Goal: Task Accomplishment & Management: Manage account settings

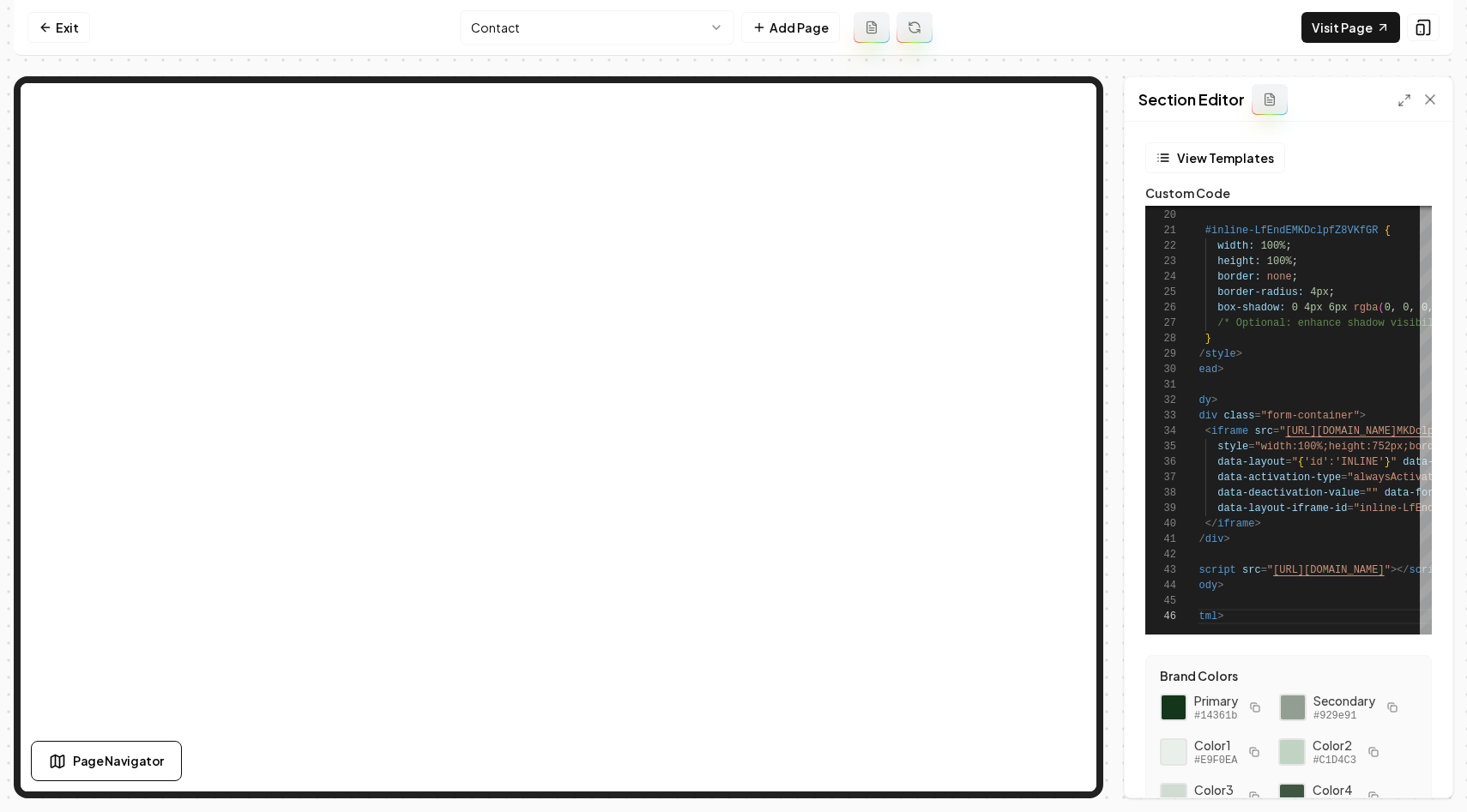
scroll to position [77, 43]
click at [52, 22] on link "Exit" at bounding box center [59, 27] width 63 height 31
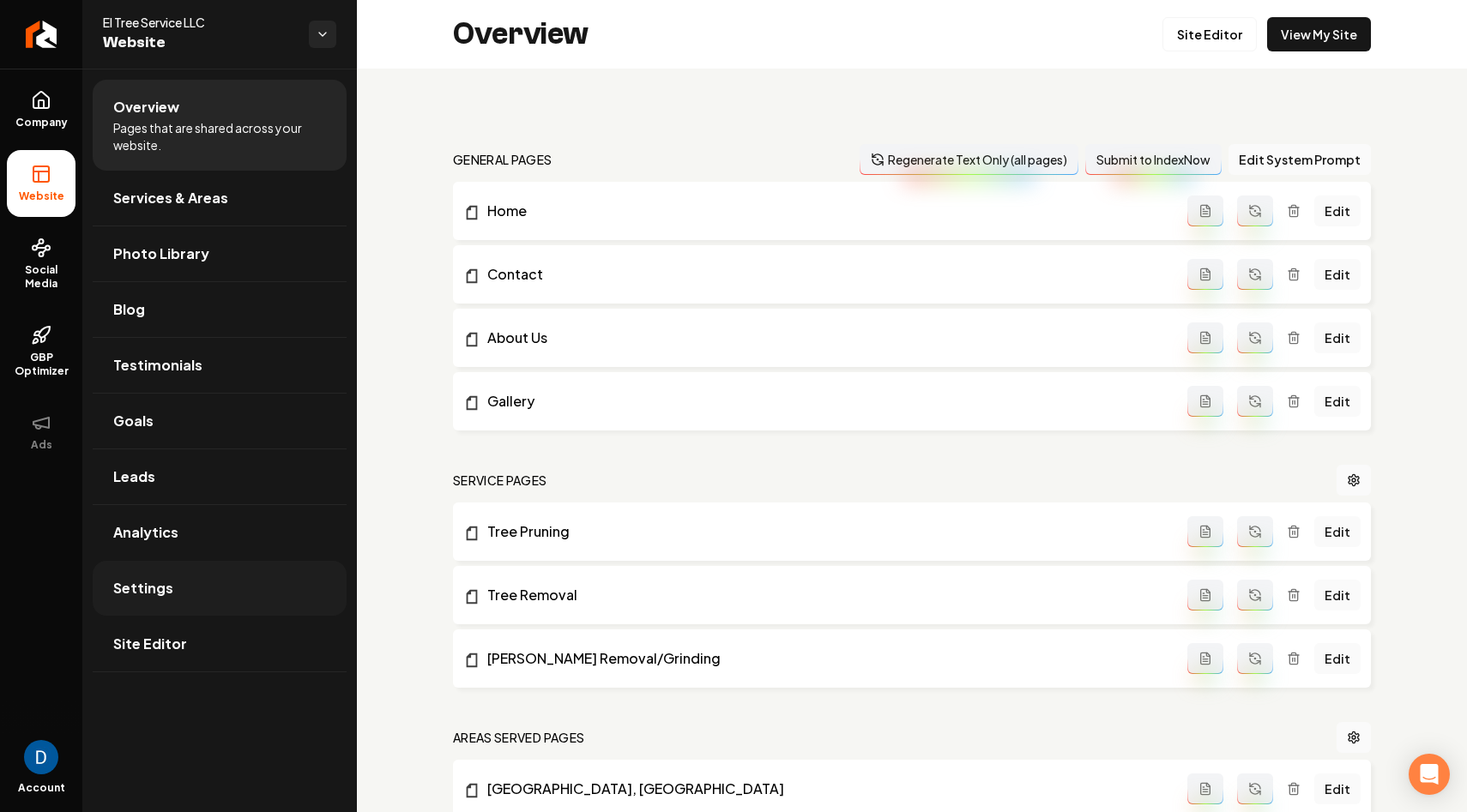
click at [182, 590] on link "Settings" at bounding box center [220, 589] width 254 height 55
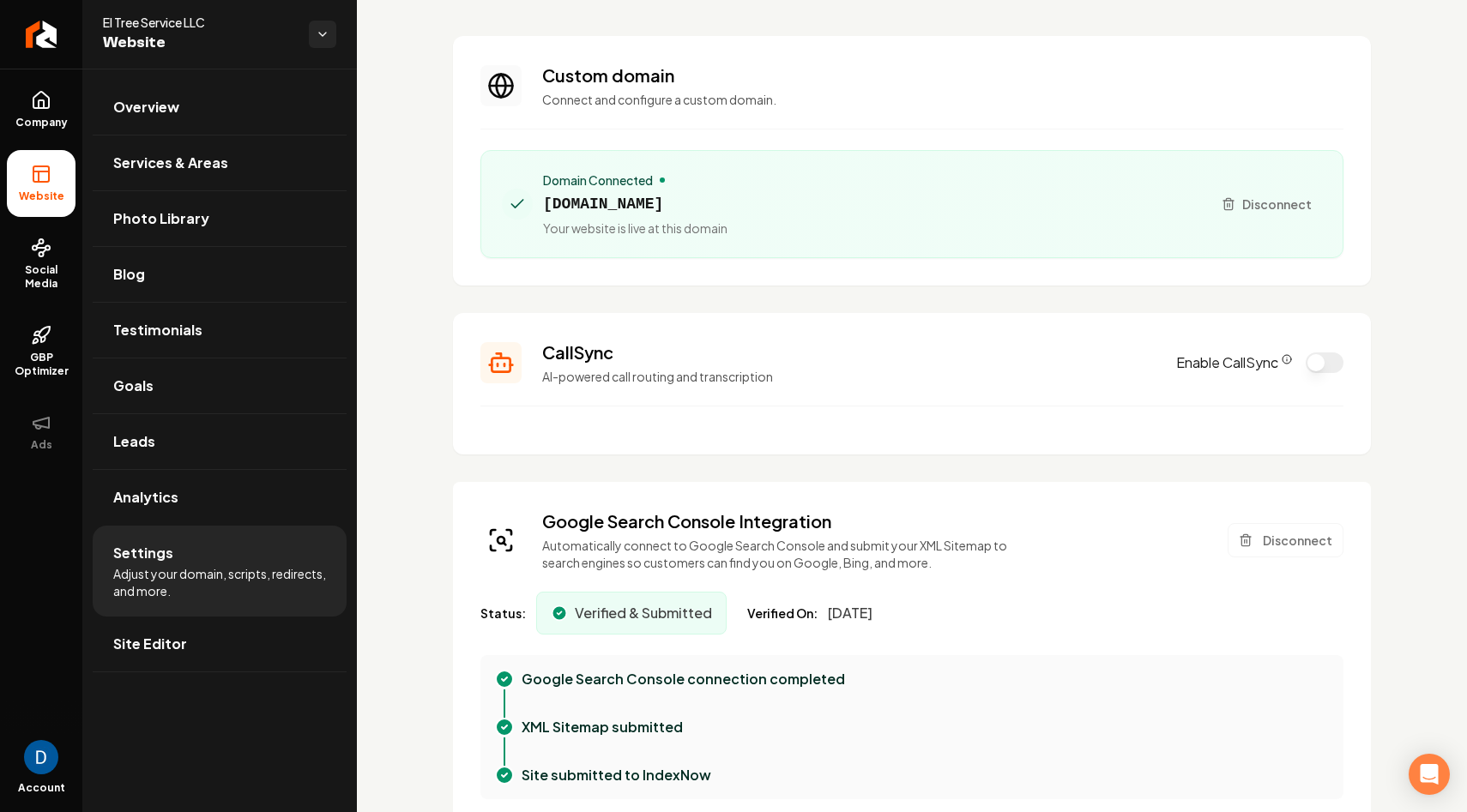
scroll to position [113, 0]
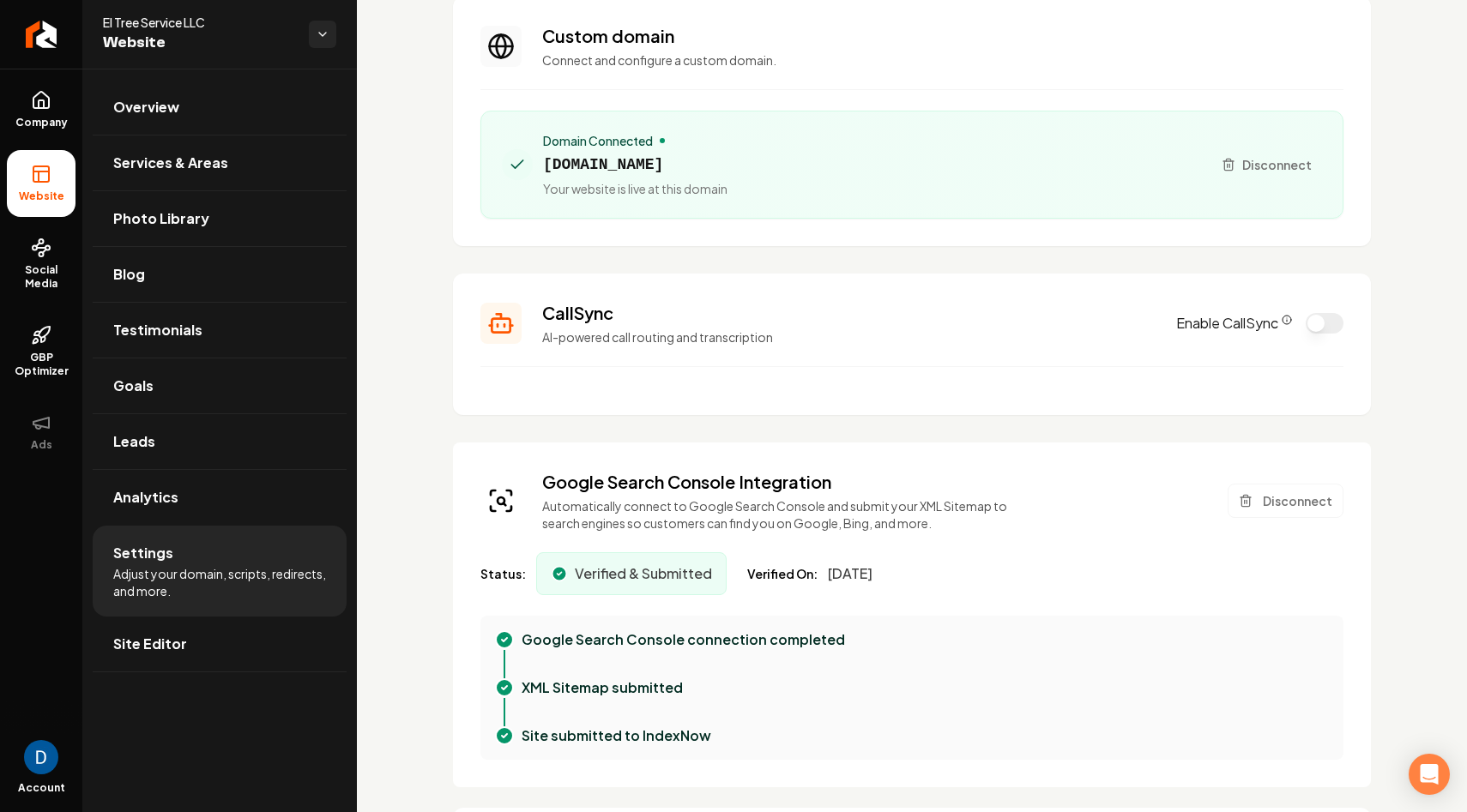
click at [1288, 316] on icon "CallSync Info" at bounding box center [1286, 320] width 10 height 10
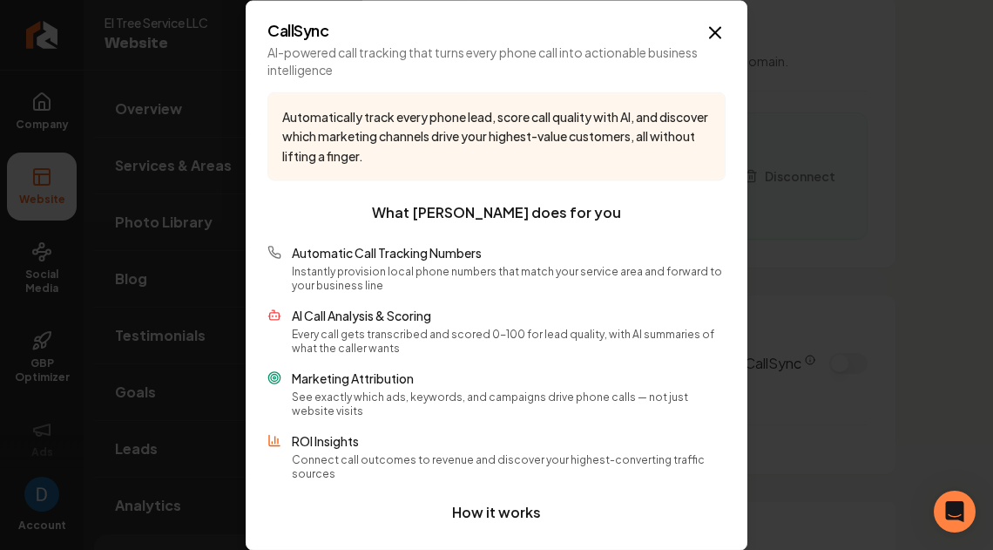
scroll to position [157, 0]
click at [715, 37] on icon "button" at bounding box center [715, 32] width 21 height 21
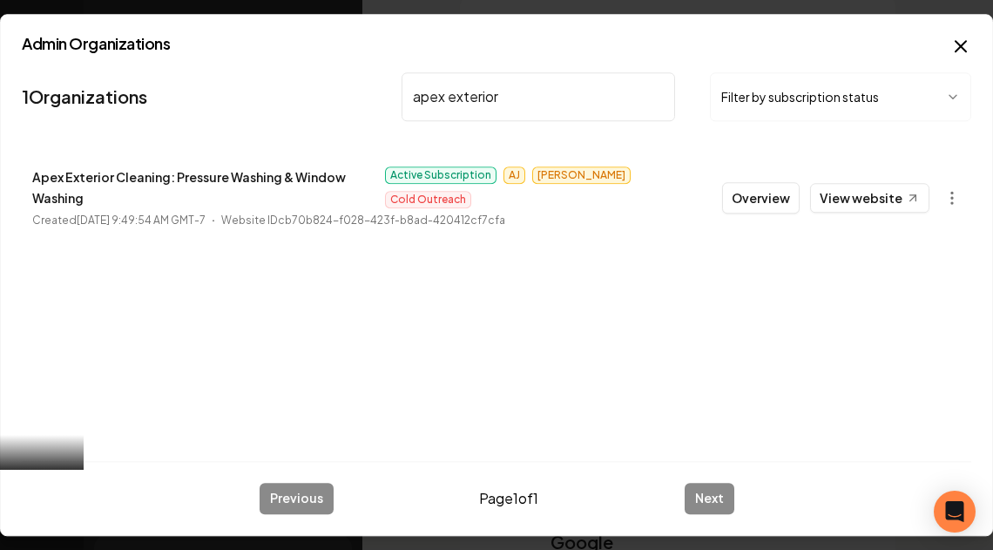
type input "apex exterior"
click at [162, 178] on p "Apex Exterior Cleaning: Pressure Washing & Window Washing" at bounding box center [203, 187] width 342 height 42
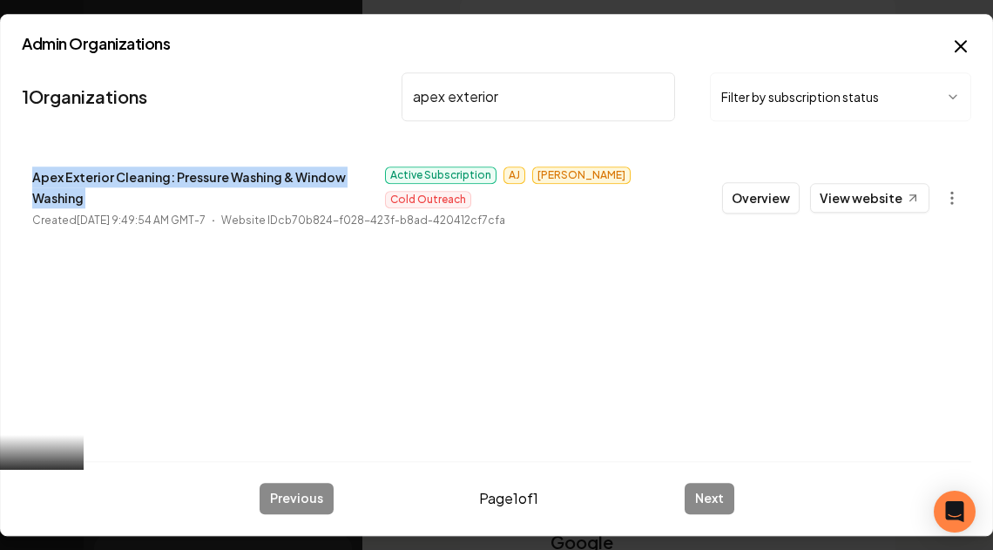
drag, startPoint x: 162, startPoint y: 178, endPoint x: 107, endPoint y: 183, distance: 55.1
click at [107, 183] on p "Apex Exterior Cleaning: Pressure Washing & Window Washing" at bounding box center [203, 187] width 342 height 42
copy p "Apex Exterior Cleaning: Pressure Washing & Window Washing"
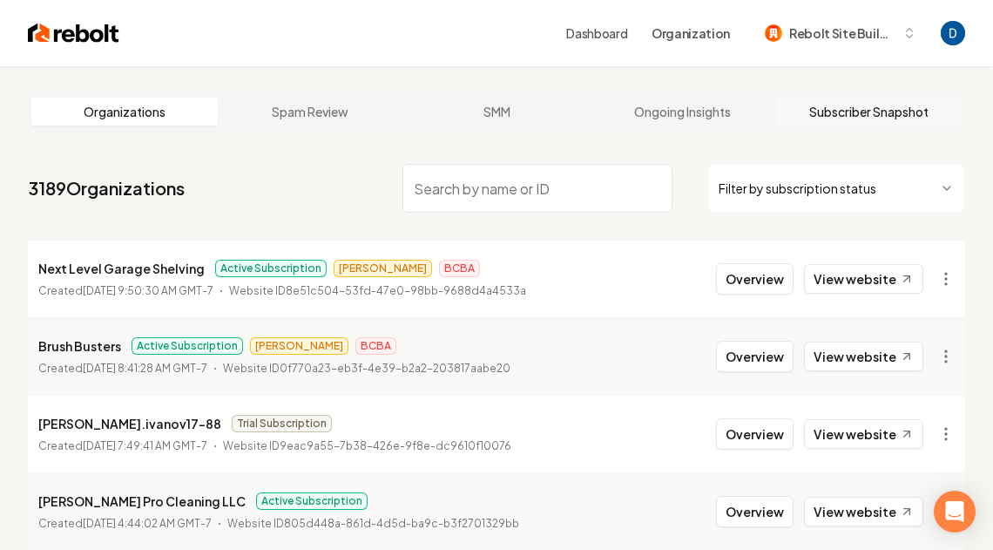
click at [821, 124] on link "Subscriber Snapshot" at bounding box center [868, 112] width 186 height 28
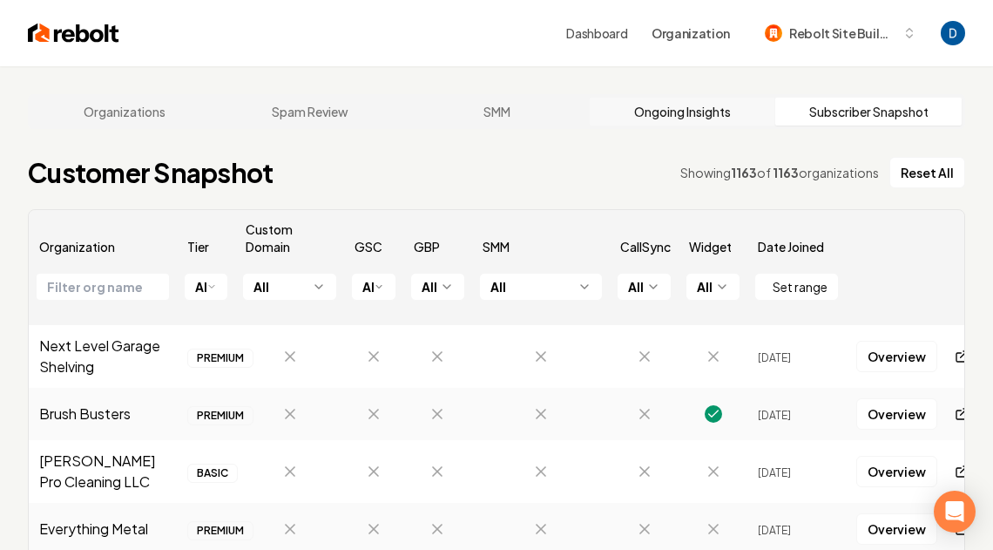
click at [693, 105] on link "Ongoing Insights" at bounding box center [683, 112] width 186 height 28
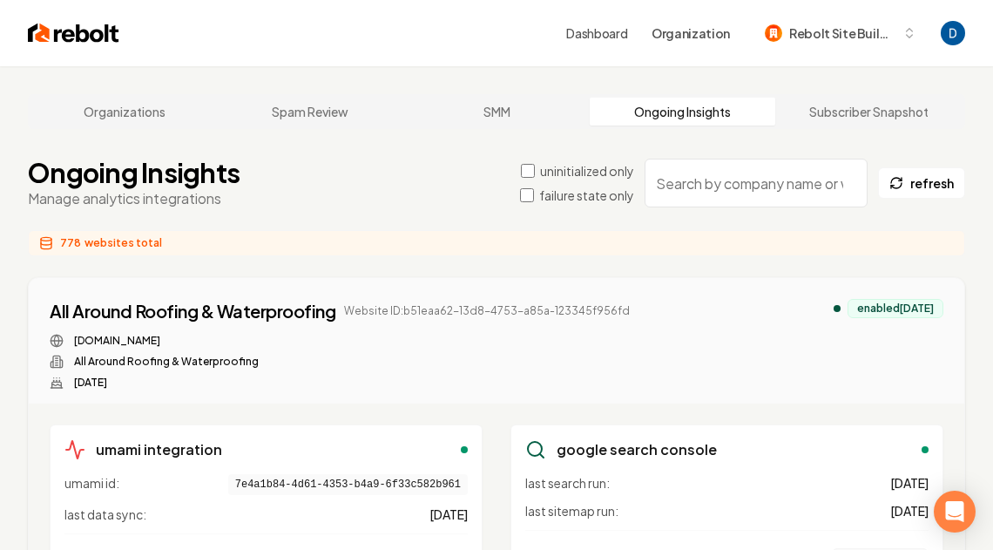
click at [721, 172] on input "search" at bounding box center [756, 183] width 223 height 49
paste input "Apex Exterior Cleaning: Pressure Washing & Window Washing"
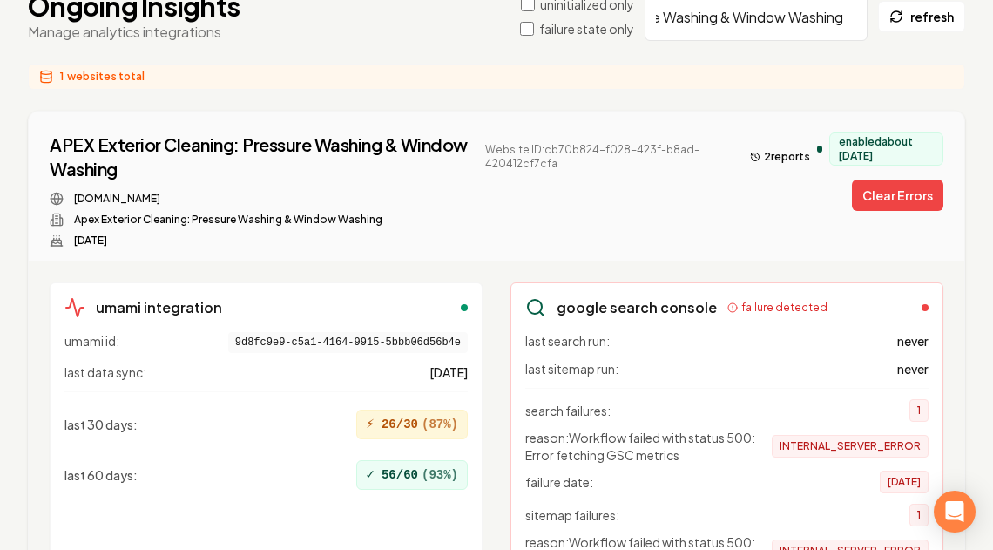
scroll to position [166, 0]
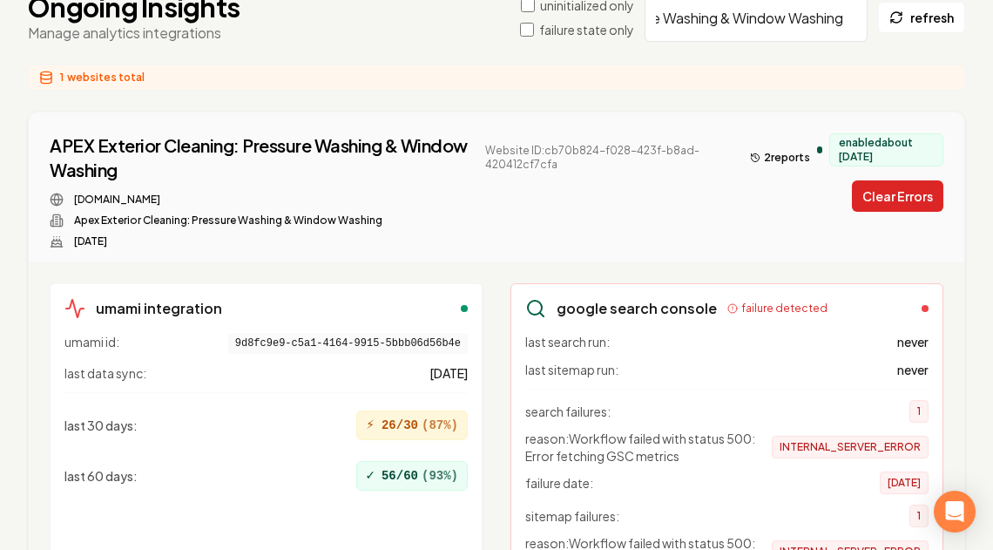
type input "Apex Exterior Cleaning: Pressure Washing & Window Washing"
click at [890, 206] on button "Clear Errors" at bounding box center [897, 195] width 91 height 31
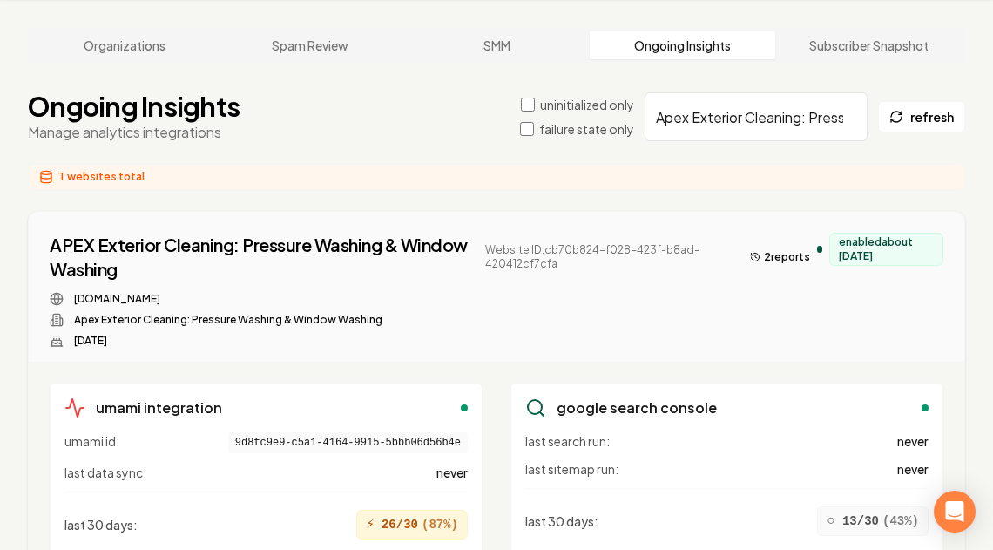
scroll to position [0, 0]
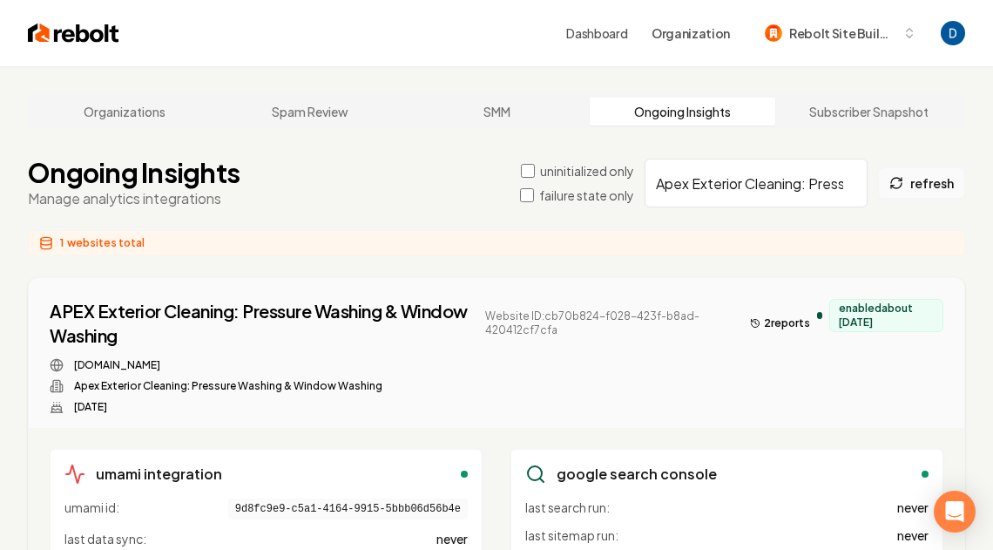
click at [917, 179] on button "refresh" at bounding box center [921, 182] width 87 height 31
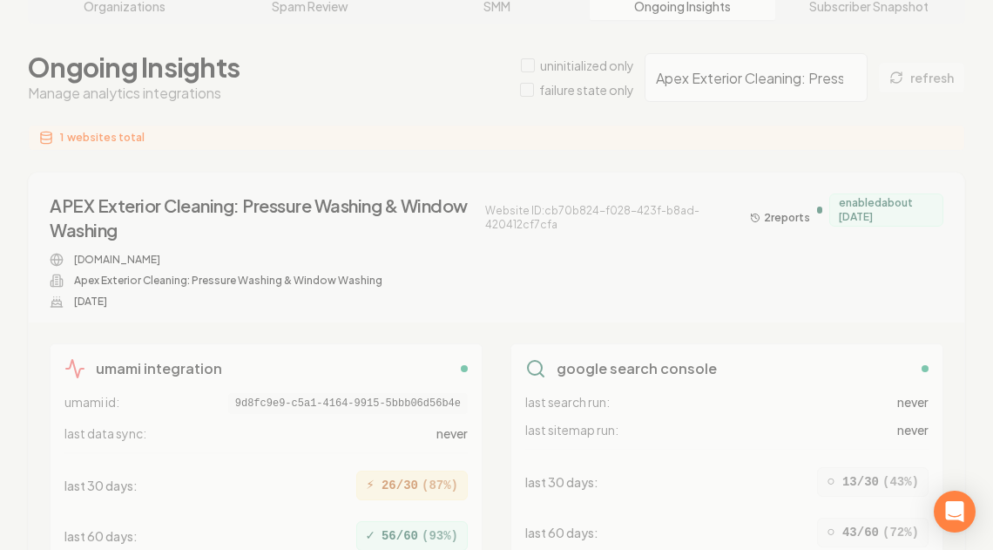
scroll to position [108, 0]
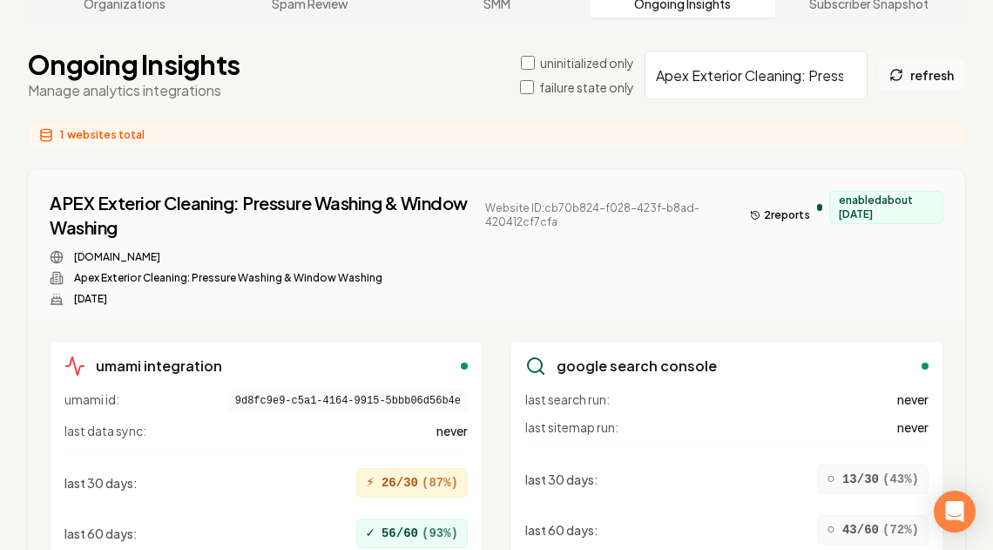
click at [936, 86] on button "refresh" at bounding box center [921, 74] width 87 height 31
click at [916, 79] on button "refresh" at bounding box center [921, 74] width 87 height 31
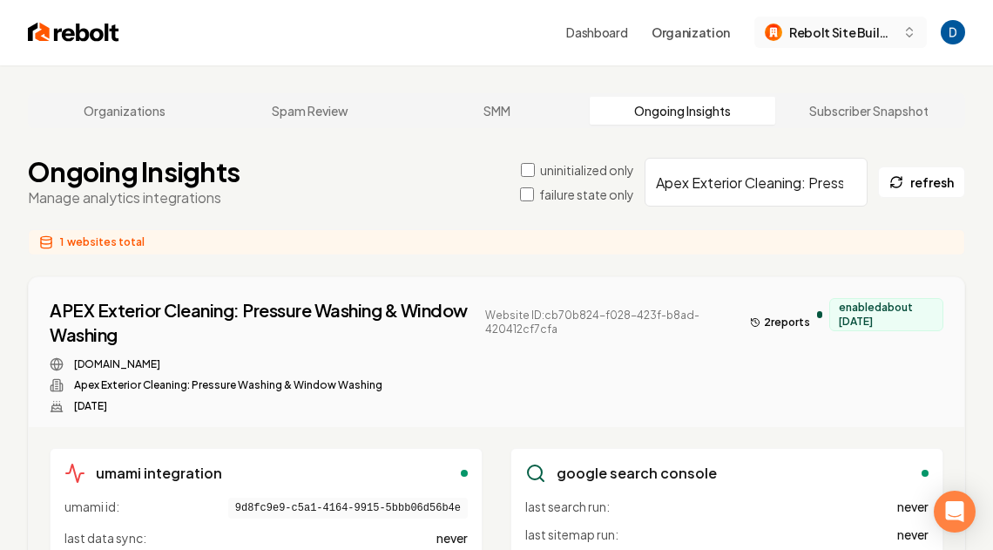
scroll to position [0, 0]
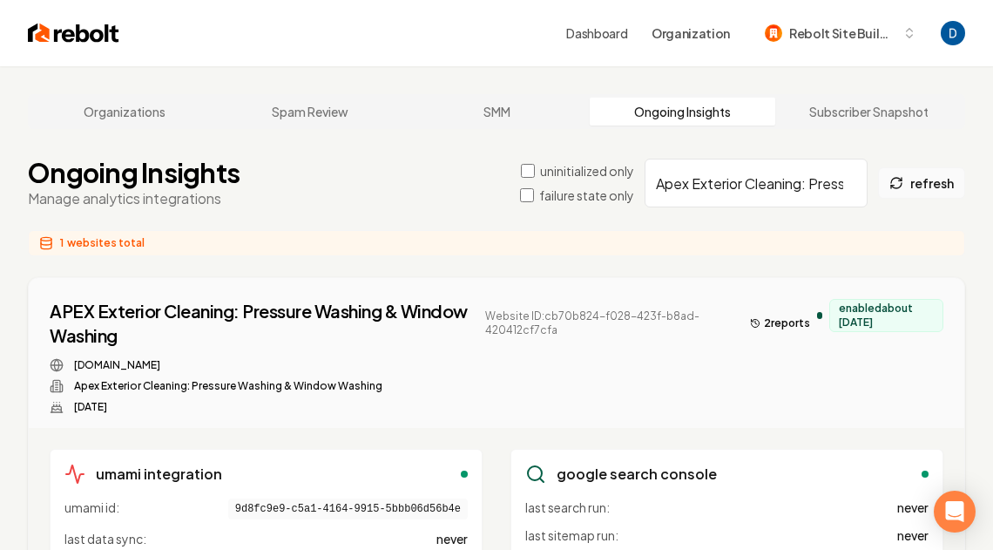
click at [920, 189] on button "refresh" at bounding box center [921, 182] width 87 height 31
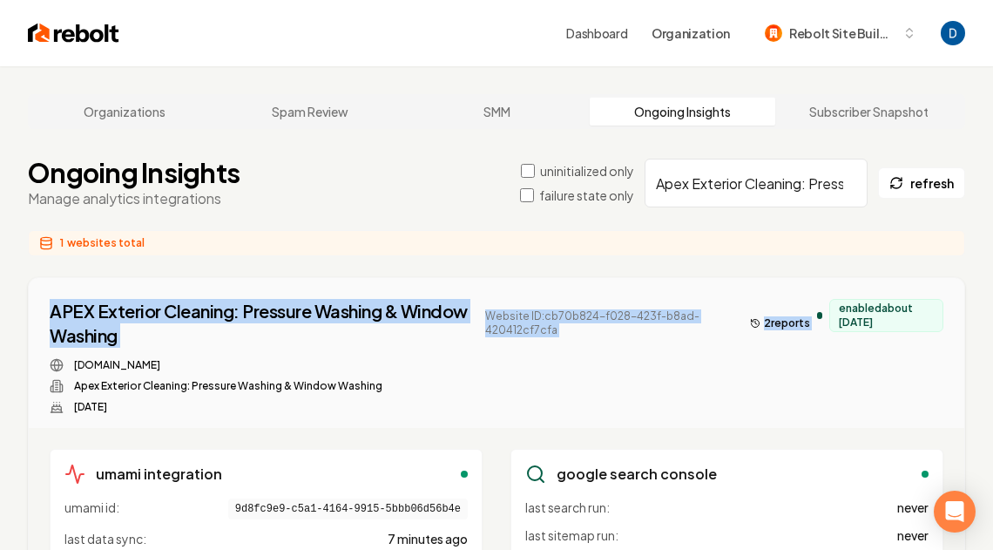
drag, startPoint x: 35, startPoint y: 308, endPoint x: 153, endPoint y: 352, distance: 126.2
click at [153, 352] on div "APEX Exterior Cleaning: Pressure Washing & Window Washing Website ID: cb70b824-…" at bounding box center [497, 353] width 936 height 150
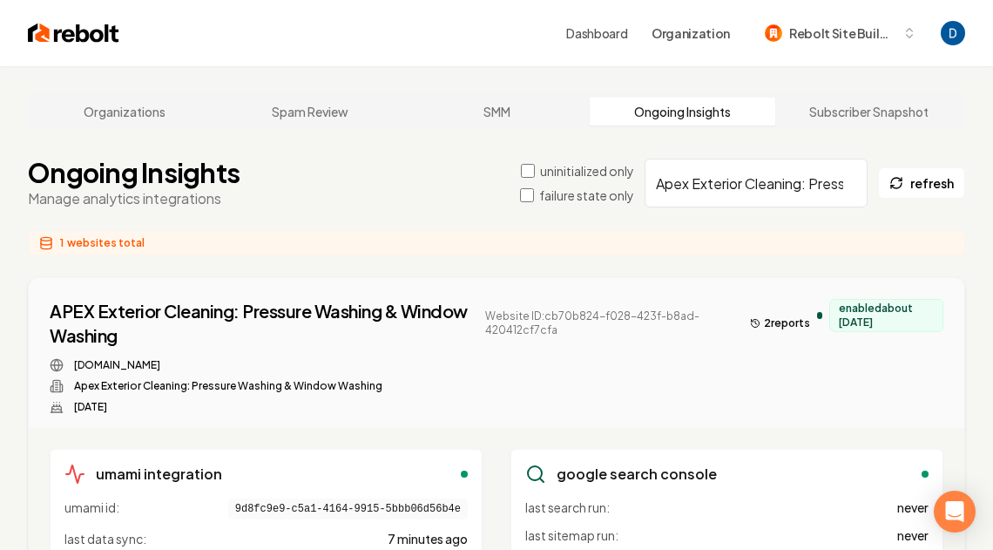
click at [152, 243] on div "1 websites total" at bounding box center [496, 243] width 937 height 26
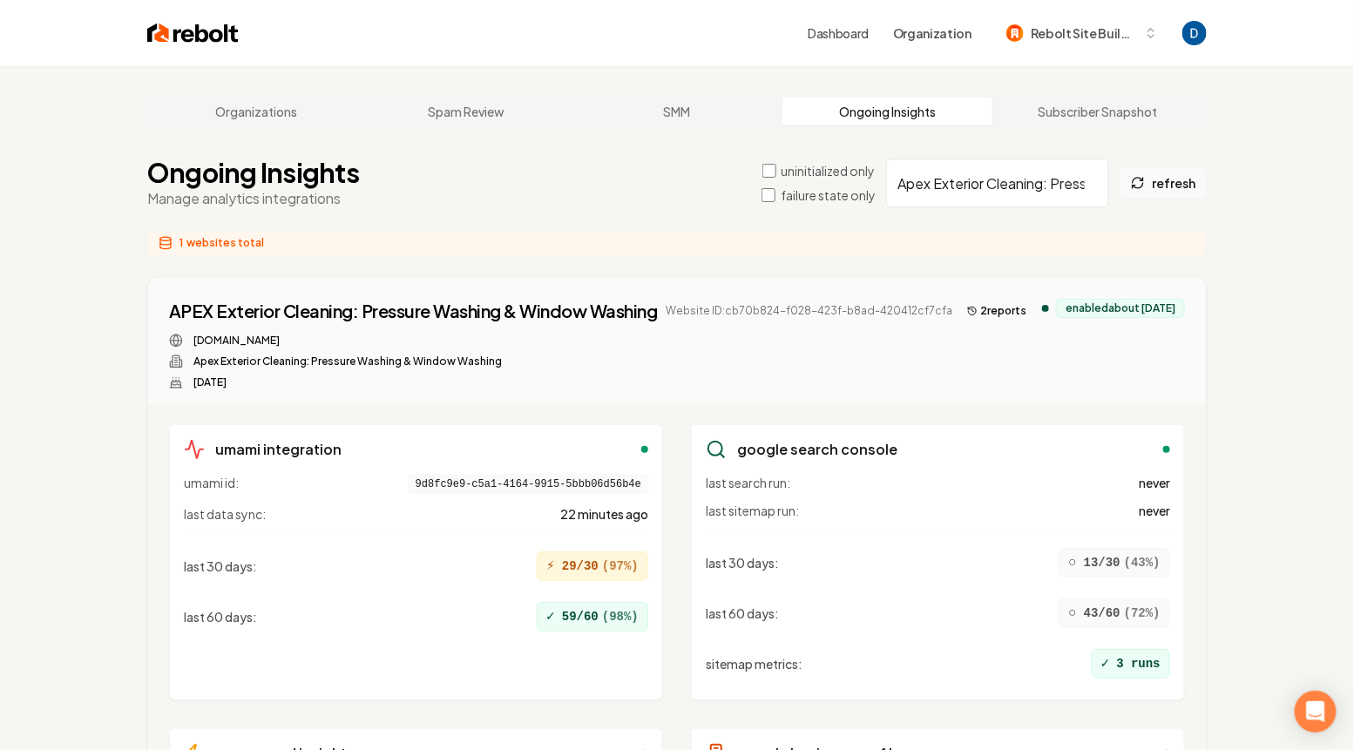
click at [992, 174] on button "refresh" at bounding box center [1162, 182] width 87 height 31
click at [188, 307] on div "APEX Exterior Cleaning: Pressure Washing & Window Washing" at bounding box center [413, 311] width 489 height 24
click at [992, 176] on button "refresh" at bounding box center [1162, 182] width 87 height 31
click at [984, 321] on button "2 report s" at bounding box center [997, 311] width 74 height 21
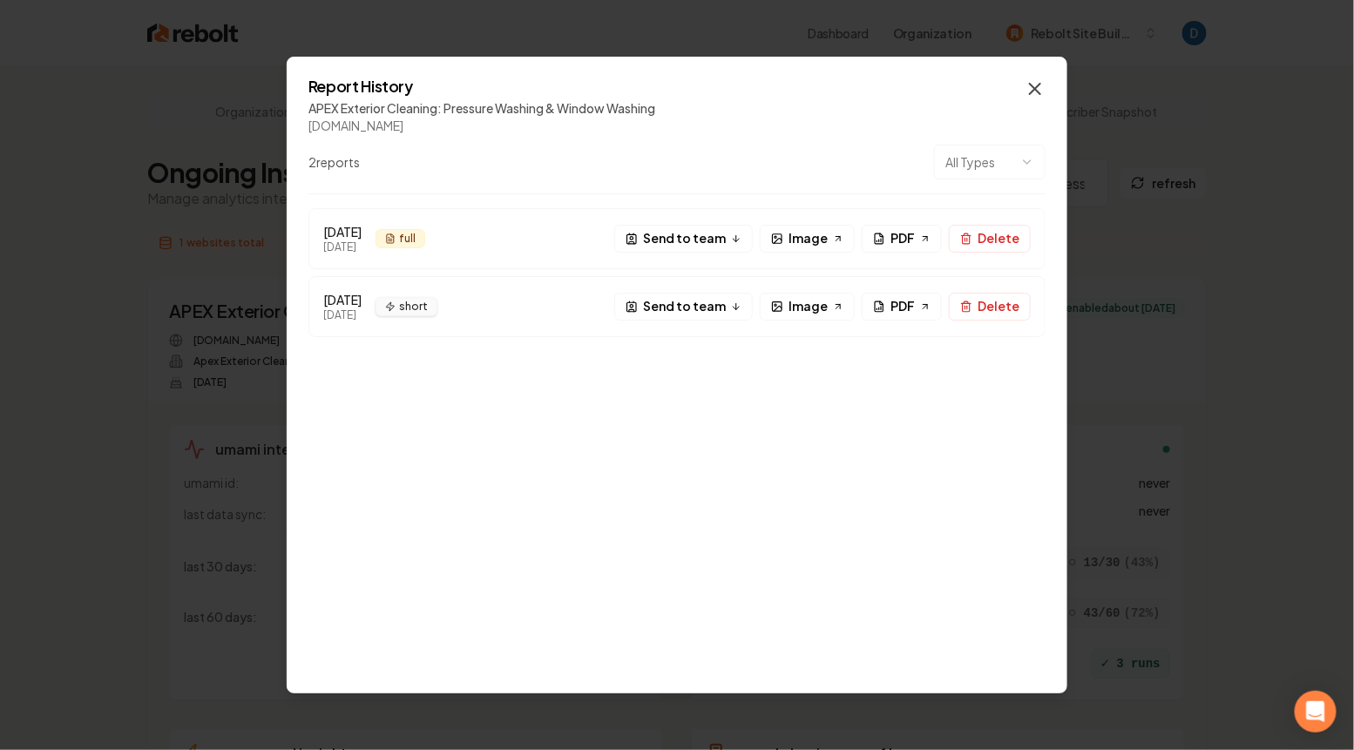
click at [992, 82] on icon "button" at bounding box center [1034, 88] width 21 height 21
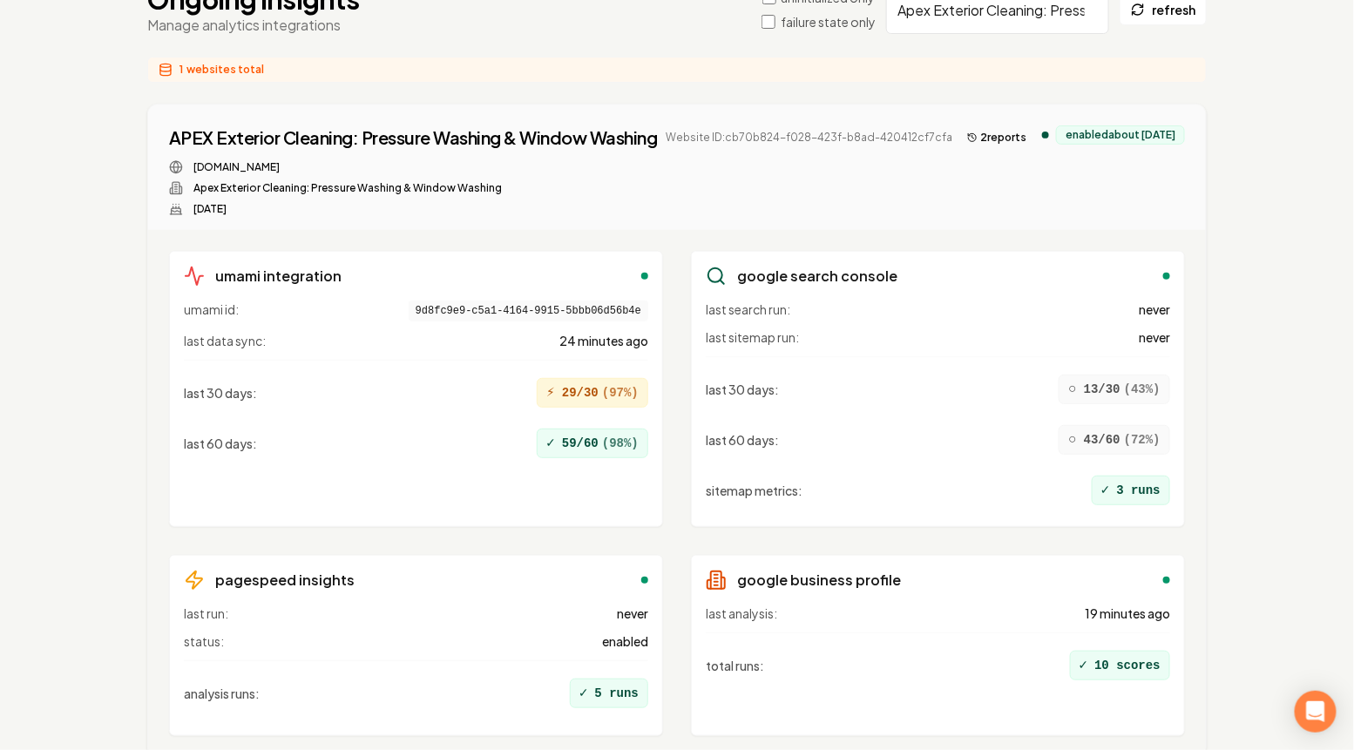
scroll to position [172, 0]
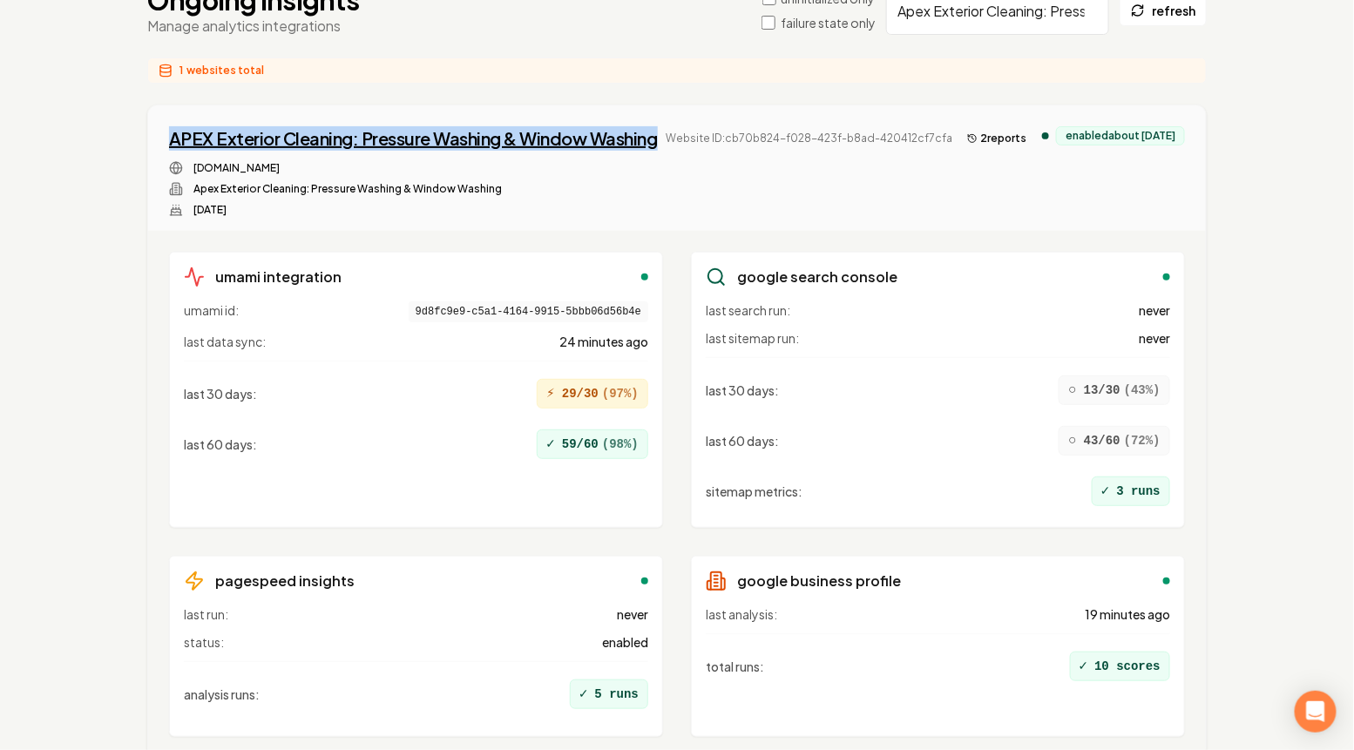
drag, startPoint x: 97, startPoint y: 136, endPoint x: 276, endPoint y: 165, distance: 181.7
click at [276, 165] on div "Organizations Spam Review SMM Ongoing Insights Subscriber Snapshot Ongoing Insi…" at bounding box center [677, 366] width 1354 height 945
copy div "APEX Exterior Cleaning: Pressure Washing & Window Washing"
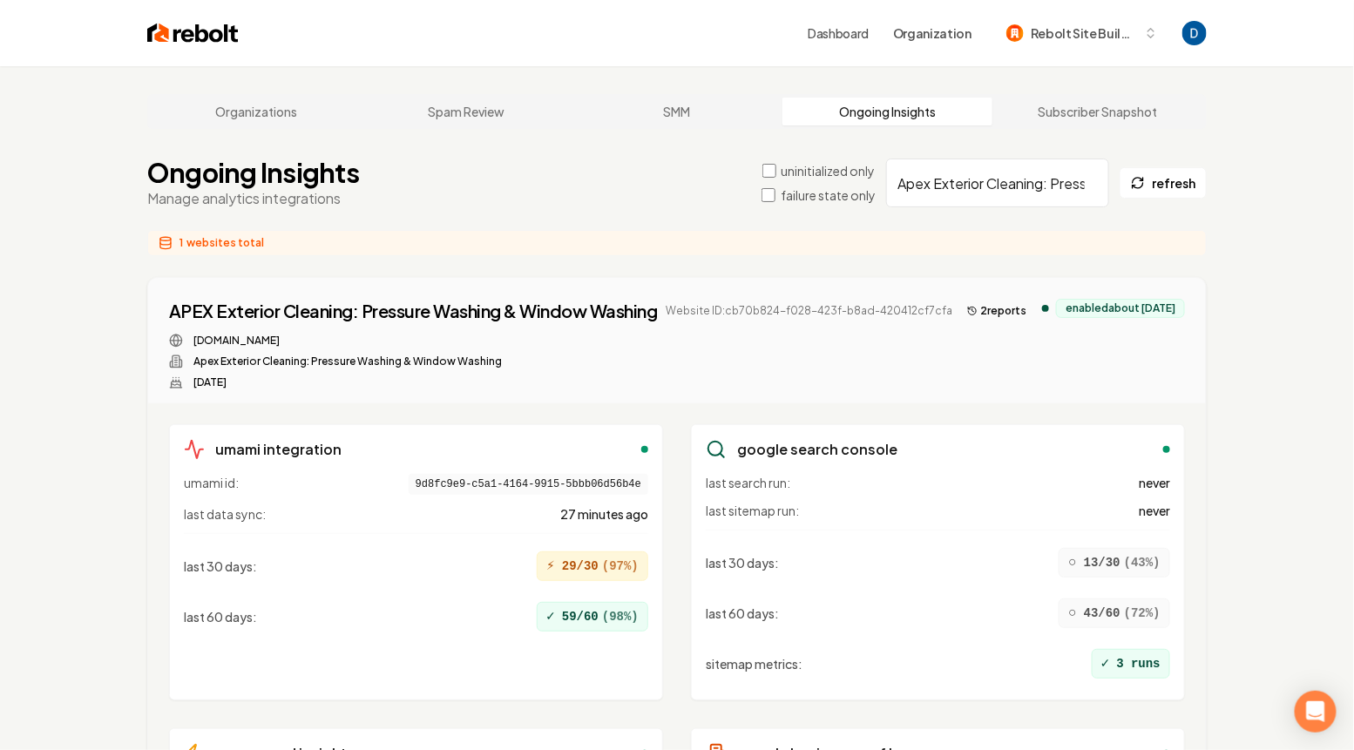
click at [992, 206] on div "uninitialized only failure state only Apex Exterior Cleaning: Pressure Washing …" at bounding box center [983, 183] width 445 height 49
click at [992, 172] on button "refresh" at bounding box center [1162, 182] width 87 height 31
click at [992, 161] on div "uninitialized only failure state only Apex Exterior Cleaning: Pressure Washing …" at bounding box center [983, 183] width 445 height 49
click at [992, 175] on button "refresh" at bounding box center [1162, 182] width 87 height 31
click at [992, 177] on button "refresh" at bounding box center [1162, 182] width 87 height 31
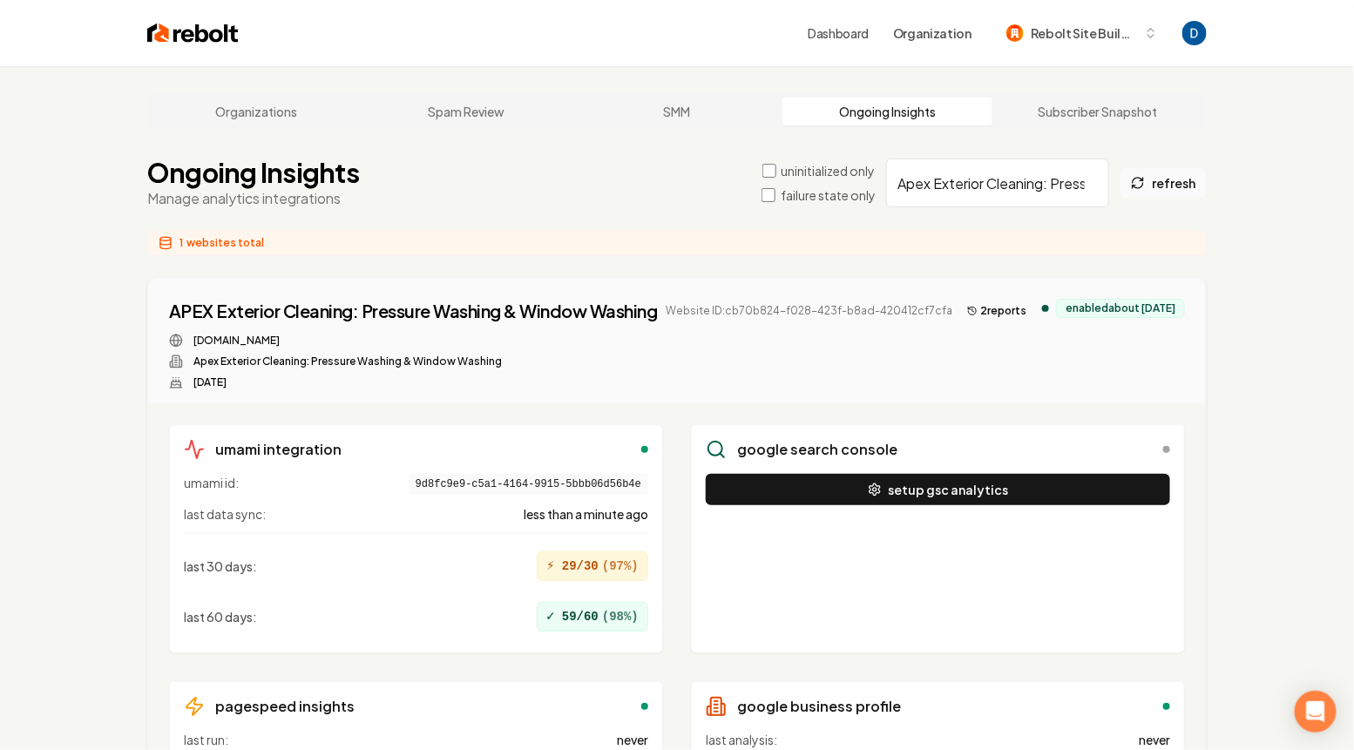
click at [992, 187] on button "refresh" at bounding box center [1162, 182] width 87 height 31
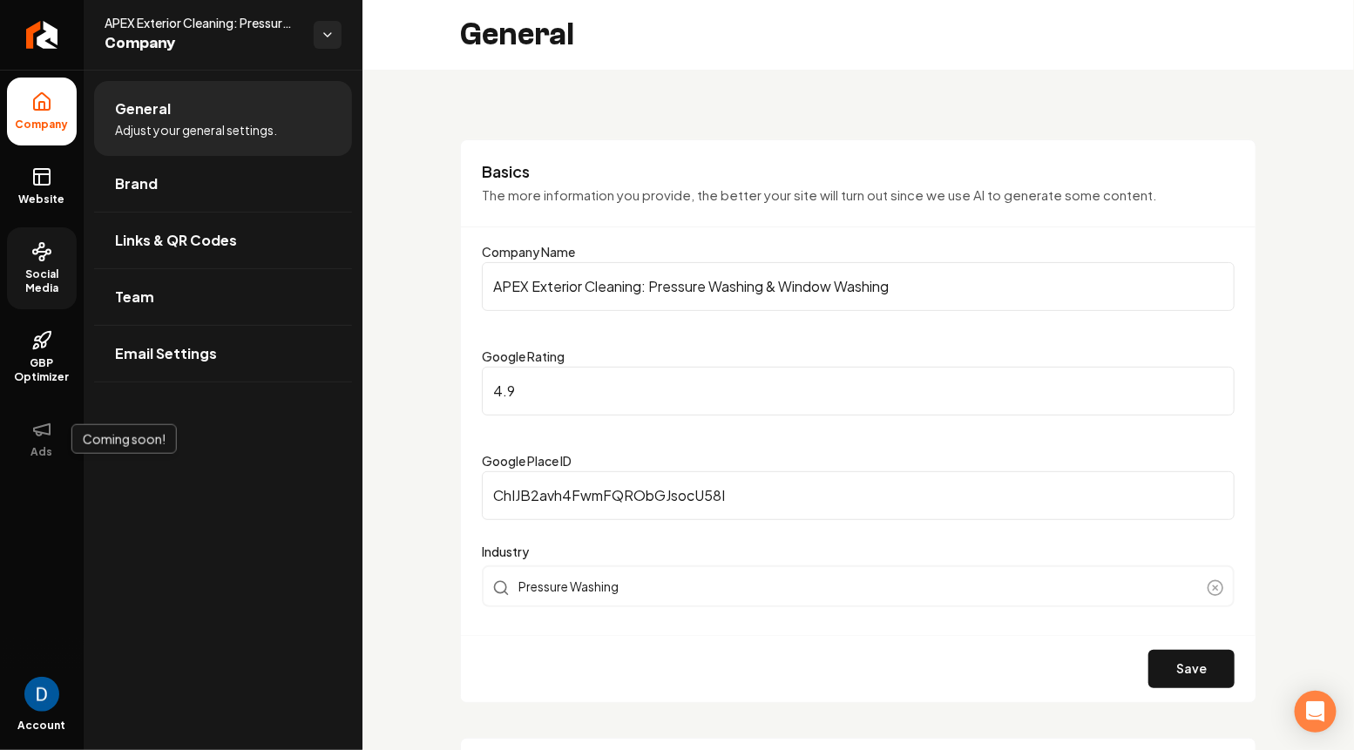
click at [48, 253] on circle at bounding box center [48, 252] width 4 height 4
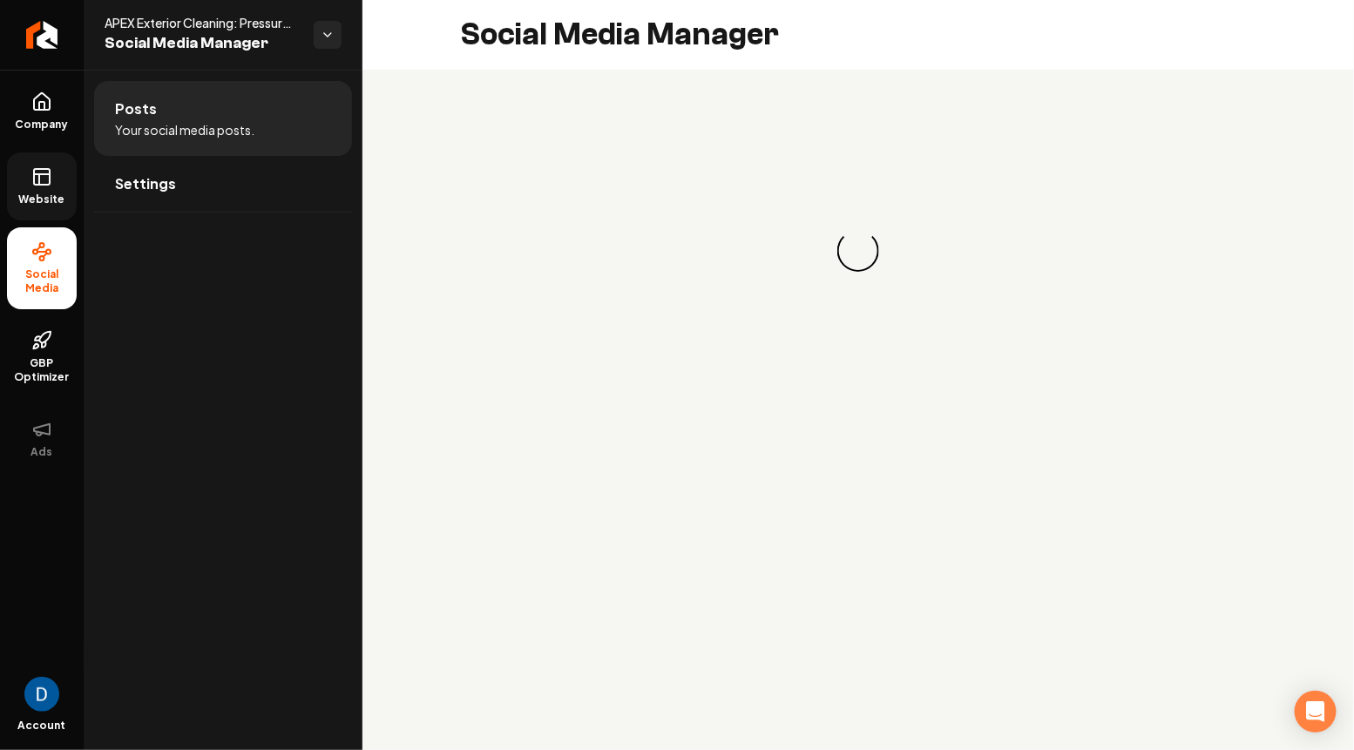
click at [49, 182] on rect at bounding box center [42, 177] width 16 height 16
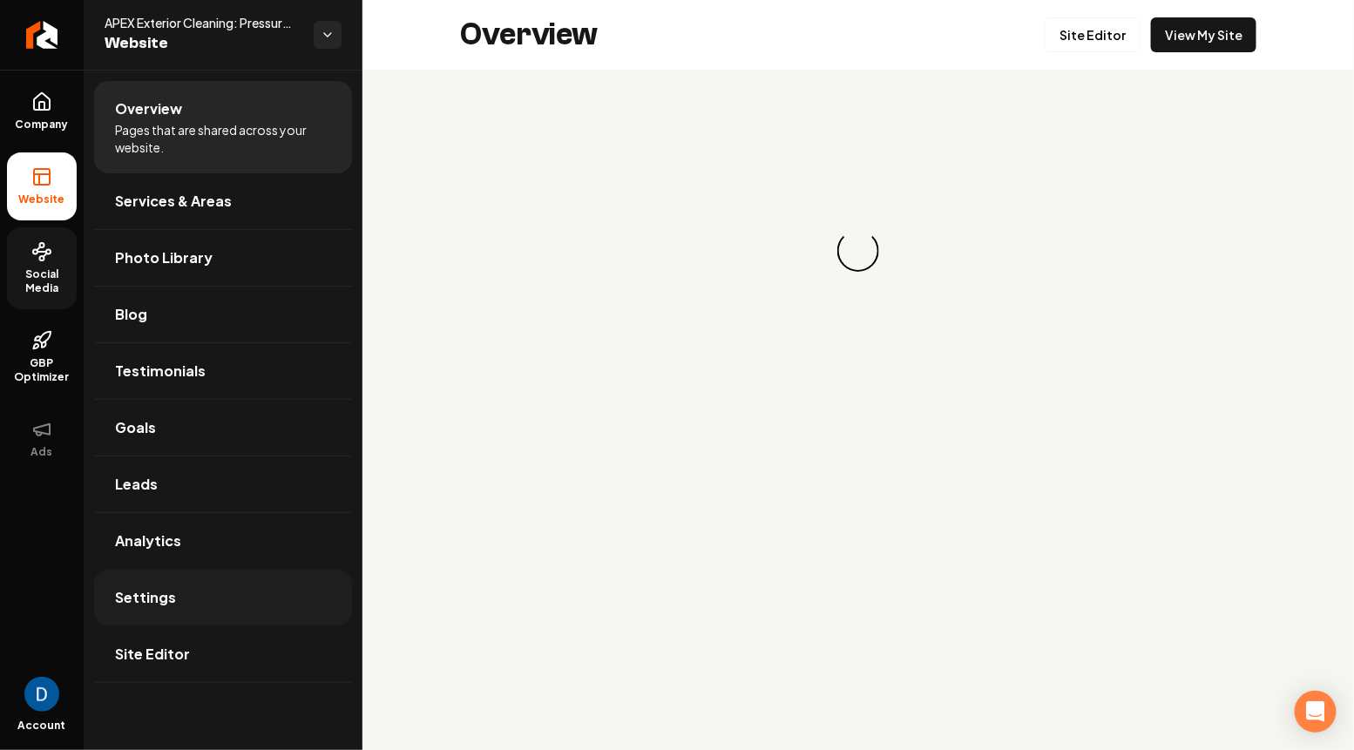
click at [169, 612] on link "Settings" at bounding box center [223, 598] width 258 height 56
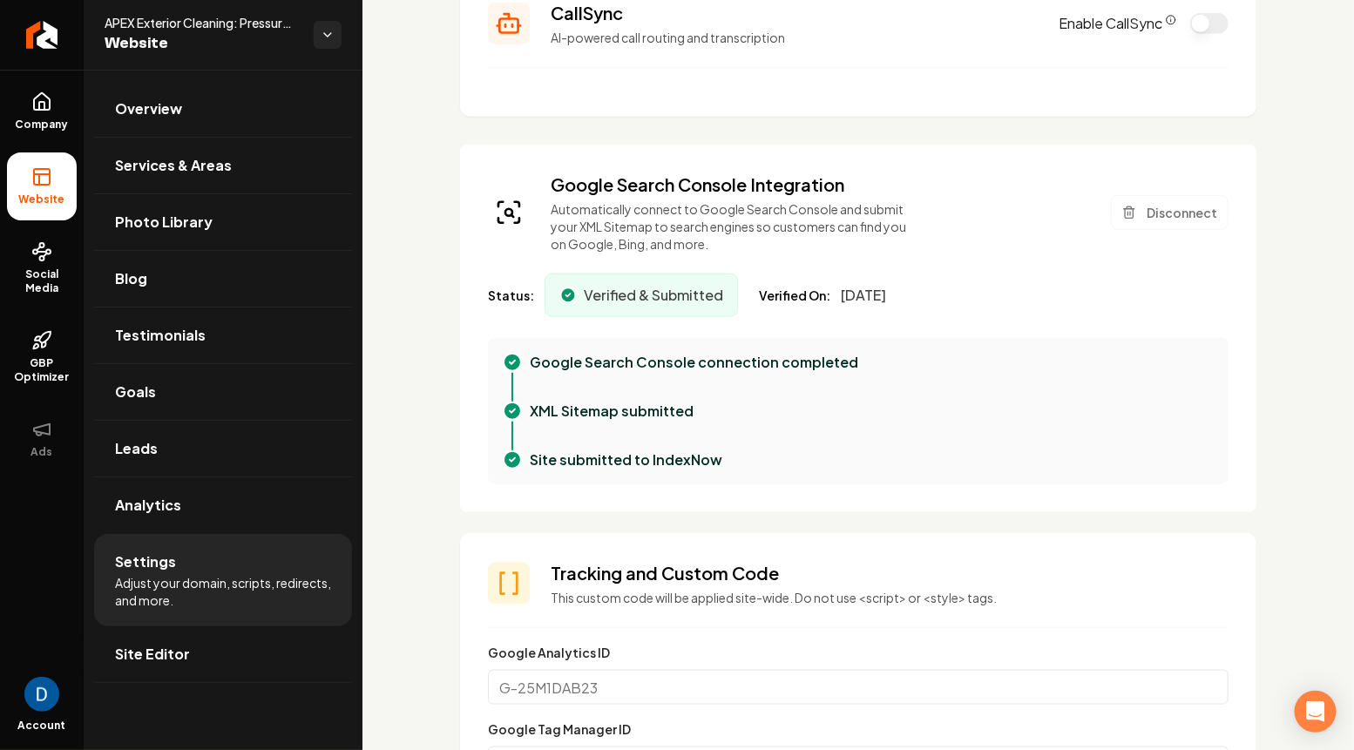
scroll to position [418, 0]
click at [1167, 208] on button "Disconnect" at bounding box center [1170, 214] width 118 height 35
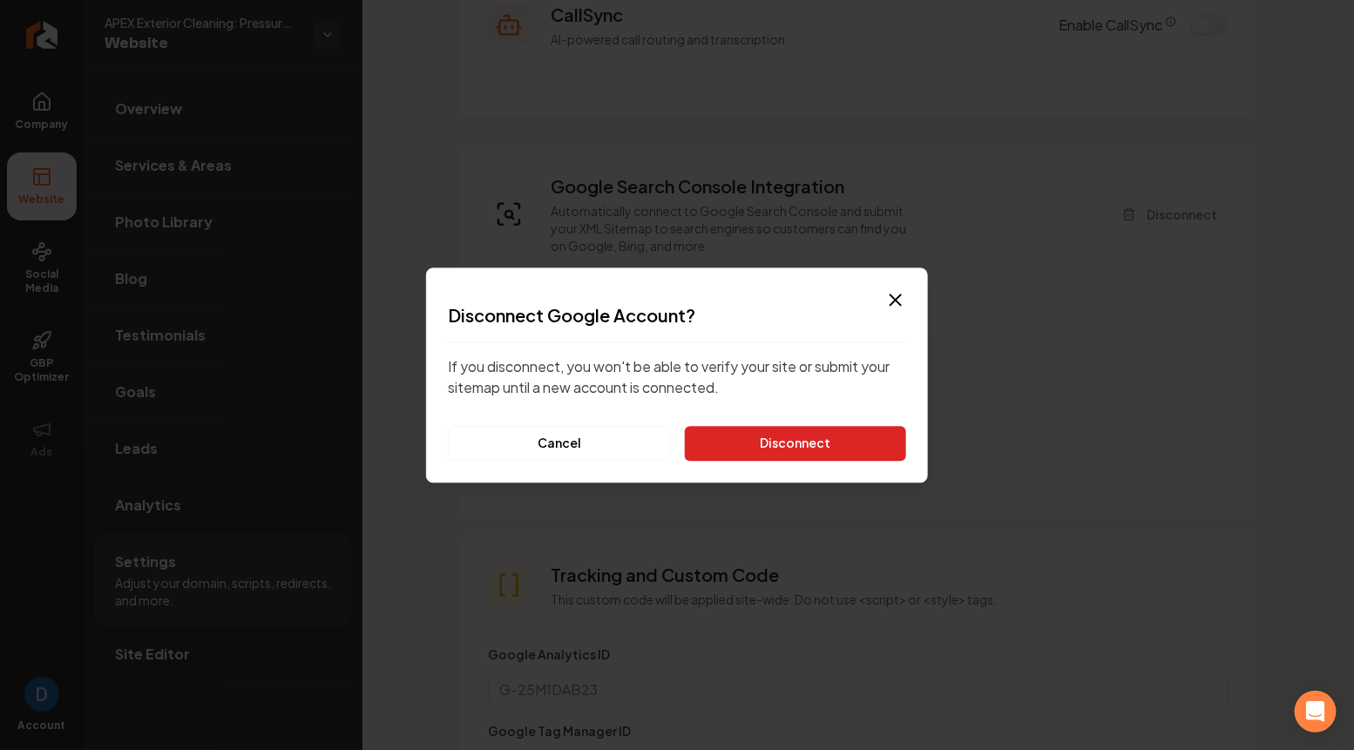
click at [821, 431] on button "Disconnect" at bounding box center [795, 443] width 221 height 35
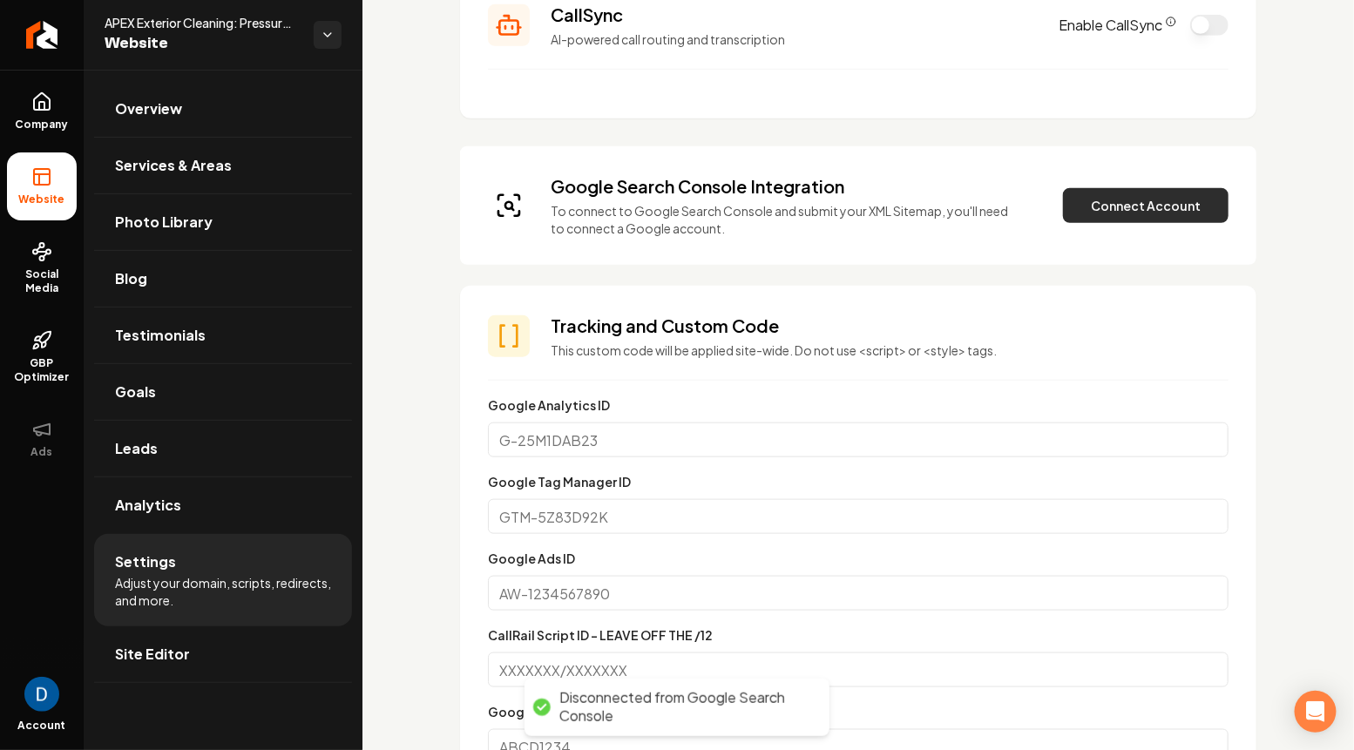
click at [1132, 207] on button "Connect Account" at bounding box center [1146, 205] width 166 height 35
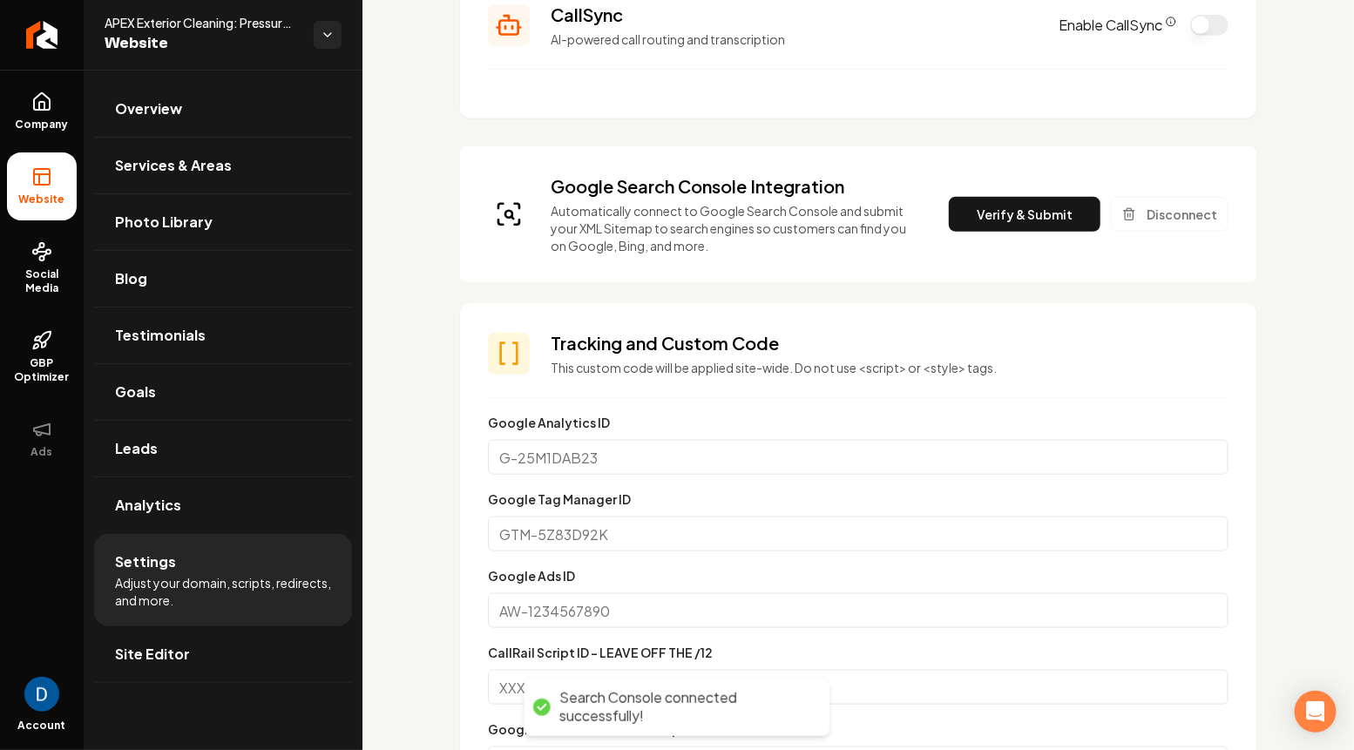
click at [1042, 232] on div "Google Search Console Integration Automatically connect to Google Search Consol…" at bounding box center [858, 214] width 740 height 80
click at [1028, 222] on button "Verify & Submit" at bounding box center [1025, 214] width 152 height 35
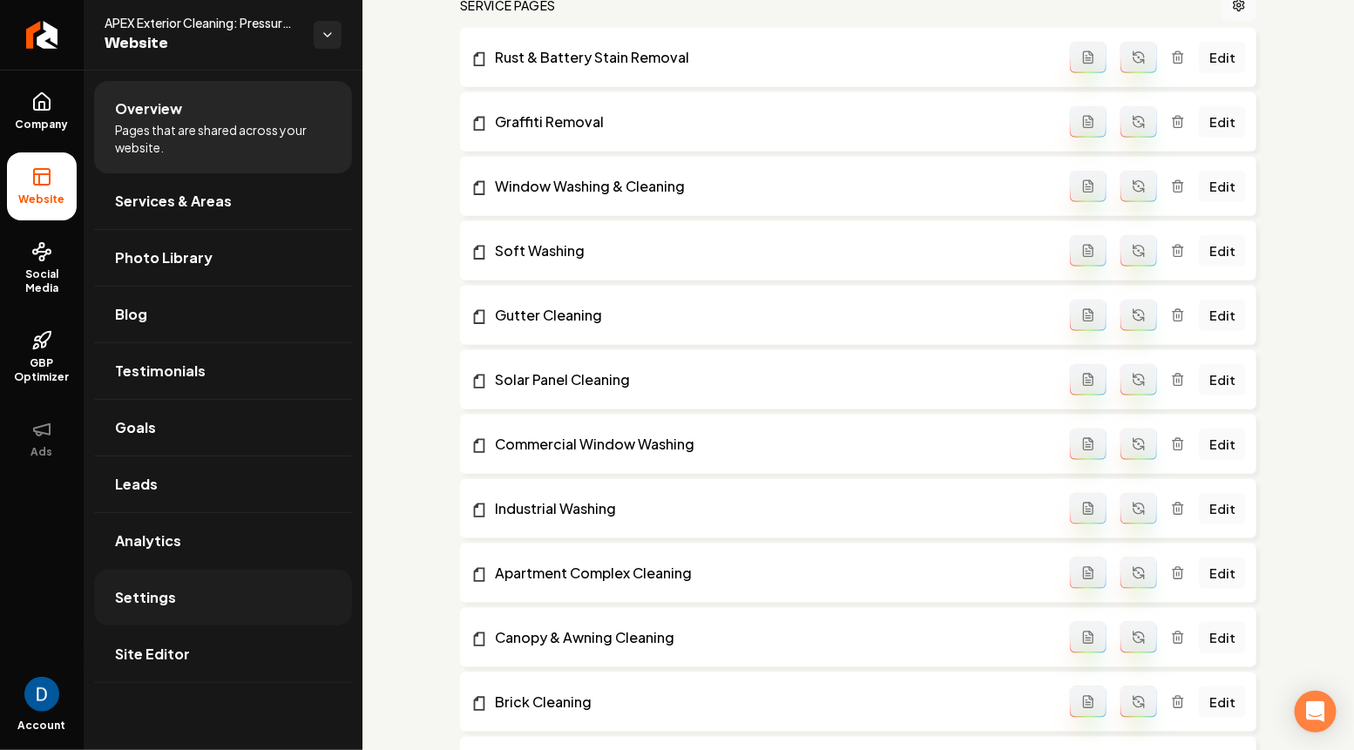
click at [126, 591] on span "Settings" at bounding box center [145, 597] width 61 height 21
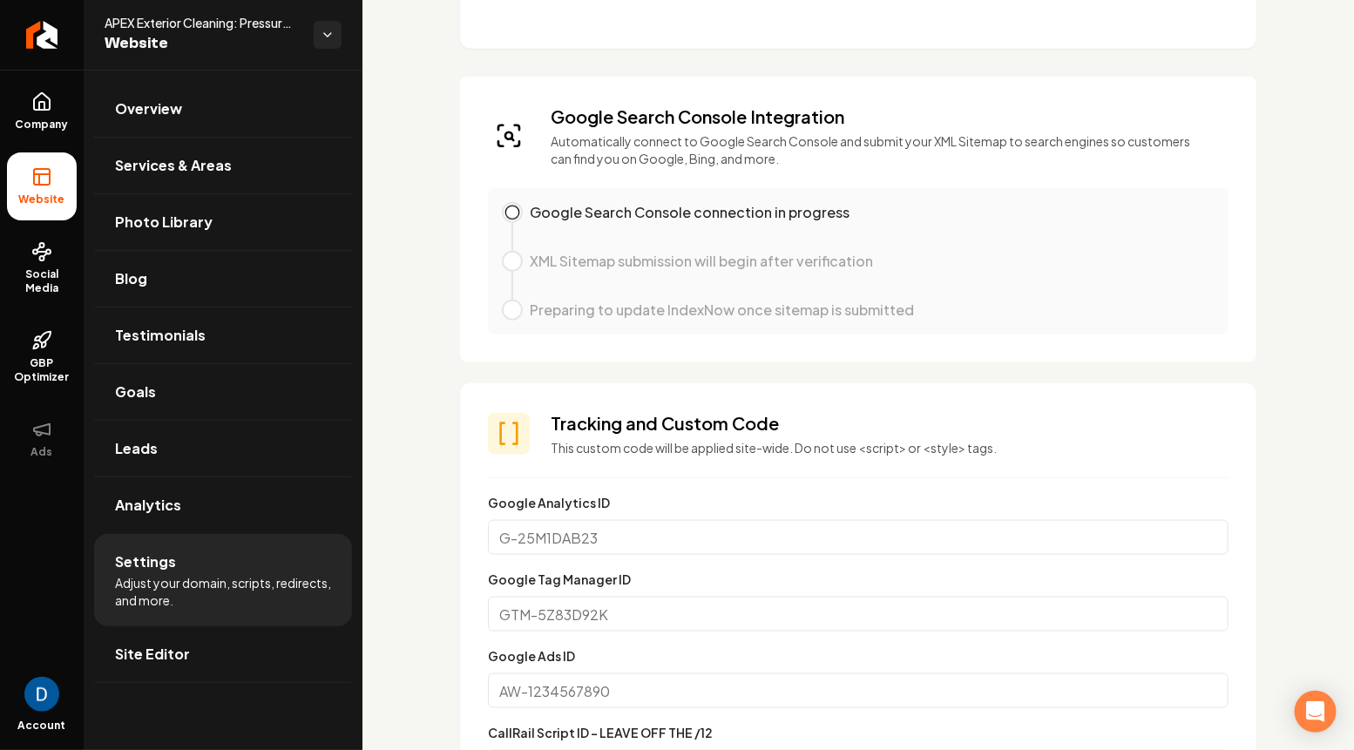
scroll to position [479, 0]
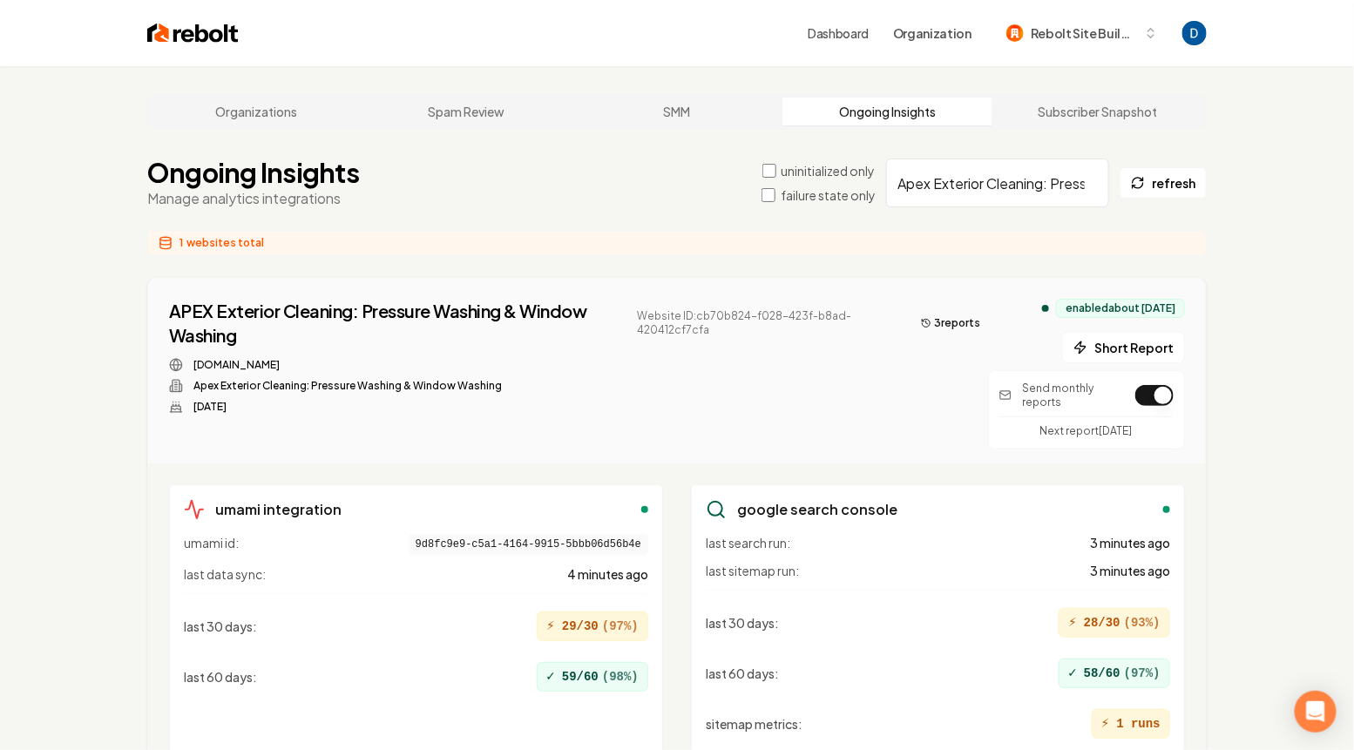
click at [956, 327] on button "3 report s" at bounding box center [951, 323] width 74 height 21
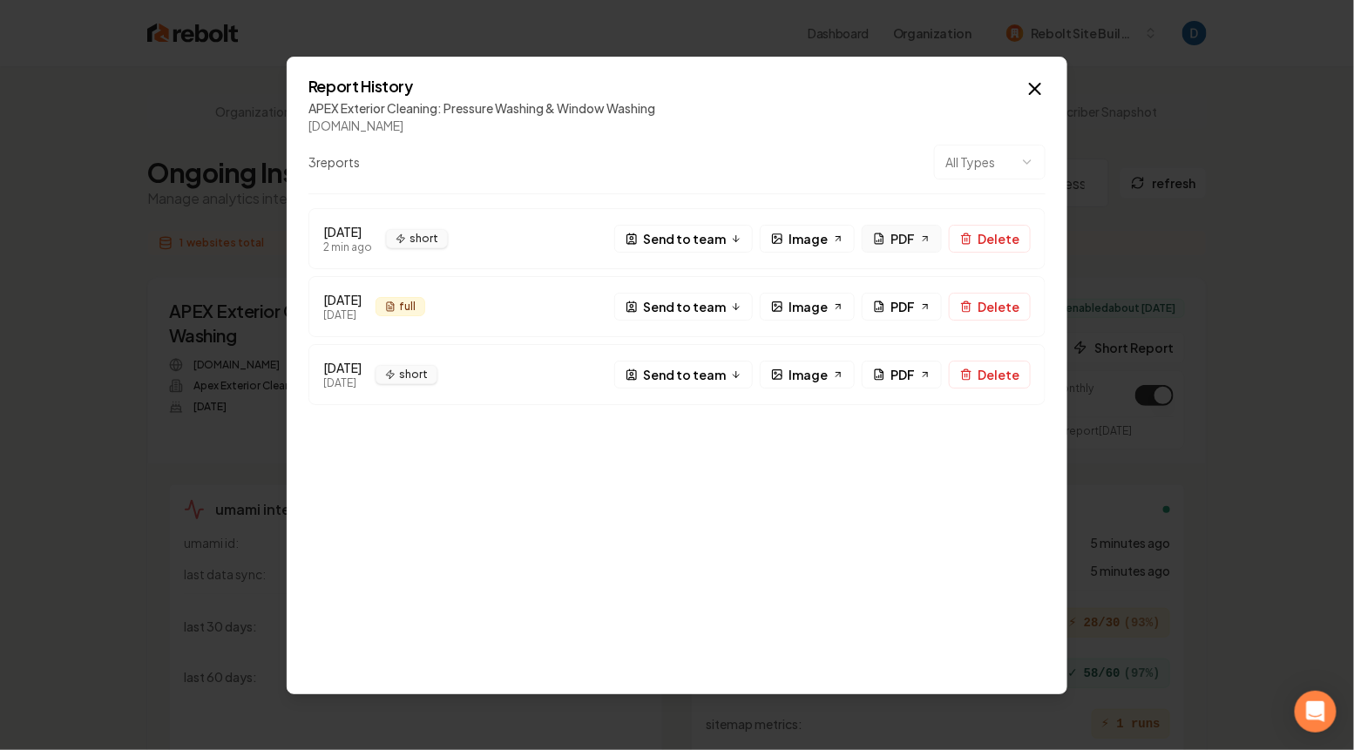
click at [894, 240] on span "PDF" at bounding box center [902, 238] width 24 height 18
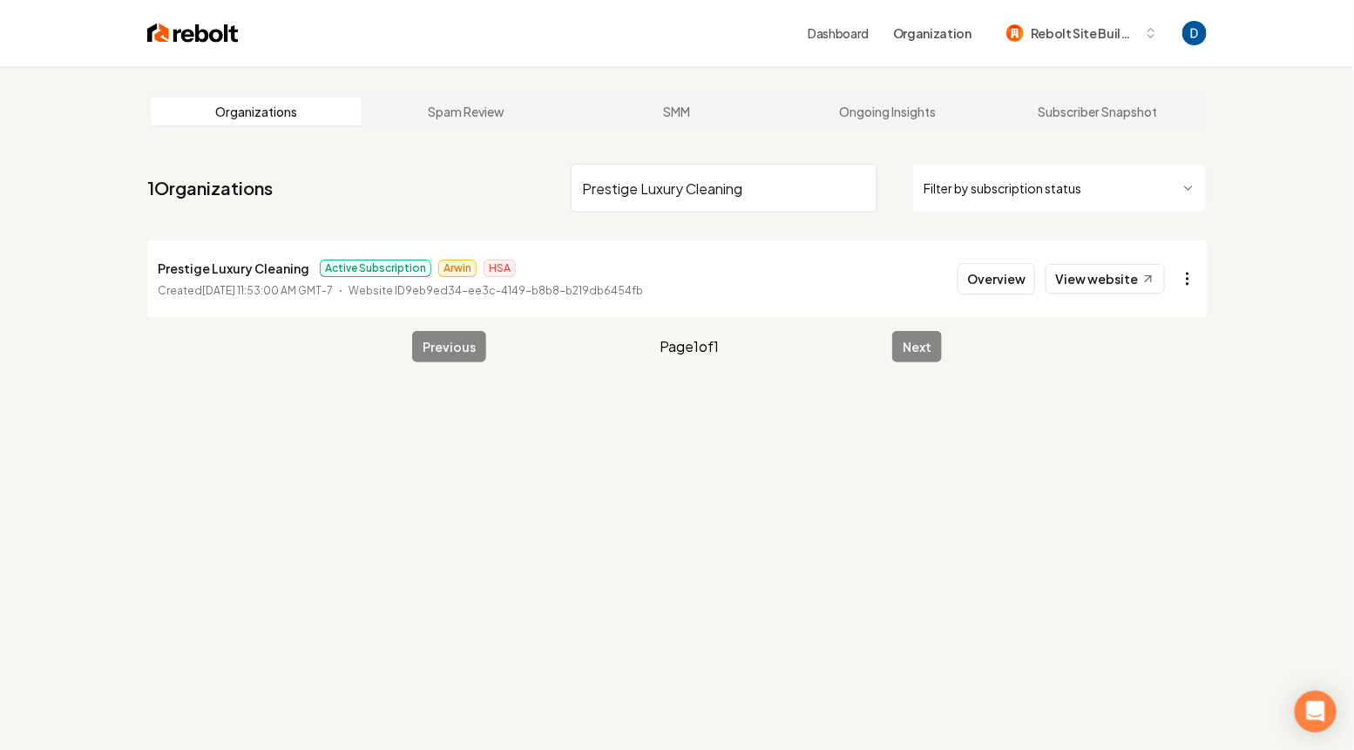
type input "Prestige Luxury Cleaning"
click at [1193, 285] on html "Dashboard Organization Rebolt Site Builder Organizations Spam Review SMM Ongoin…" at bounding box center [677, 375] width 1354 height 750
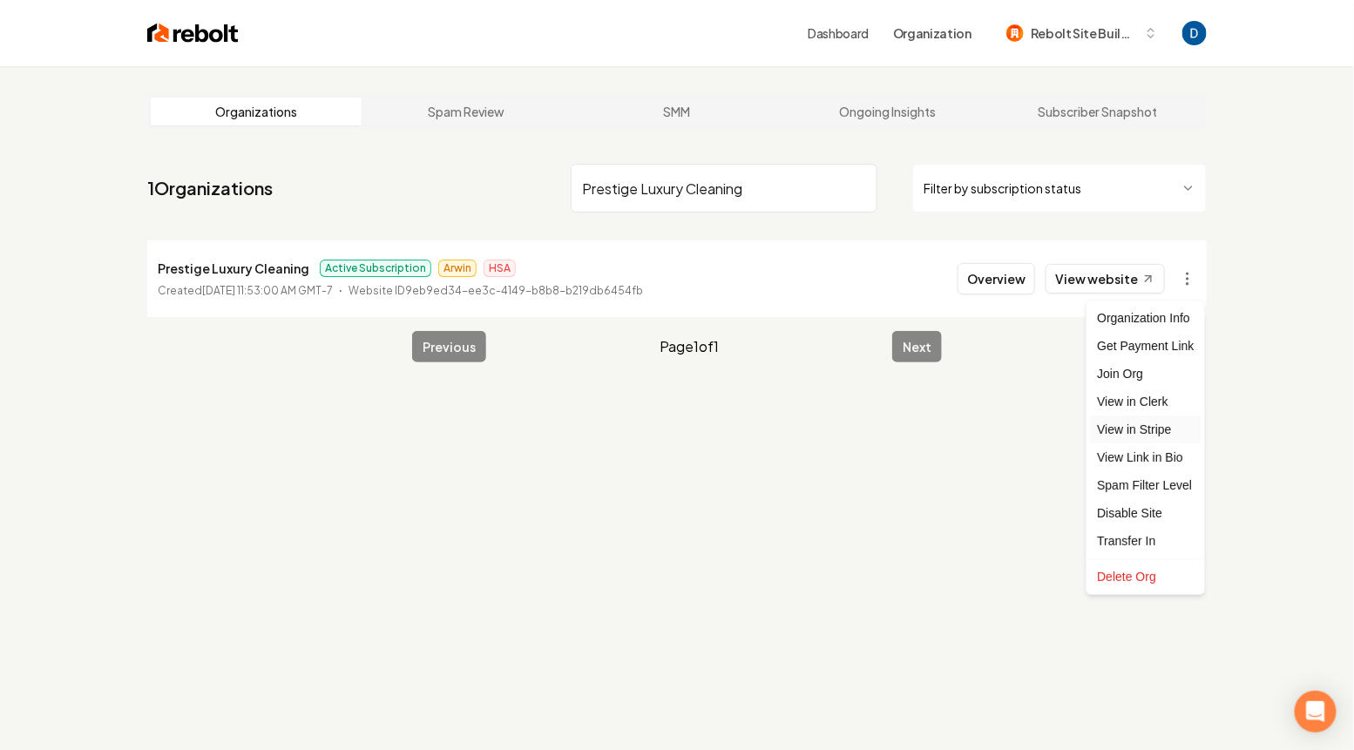
click at [1122, 432] on link "View in Stripe" at bounding box center [1145, 430] width 111 height 28
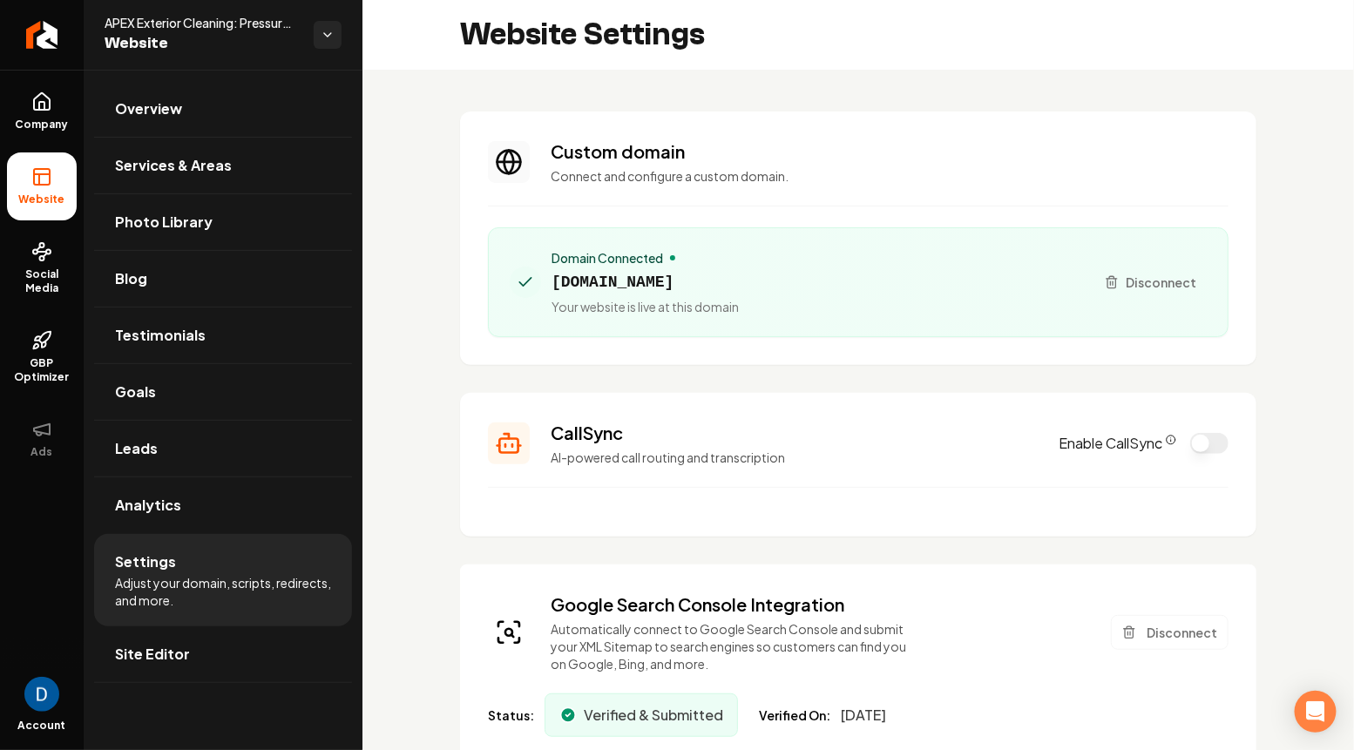
scroll to position [157, 0]
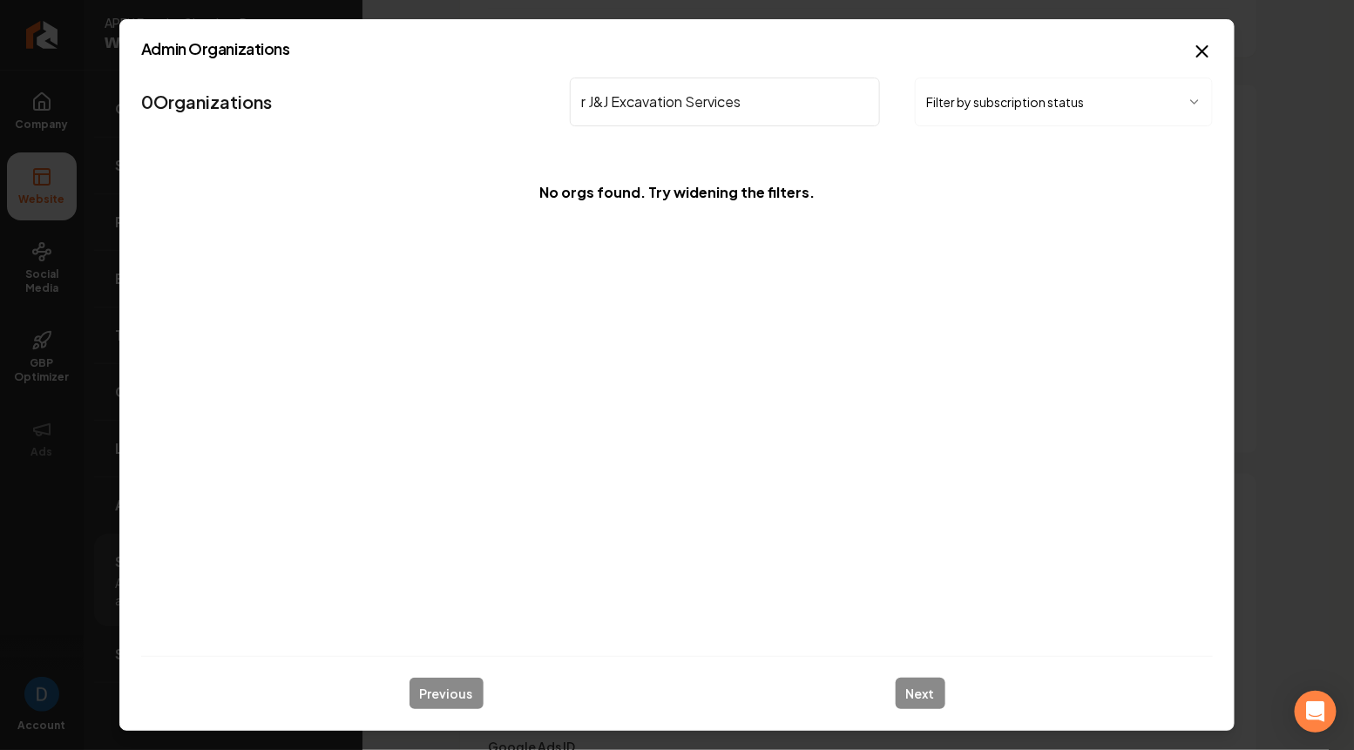
click at [579, 99] on input "r J&J Excavation Services" at bounding box center [725, 102] width 310 height 49
click at [590, 103] on input "r J&J Excavation Services" at bounding box center [725, 102] width 310 height 49
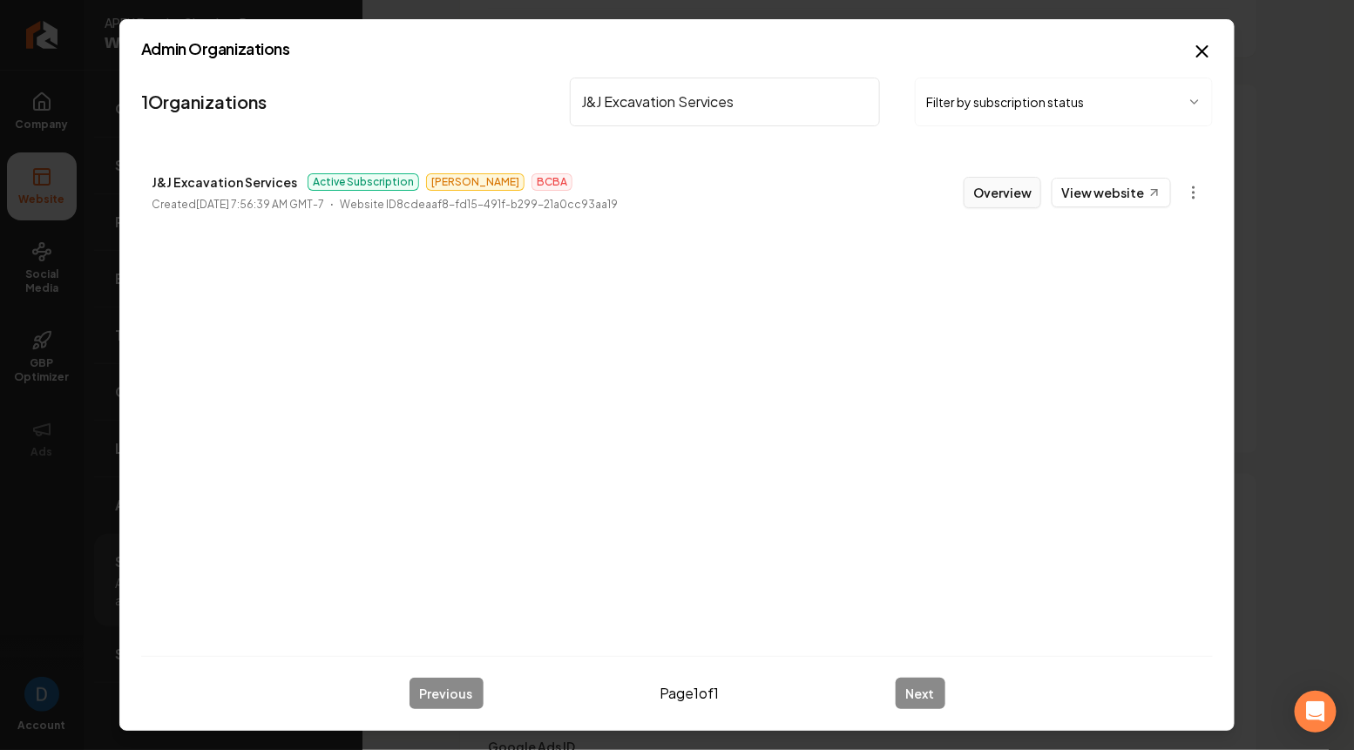
type input "J&J Excavation Services"
click at [1008, 189] on button "Overview" at bounding box center [1002, 192] width 78 height 31
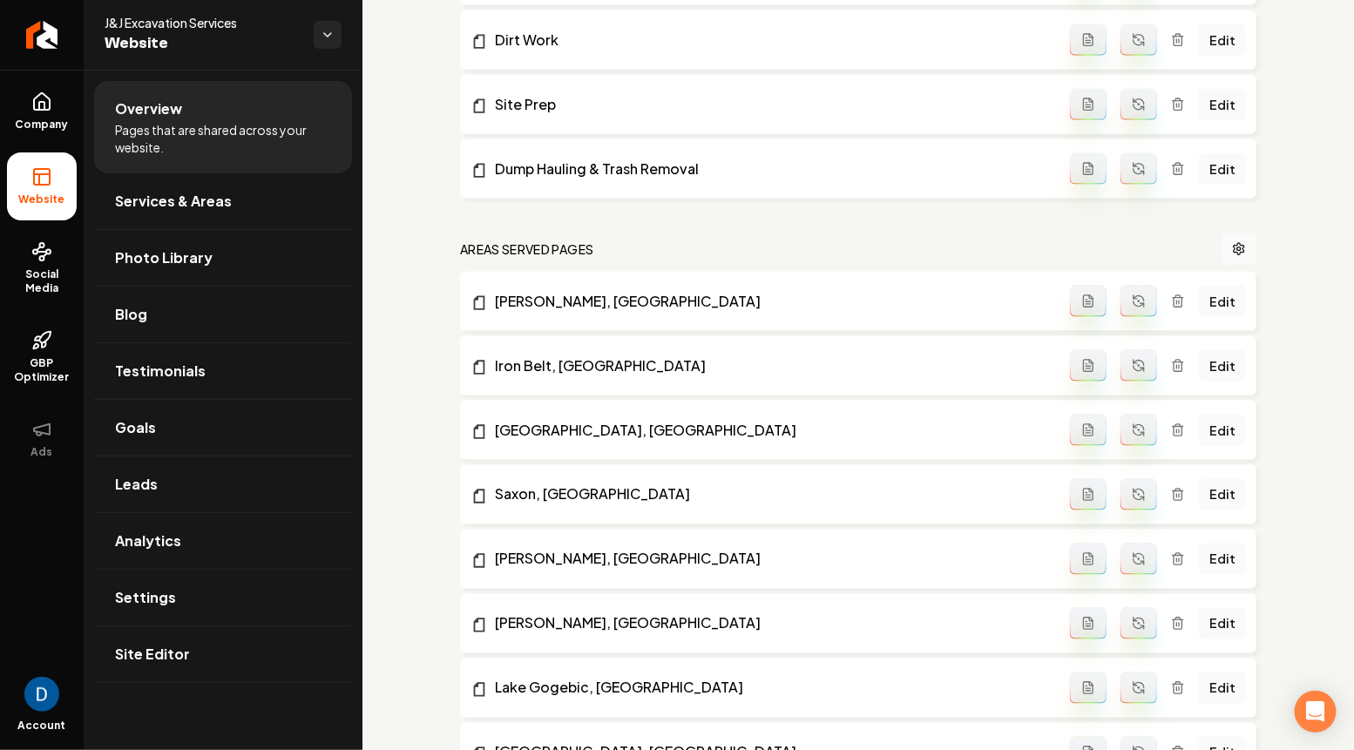
scroll to position [1537, 0]
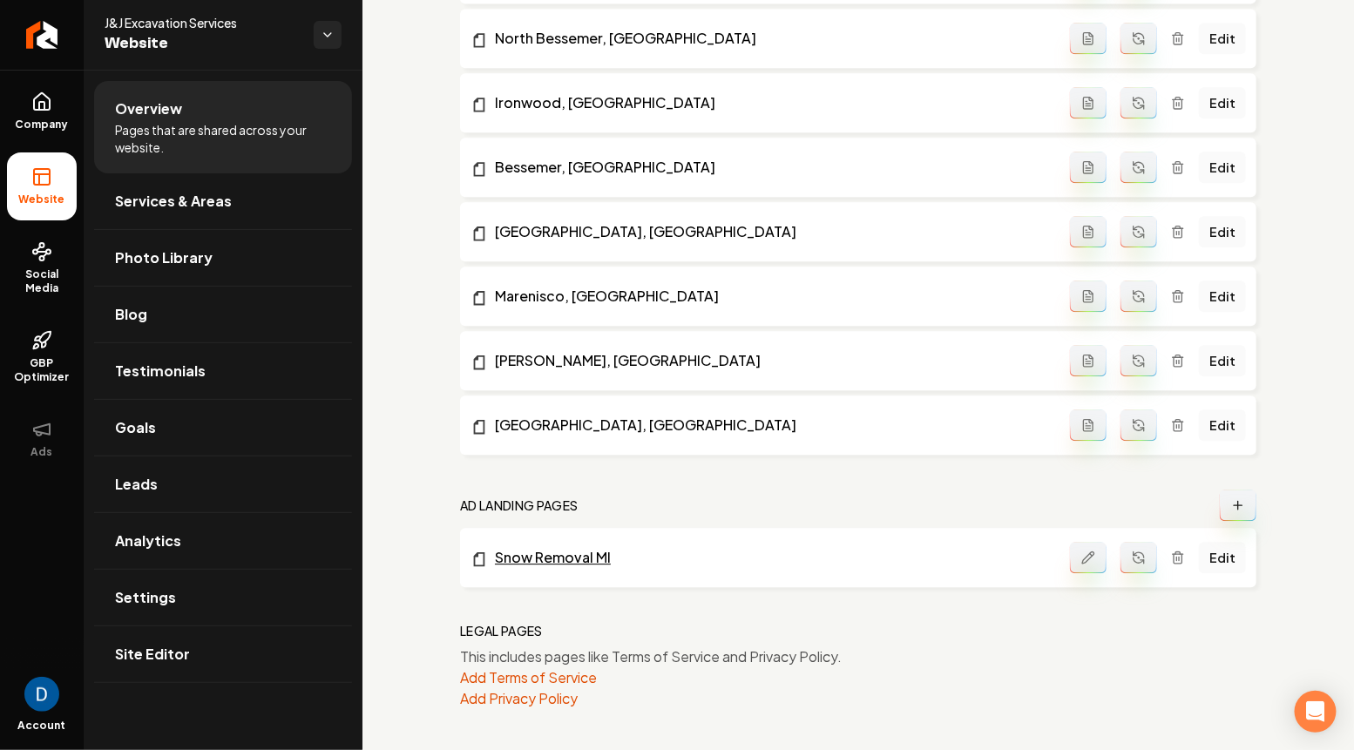
click at [572, 554] on link "Snow Removal MI" at bounding box center [769, 557] width 599 height 21
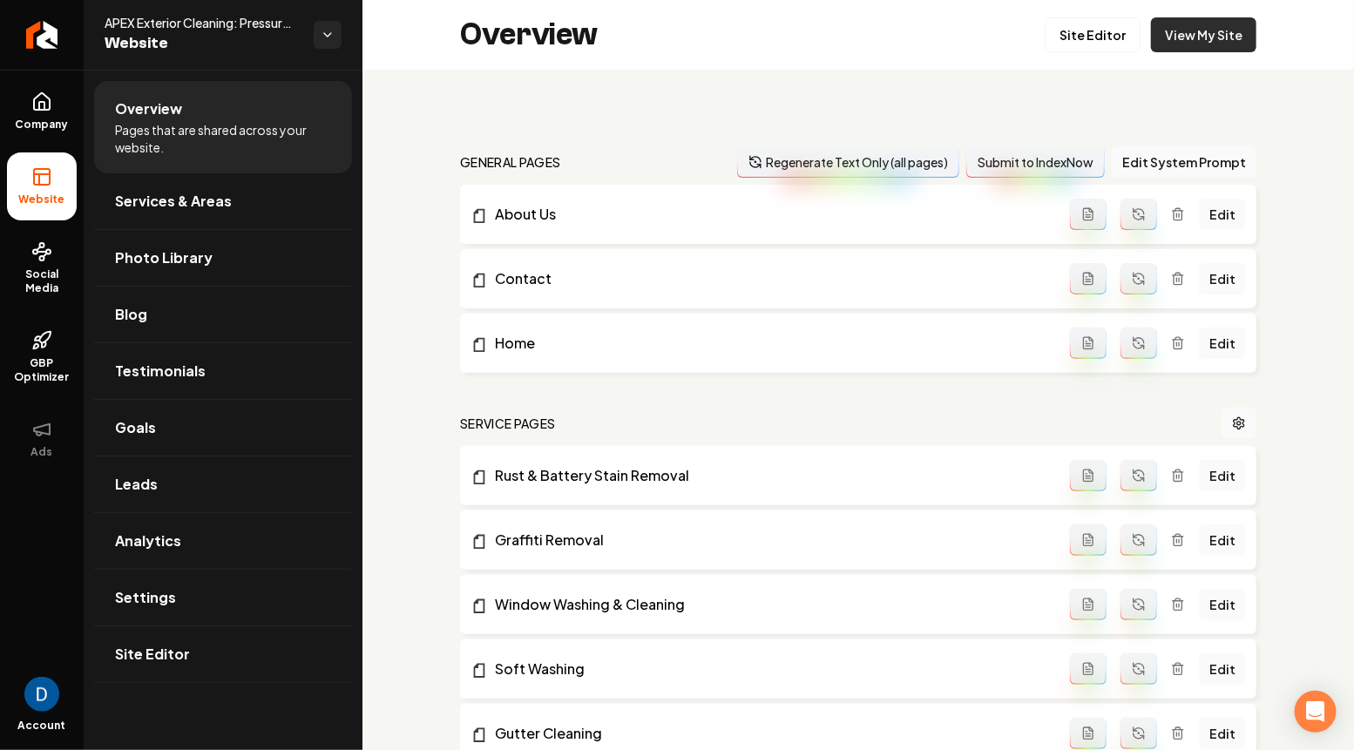
click at [1204, 22] on link "View My Site" at bounding box center [1203, 34] width 105 height 35
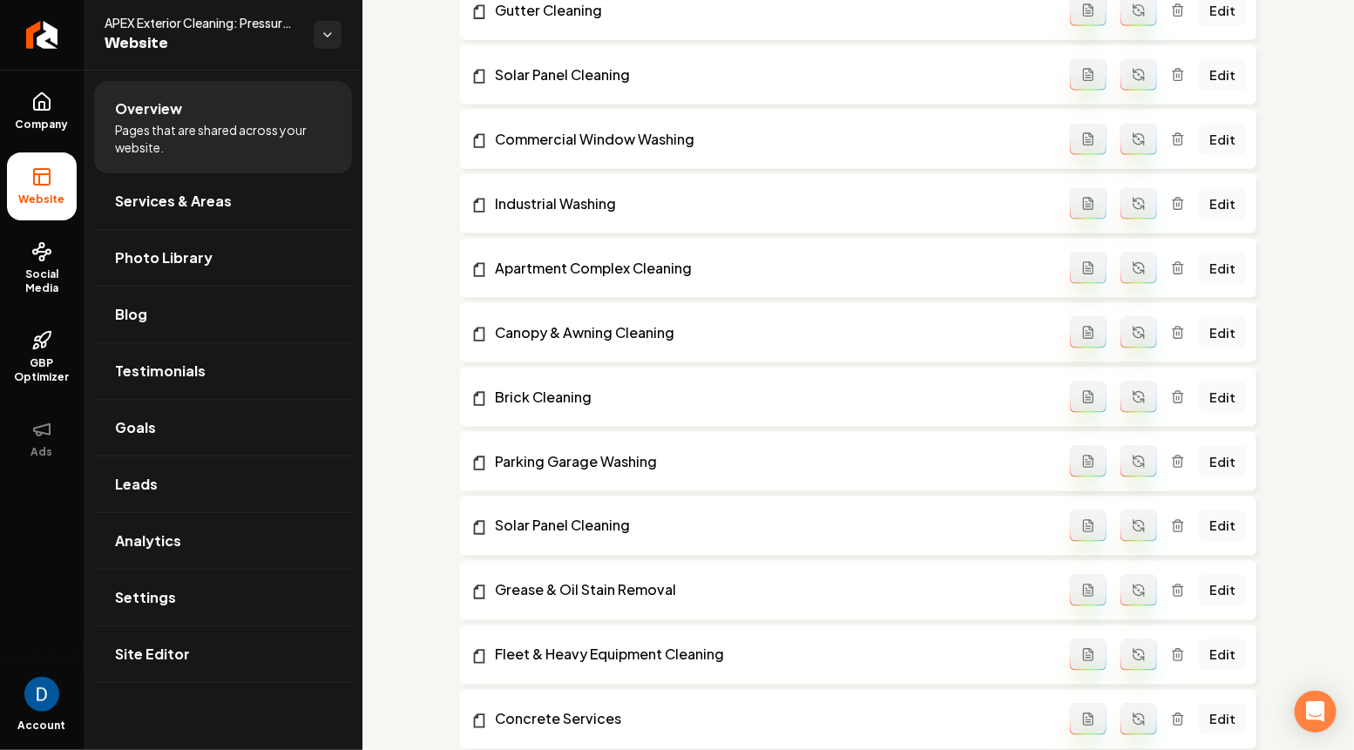
scroll to position [733, 0]
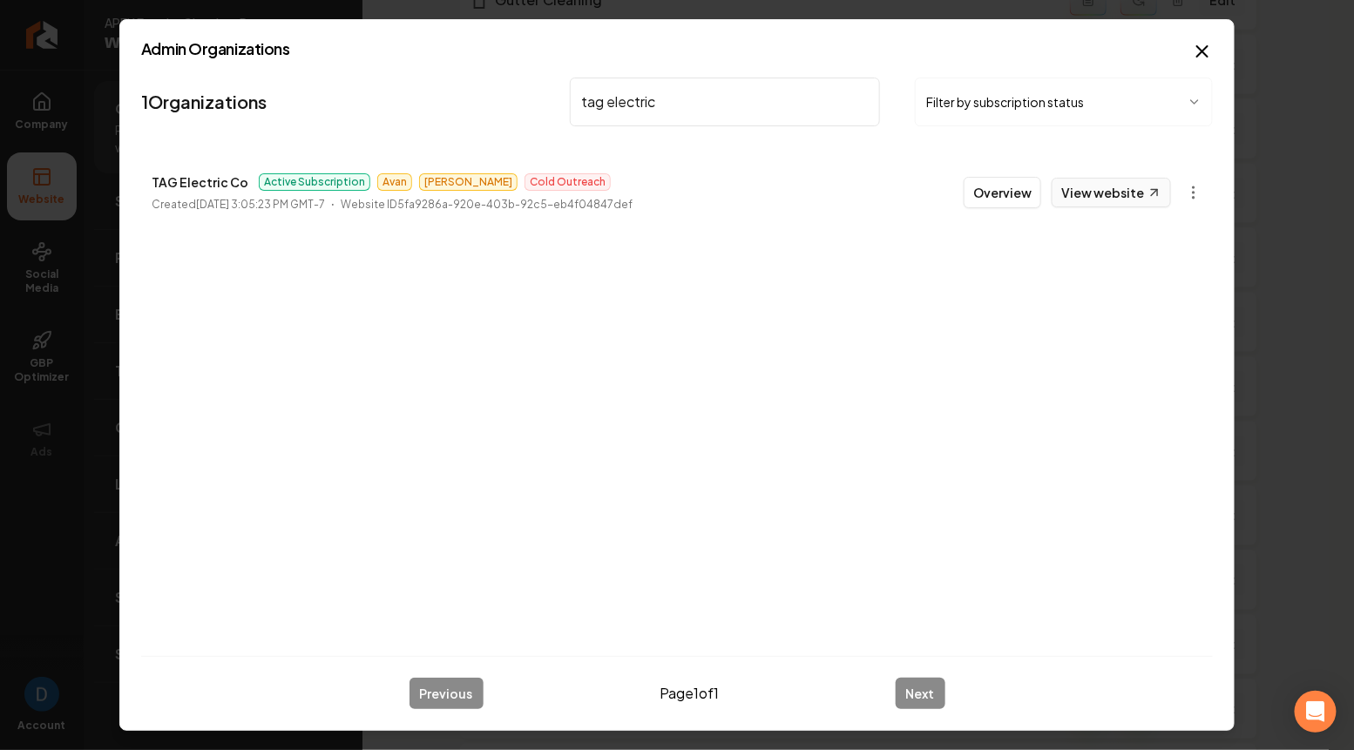
click at [1137, 196] on link "View website" at bounding box center [1110, 193] width 119 height 30
click at [692, 98] on input "tag electric" at bounding box center [725, 102] width 310 height 49
paste input "Superior Roofing"
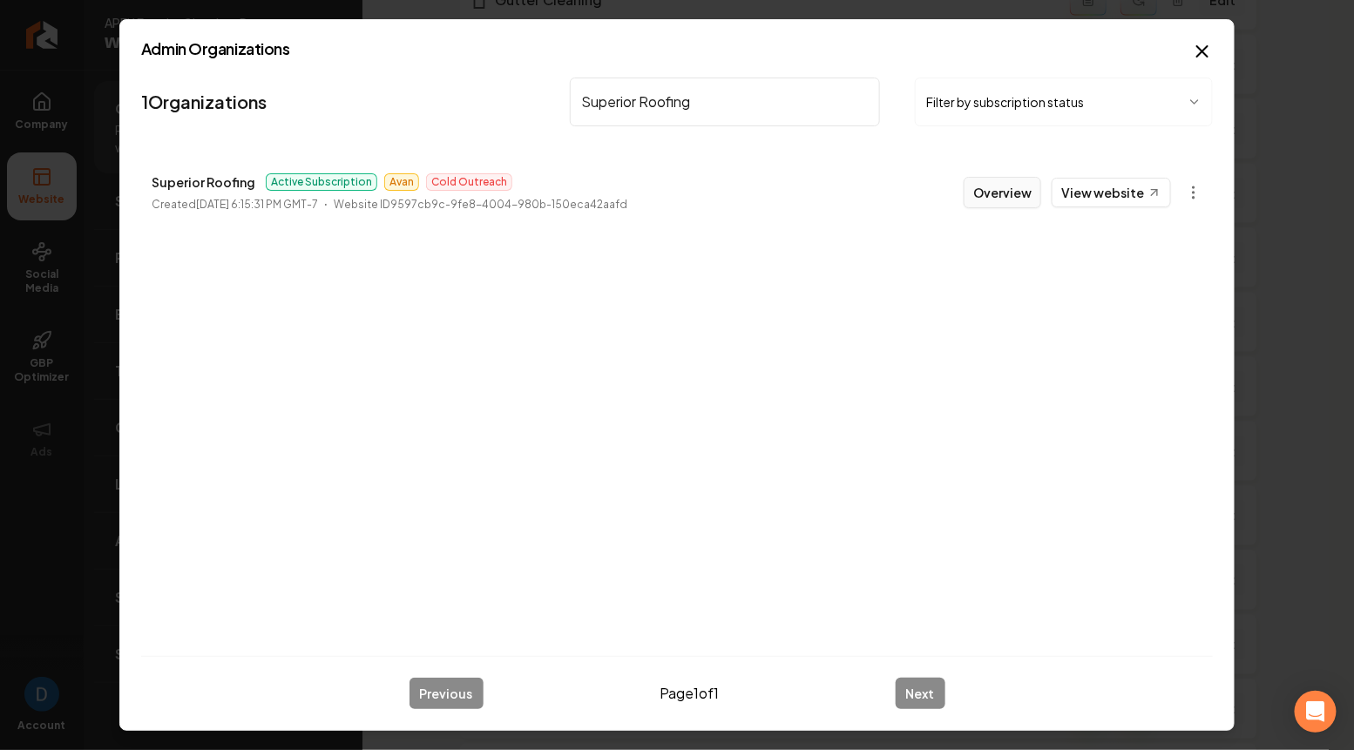
type input "Superior Roofing"
click at [998, 194] on button "Overview" at bounding box center [1002, 192] width 78 height 31
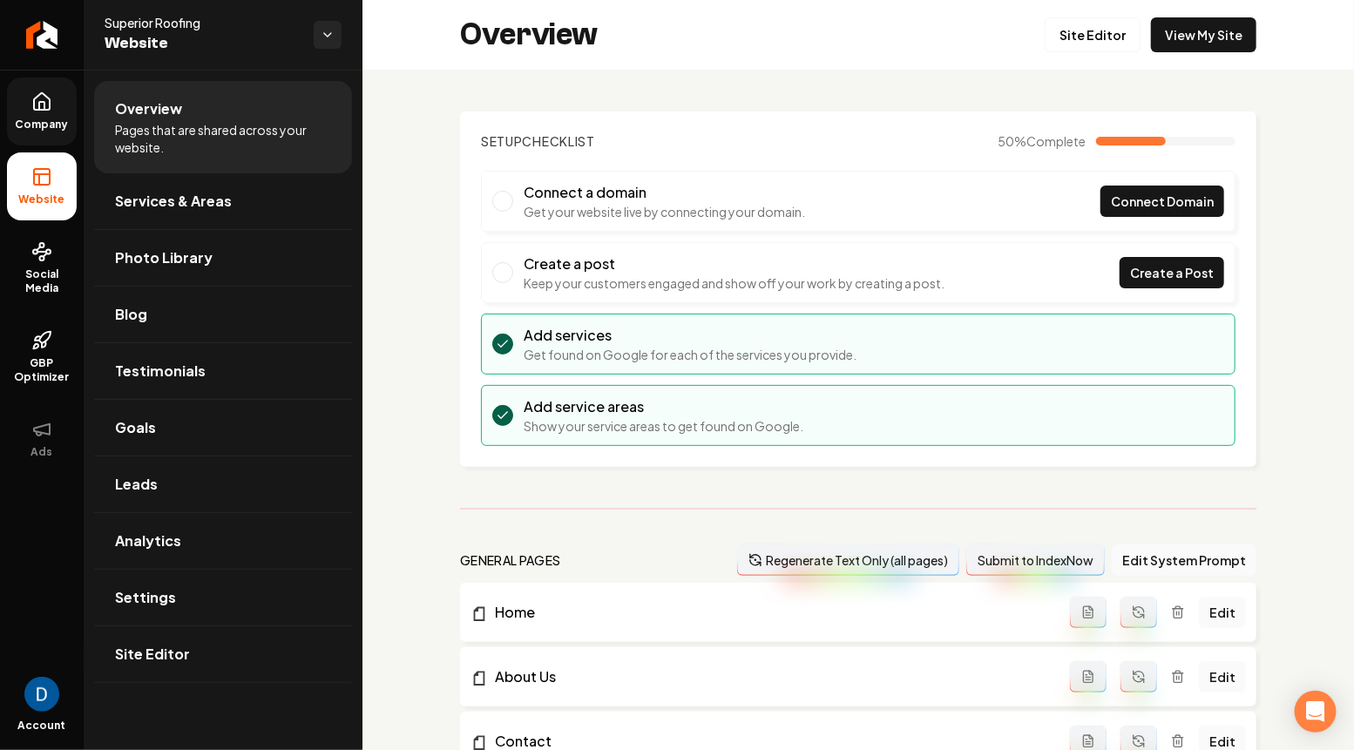
click at [71, 108] on link "Company" at bounding box center [42, 112] width 70 height 68
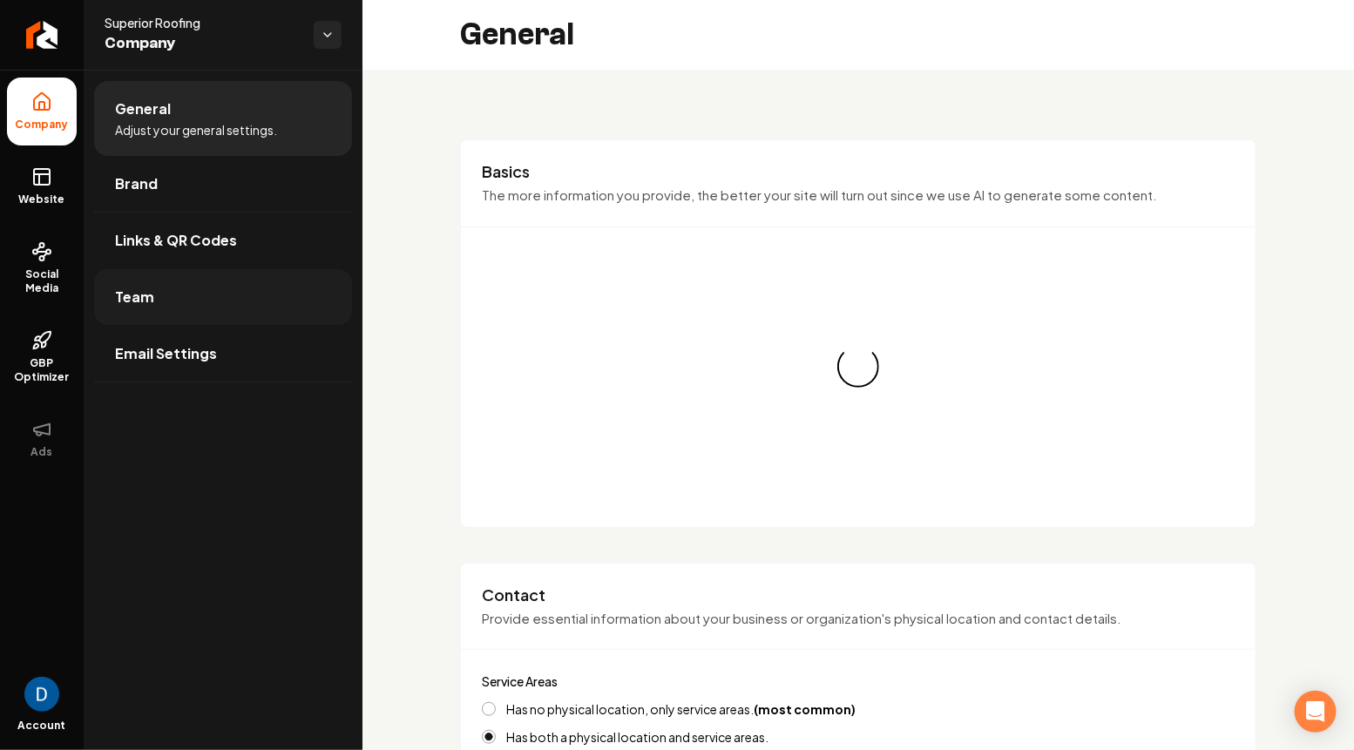
click at [193, 296] on link "Team" at bounding box center [223, 297] width 258 height 56
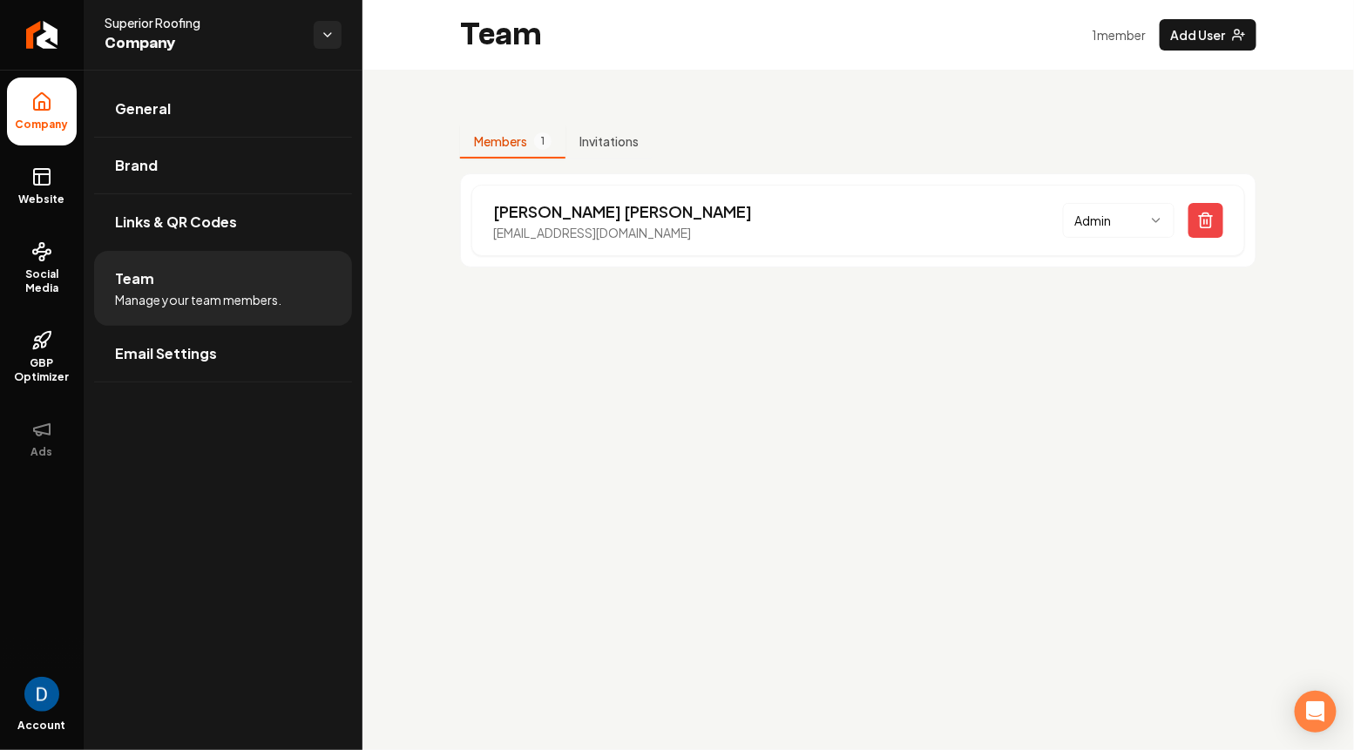
click at [980, 94] on div "Members 1 Invitations Dan williams hdsuperiorroofing@gmail.com Admin" at bounding box center [857, 190] width 991 height 240
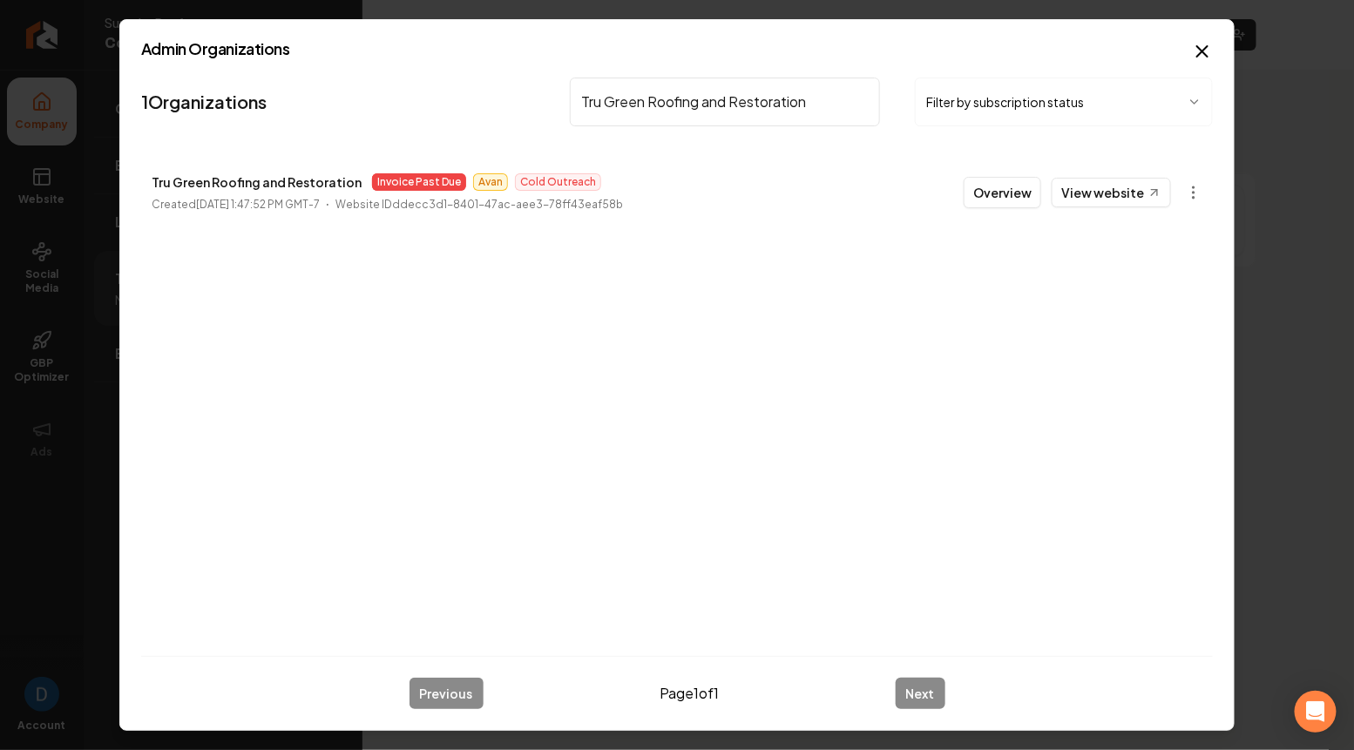
type input "Tru Green Roofing and Restoration"
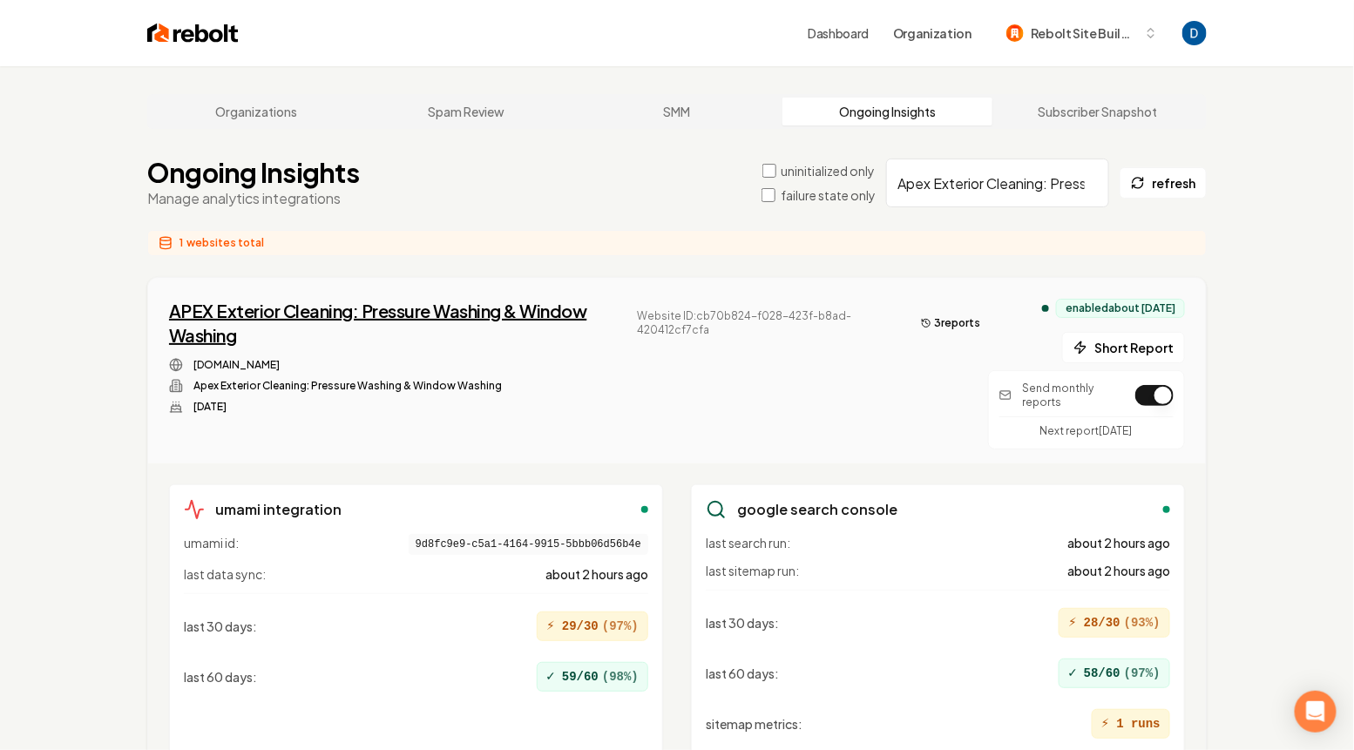
click at [248, 301] on div "APEX Exterior Cleaning: Pressure Washing & Window Washing" at bounding box center [398, 323] width 459 height 49
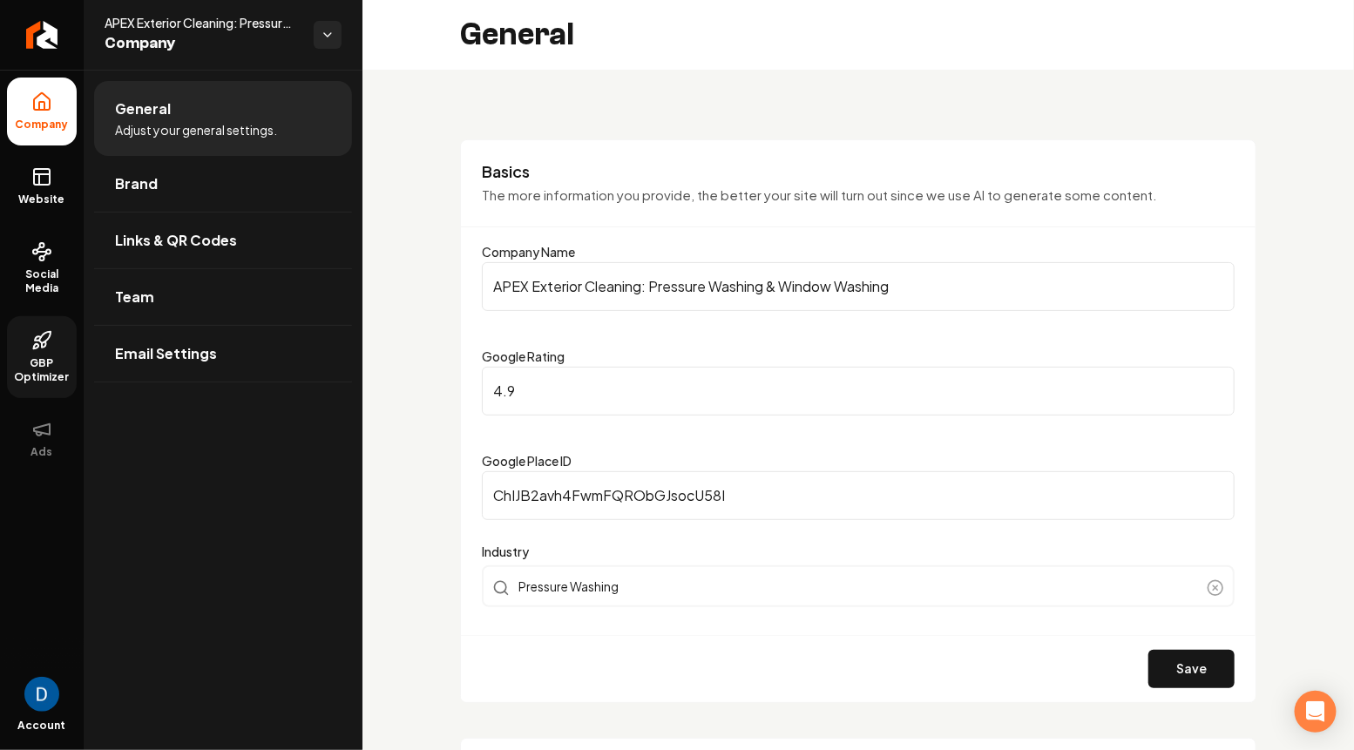
click at [48, 330] on icon at bounding box center [41, 340] width 21 height 21
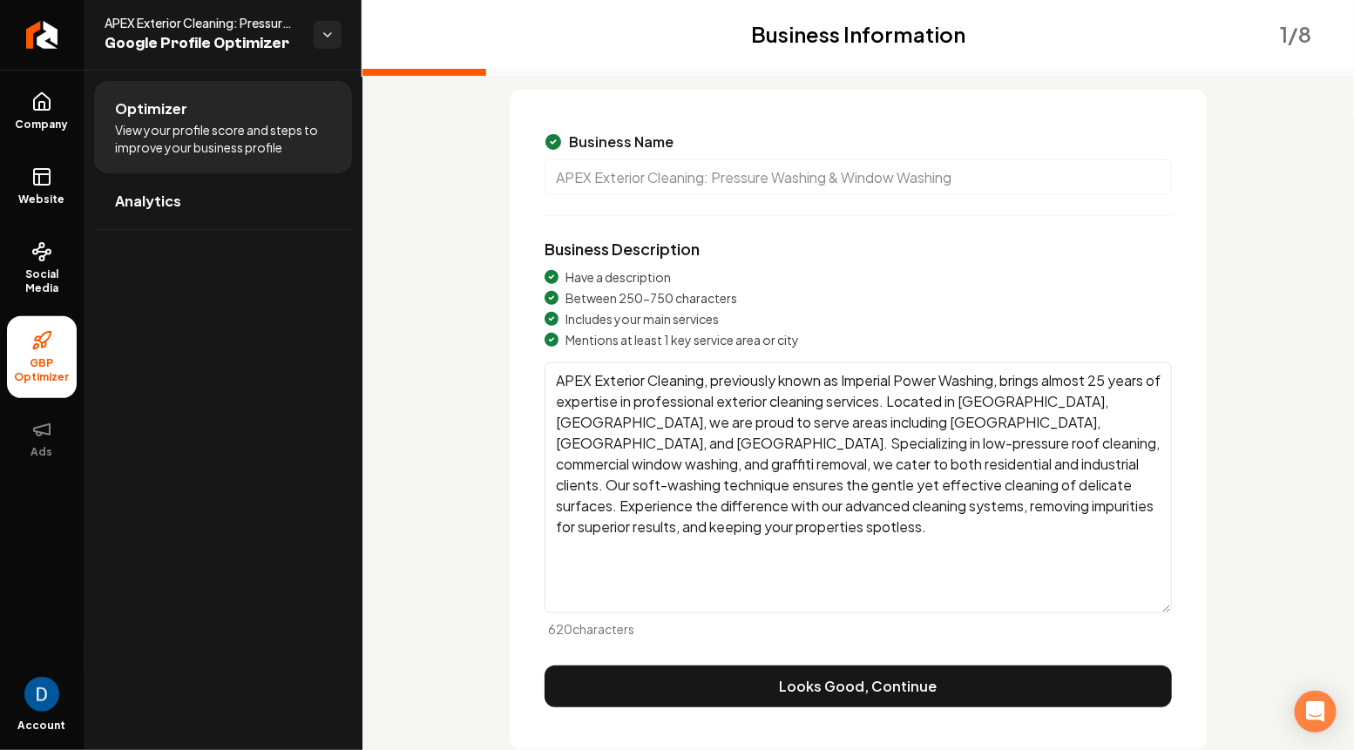
scroll to position [112, 0]
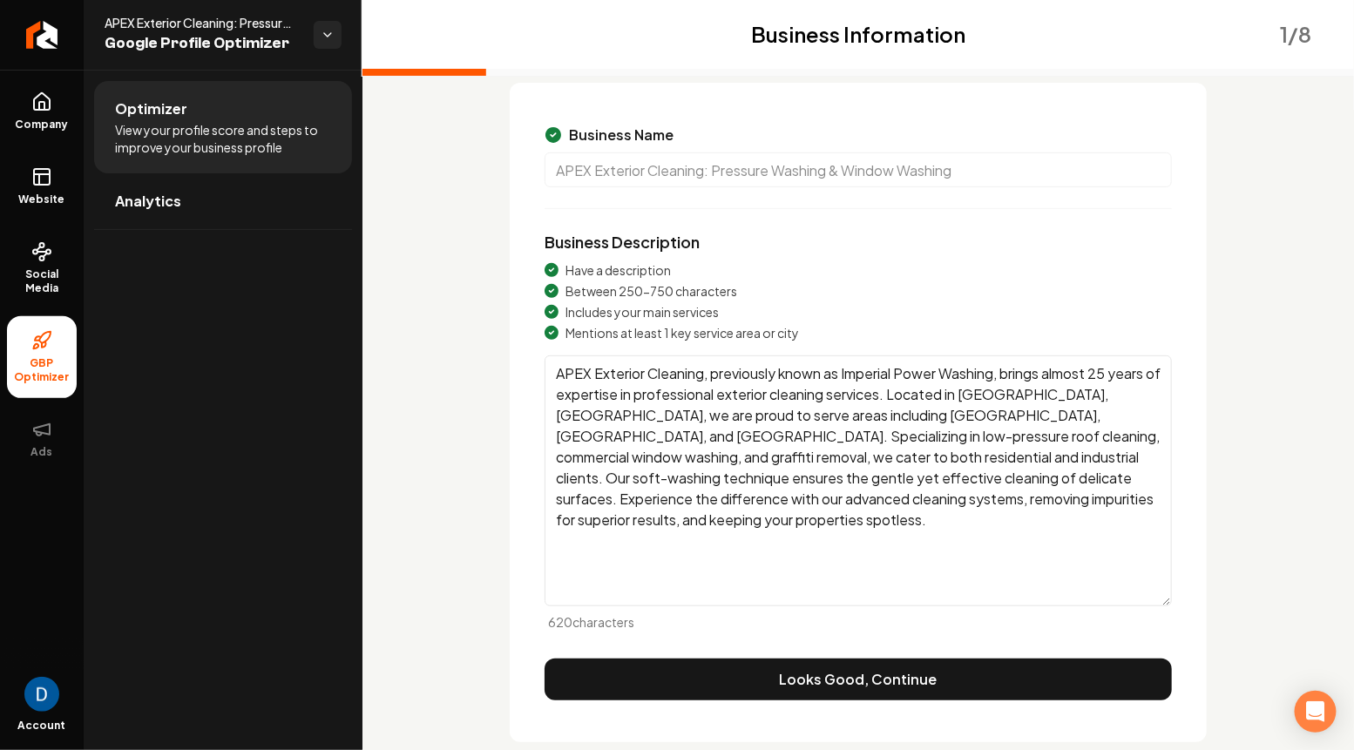
click at [28, 72] on ul "Company Website Social Media GBP Optimizer Ads" at bounding box center [42, 275] width 84 height 410
click at [35, 92] on icon at bounding box center [41, 101] width 21 height 21
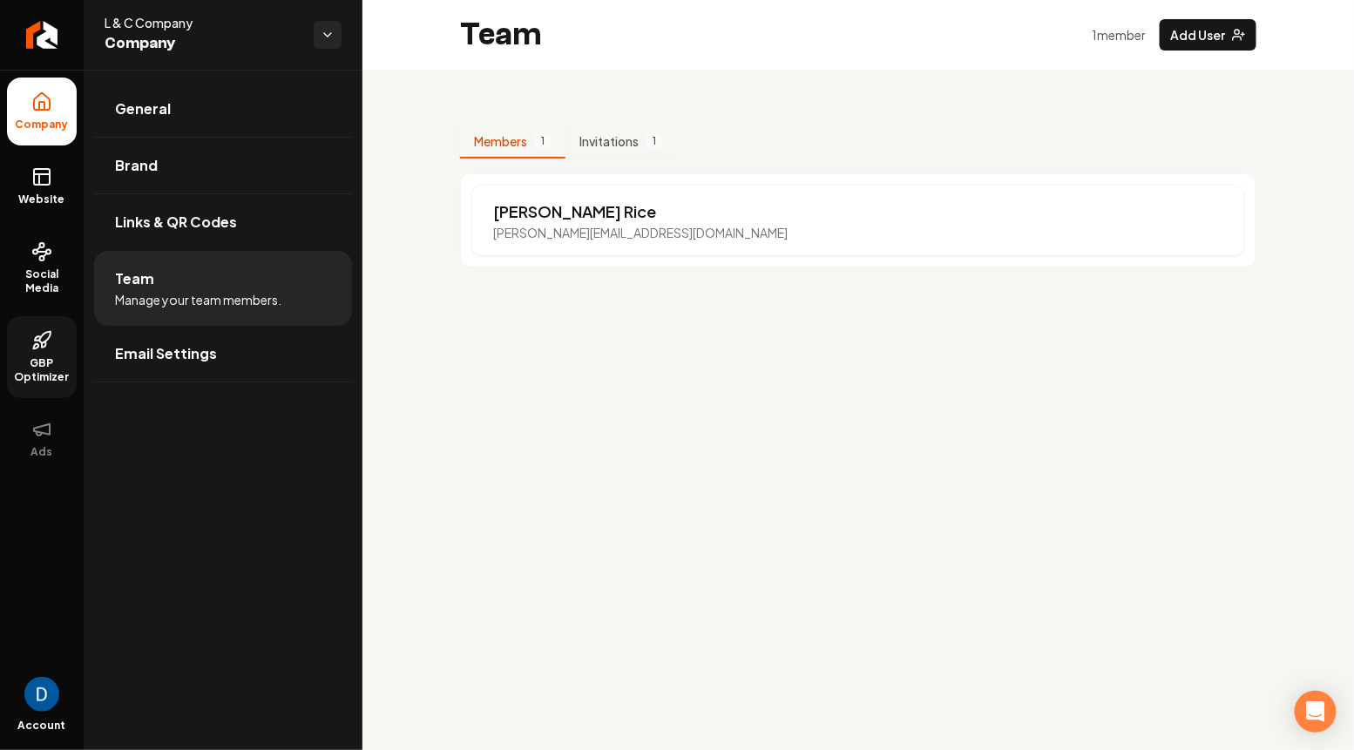
click at [39, 372] on span "GBP Optimizer" at bounding box center [42, 370] width 70 height 28
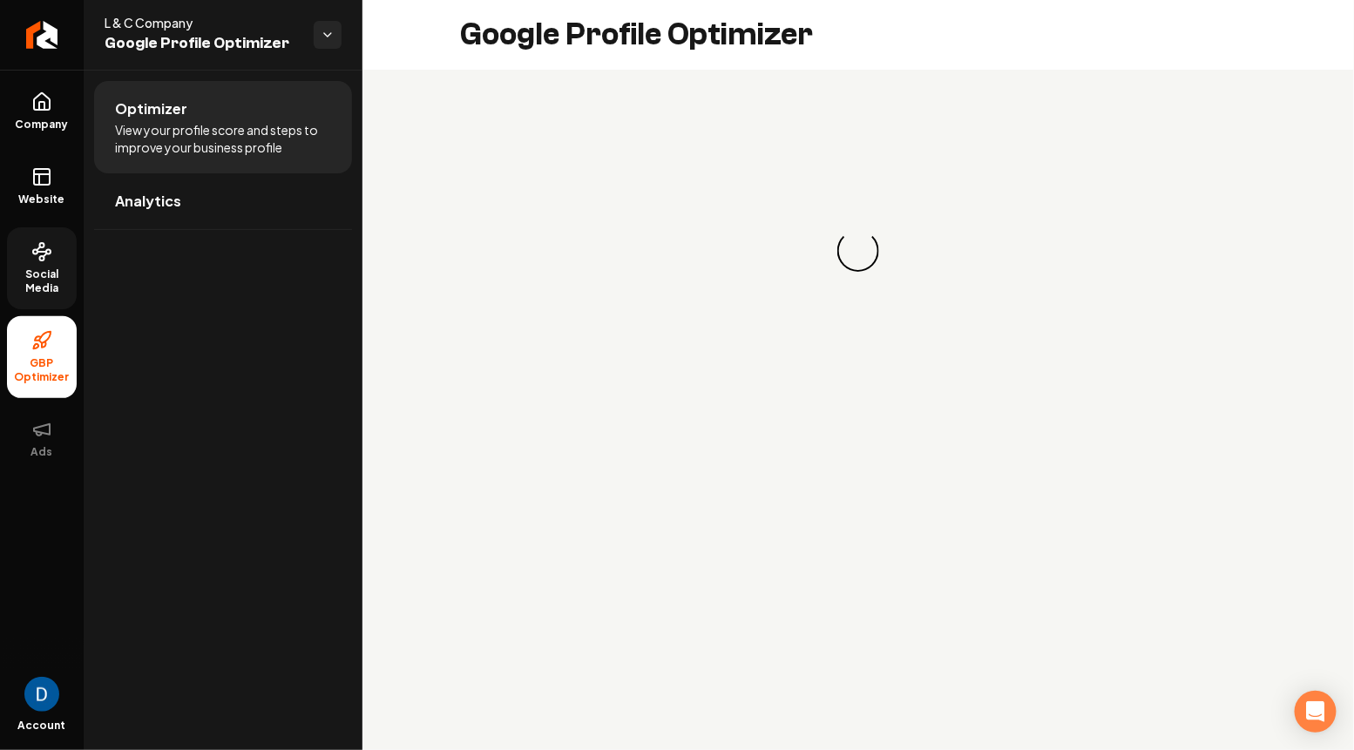
click at [35, 294] on span "Social Media" at bounding box center [42, 281] width 70 height 28
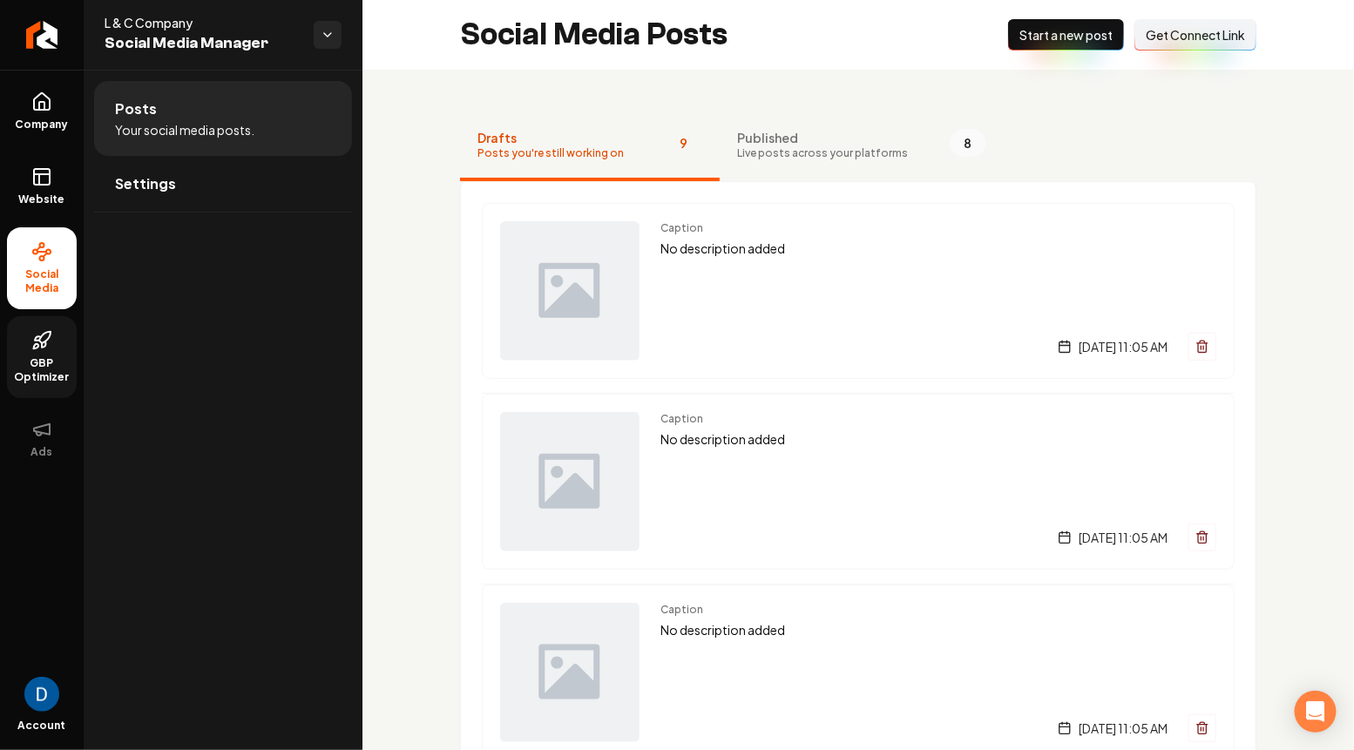
click at [1244, 27] on span "Get Connect Link" at bounding box center [1194, 34] width 99 height 17
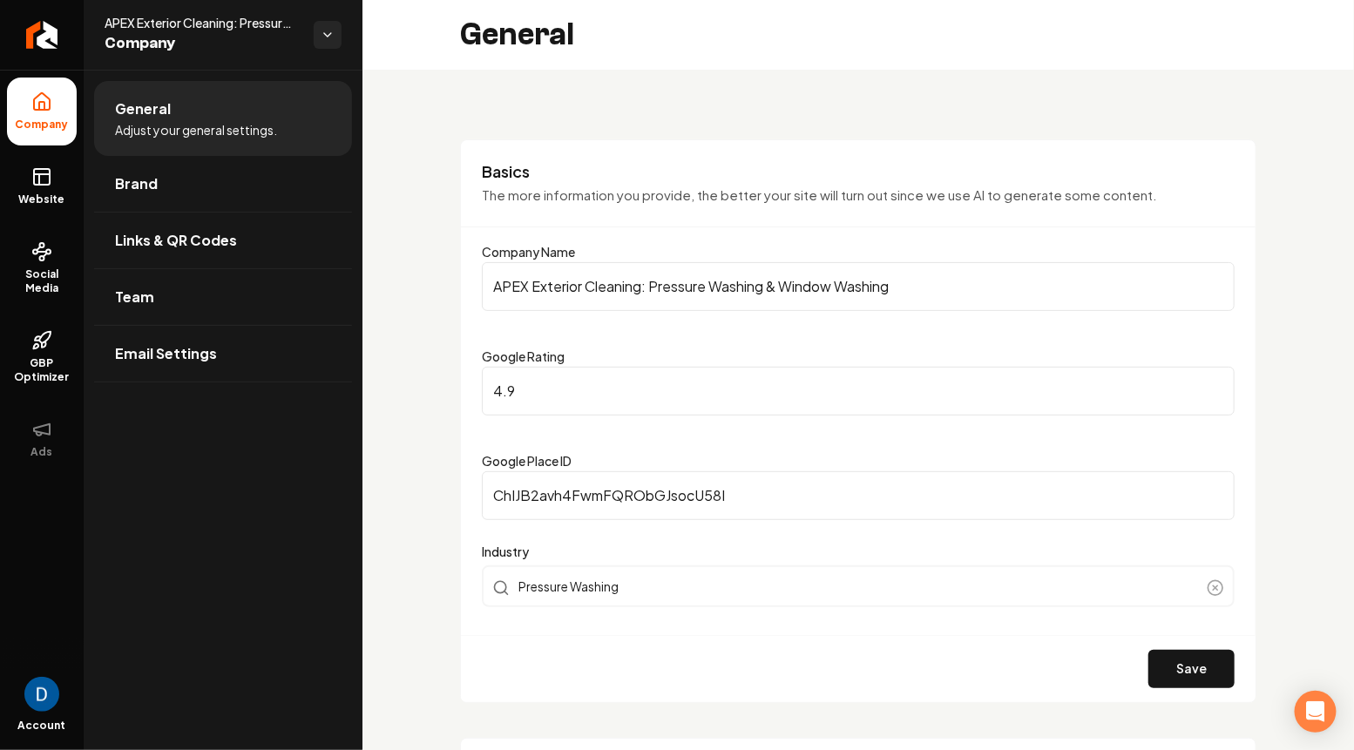
scroll to position [112, 0]
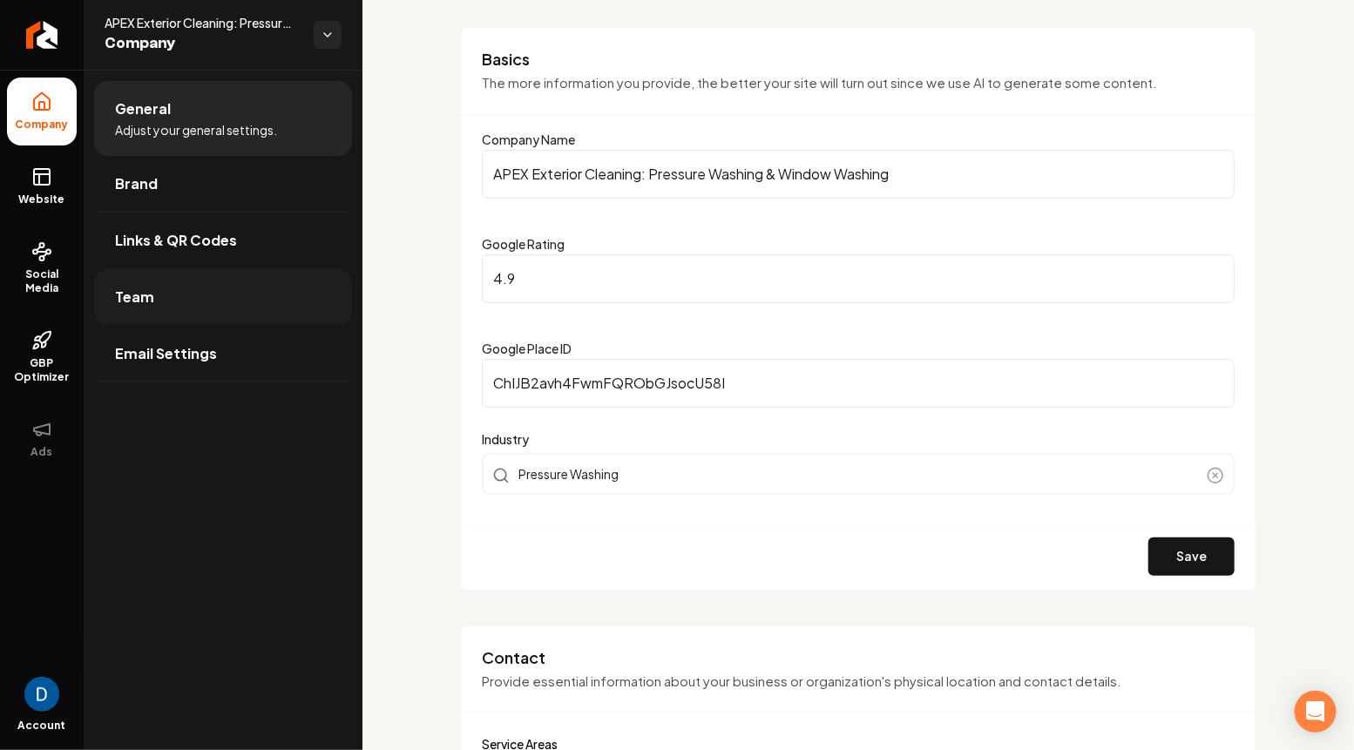
click at [141, 303] on span "Team" at bounding box center [134, 297] width 39 height 21
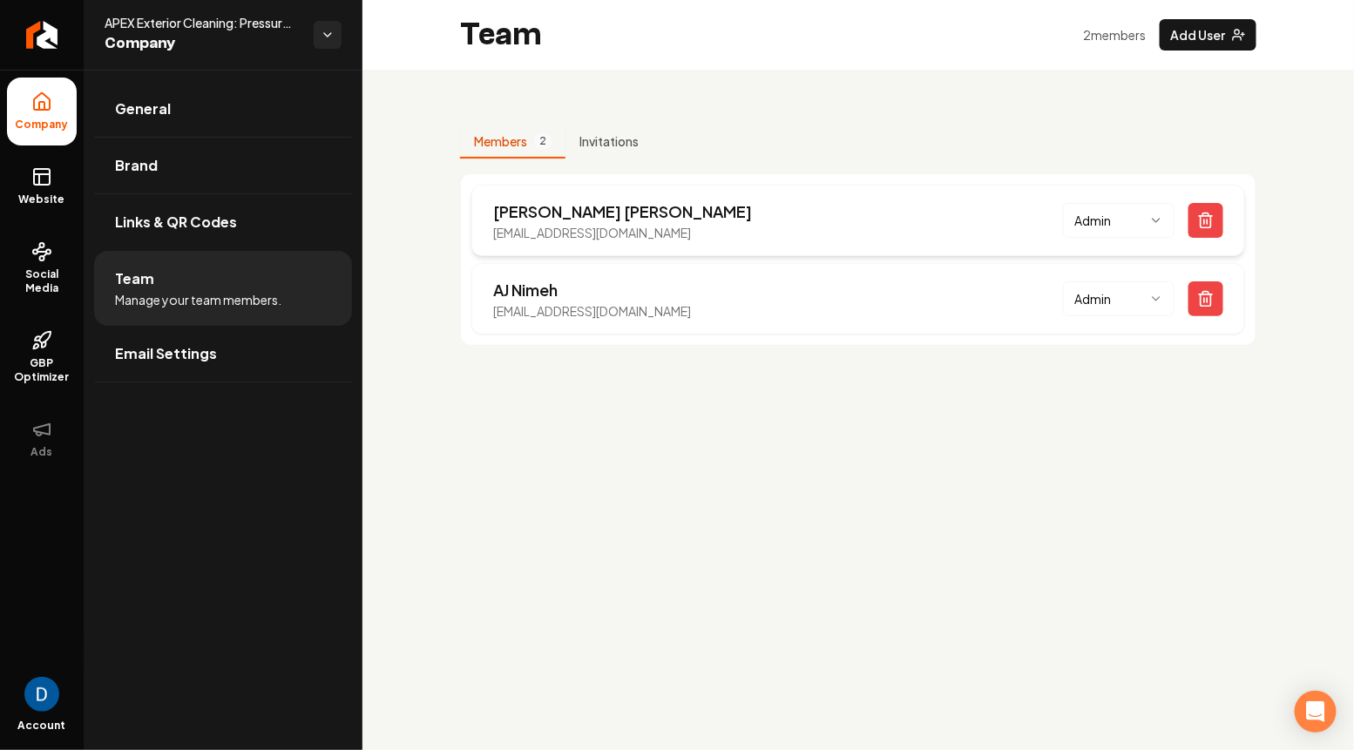
click at [553, 229] on p "apexaec@hotmail.com" at bounding box center [622, 232] width 259 height 17
copy p "apexaec@hotmail.com"
click at [33, 365] on span "GBP Optimizer" at bounding box center [42, 370] width 70 height 28
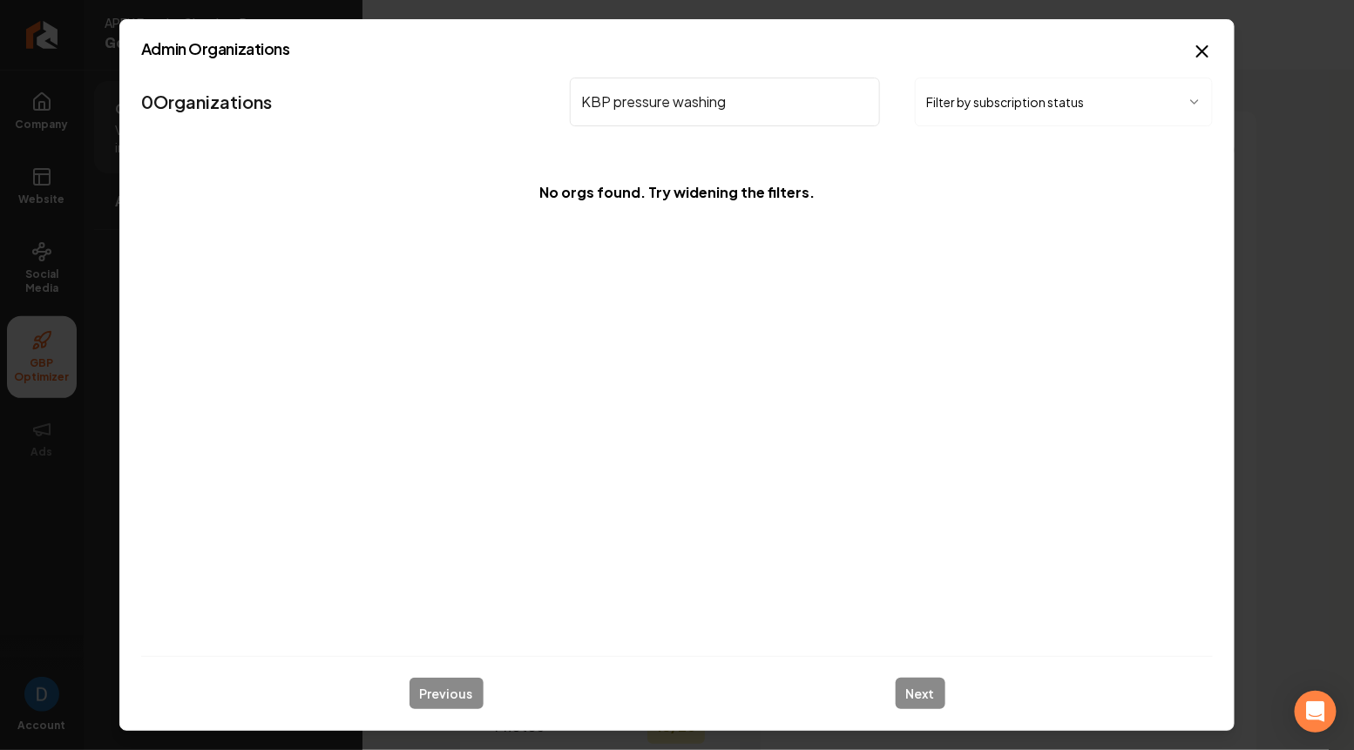
click at [601, 103] on input "KBP pressure washing" at bounding box center [725, 102] width 310 height 49
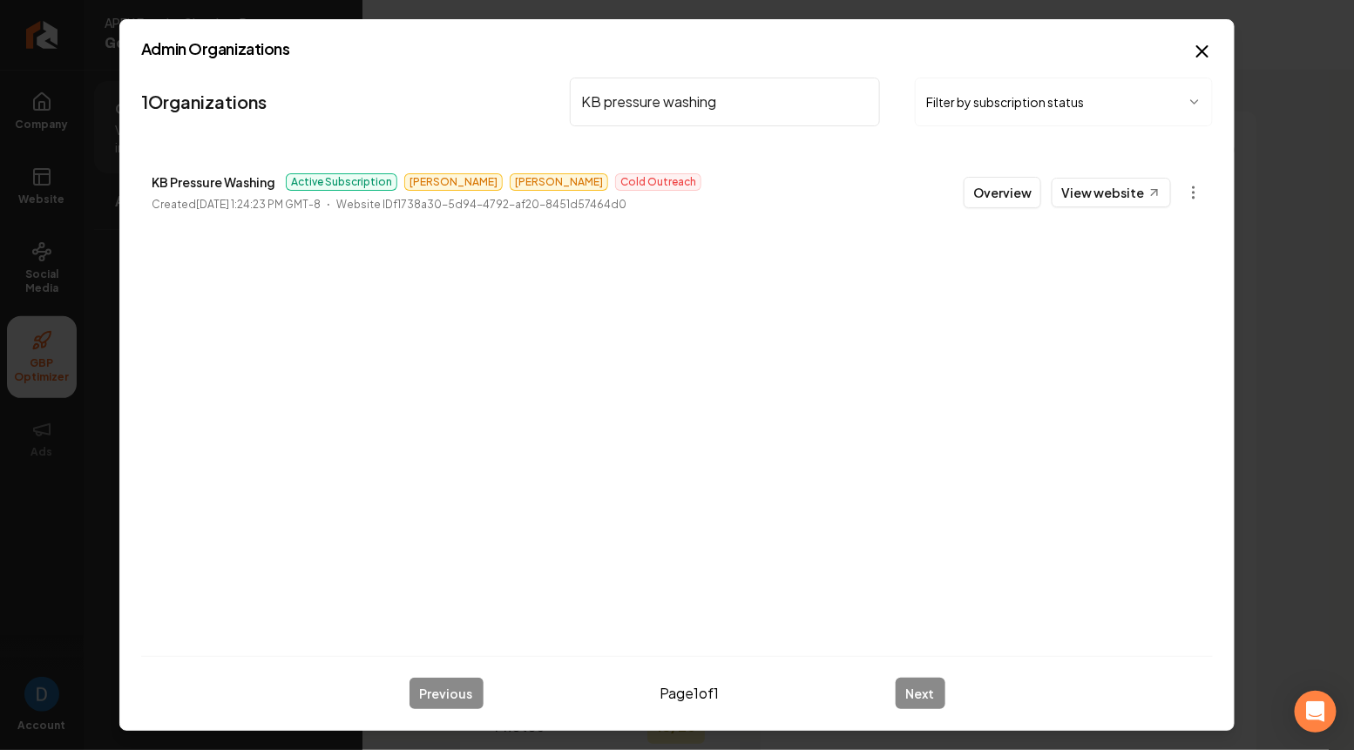
type input "KB pressure washing"
click at [1004, 190] on button "Overview" at bounding box center [1002, 192] width 78 height 31
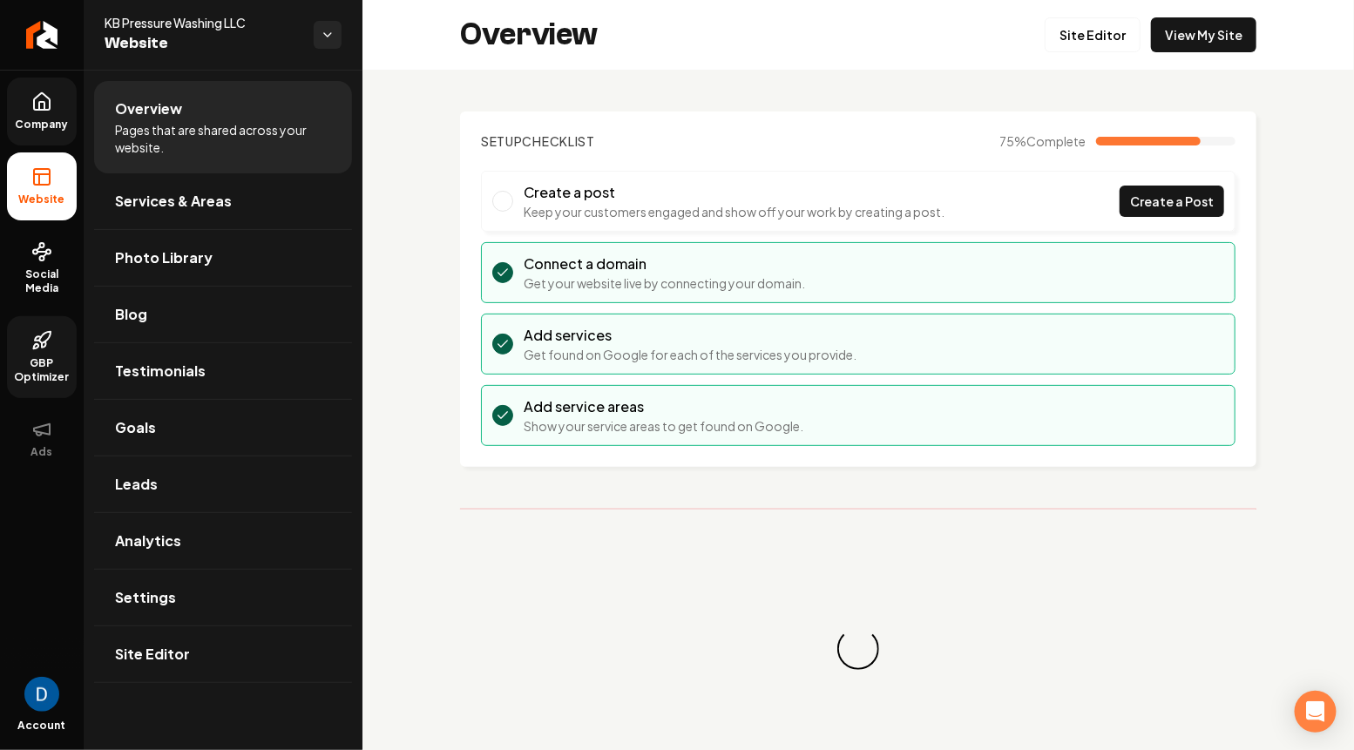
click at [34, 101] on icon at bounding box center [42, 101] width 16 height 17
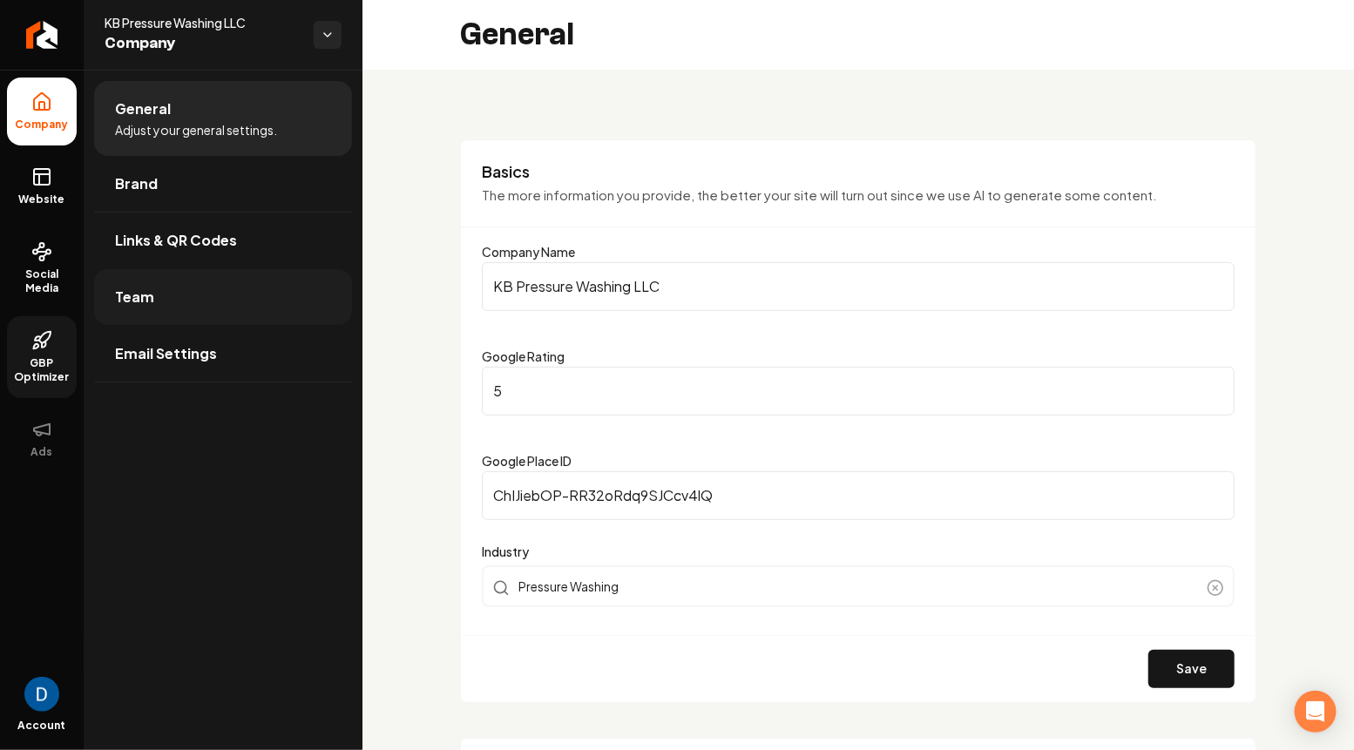
click at [201, 290] on link "Team" at bounding box center [223, 297] width 258 height 56
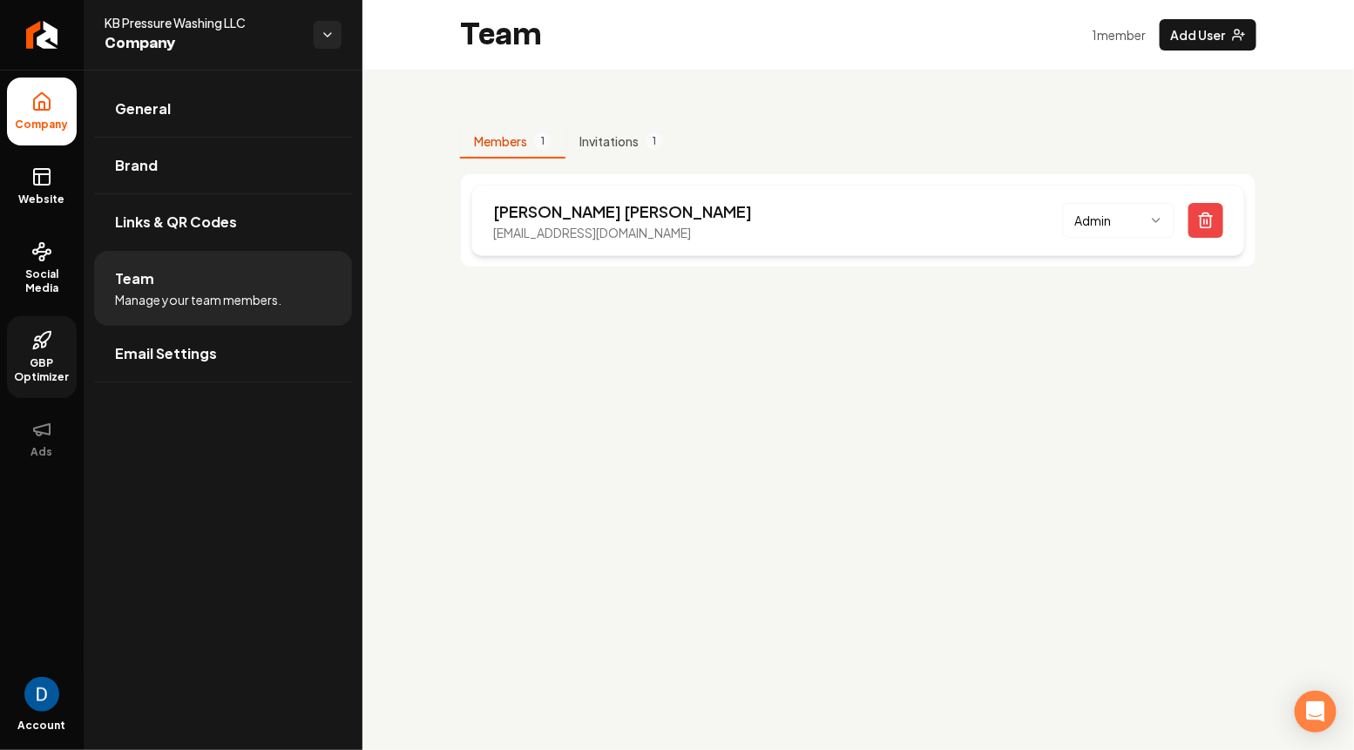
click at [558, 228] on p "kurtbrashear2000@gmail.com" at bounding box center [622, 232] width 259 height 17
copy p "kurtbrashear2000@gmail.com"
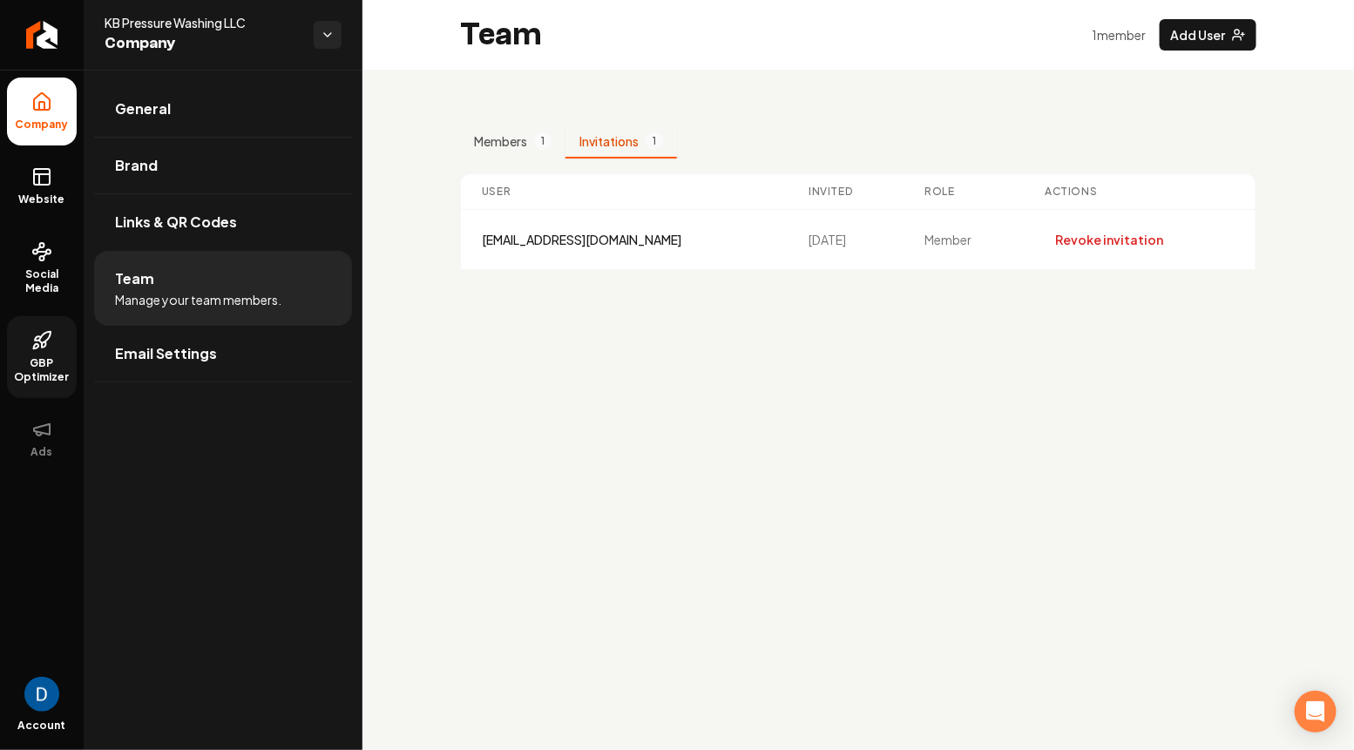
click at [629, 139] on button "Invitations 1" at bounding box center [620, 141] width 111 height 33
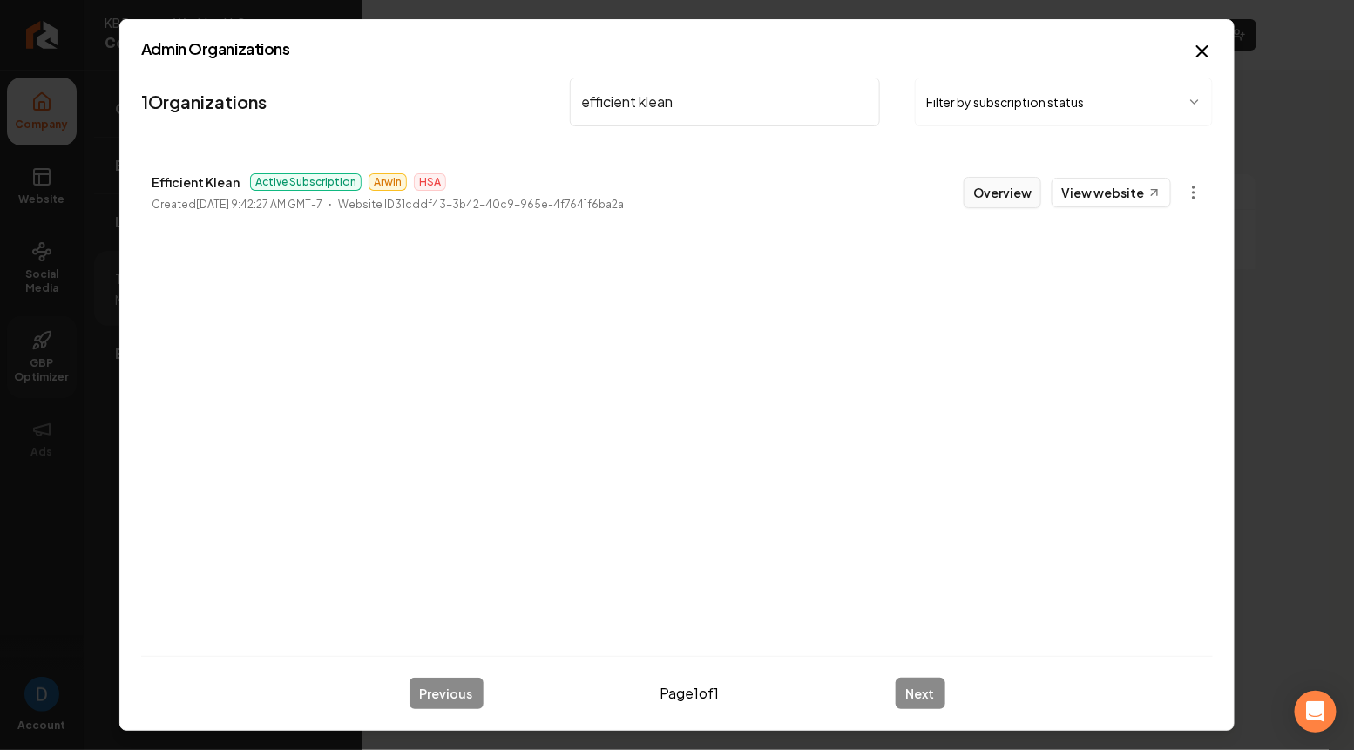
type input "efficient klean"
click at [1000, 192] on button "Overview" at bounding box center [1002, 192] width 78 height 31
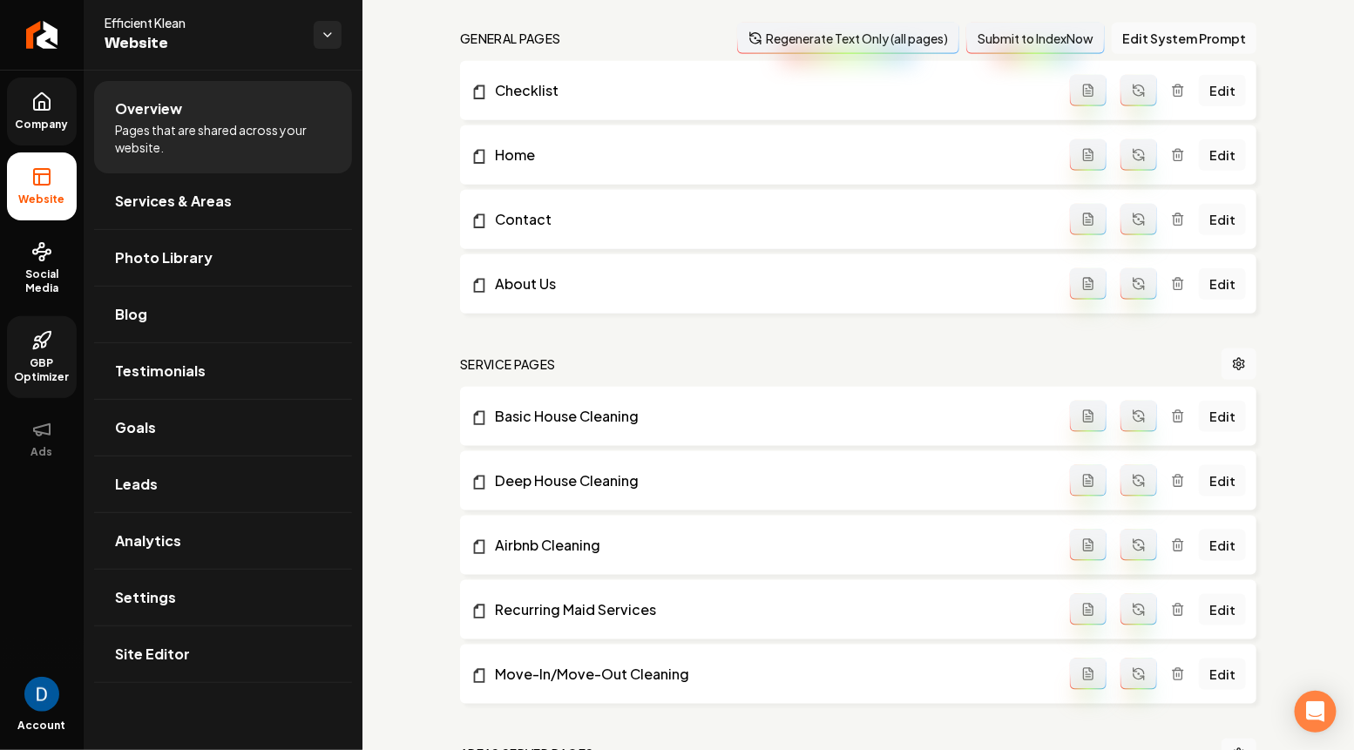
scroll to position [636, 0]
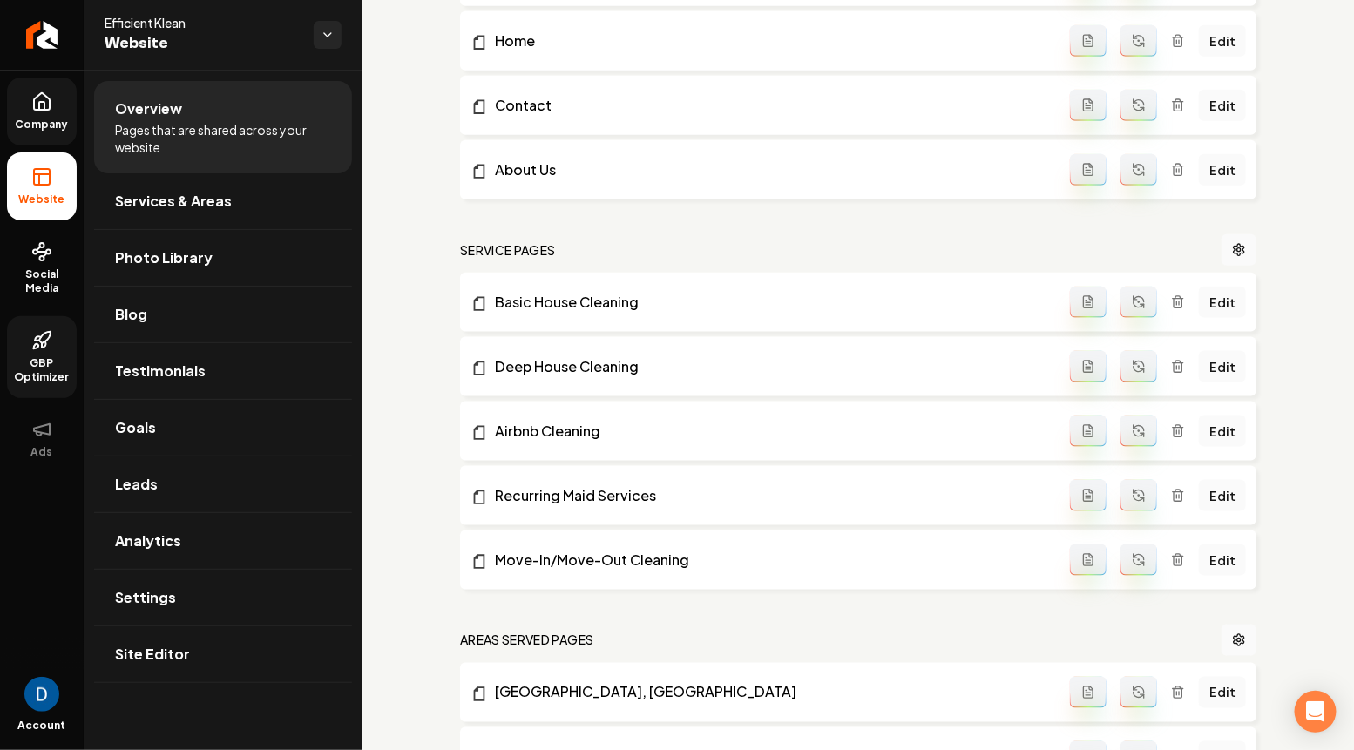
click at [46, 103] on icon at bounding box center [41, 101] width 21 height 21
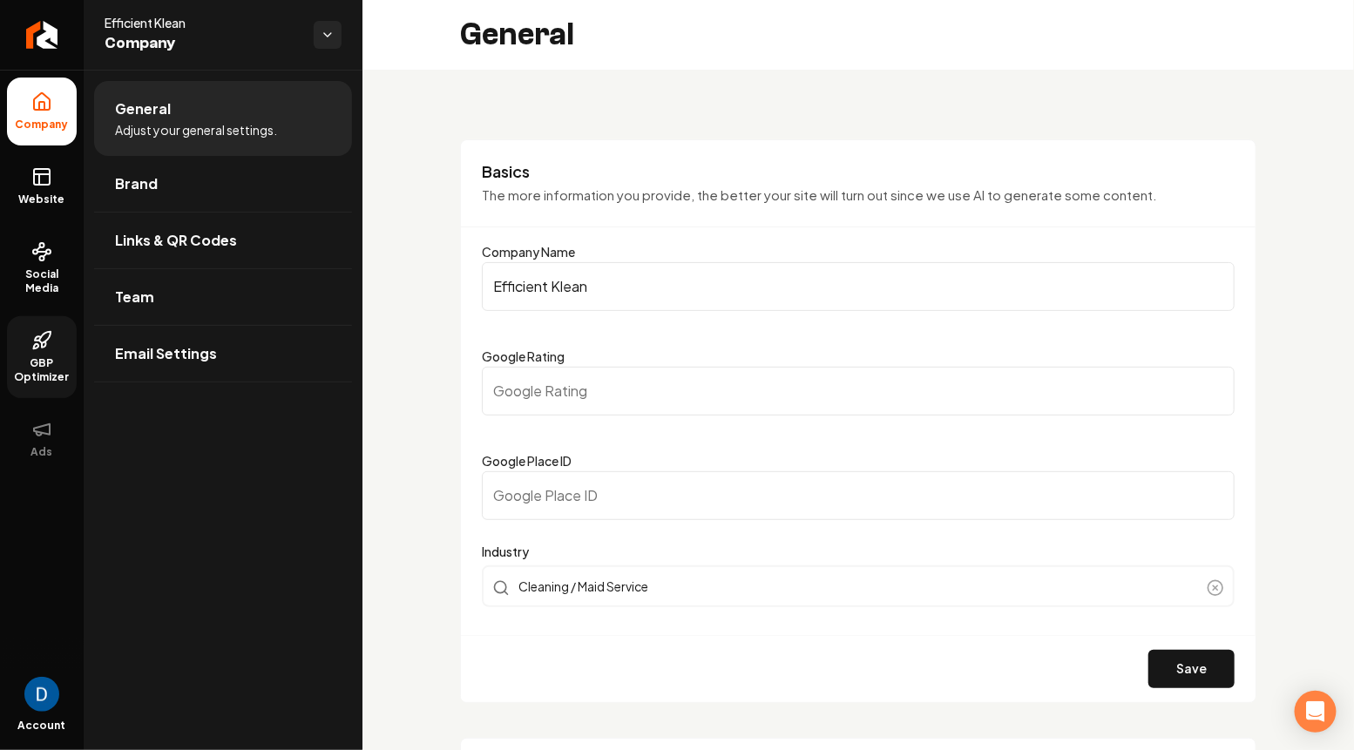
click at [593, 496] on input "Google Place ID" at bounding box center [858, 495] width 753 height 49
paste input "ChIJj2ou8QHgoYIRhl0MJb4ML_E"
type input "ChIJj2ou8QHgoYIRhl0MJb4ML_E"
click at [1183, 679] on button "Save" at bounding box center [1191, 669] width 86 height 38
type input "0"
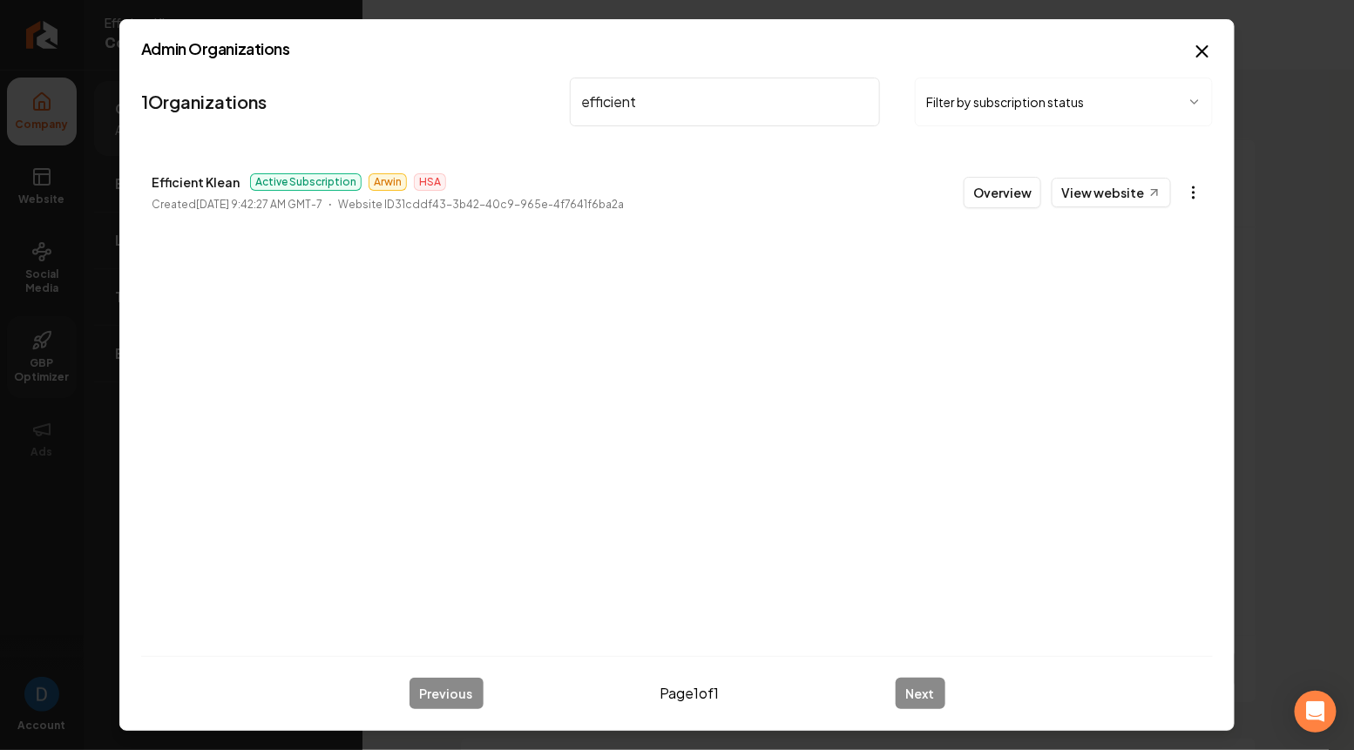
type input "efficient"
click at [1201, 193] on body "Company Website Social Media GBP Optimizer Ads Account Efficient Klean Company …" at bounding box center [677, 375] width 1354 height 750
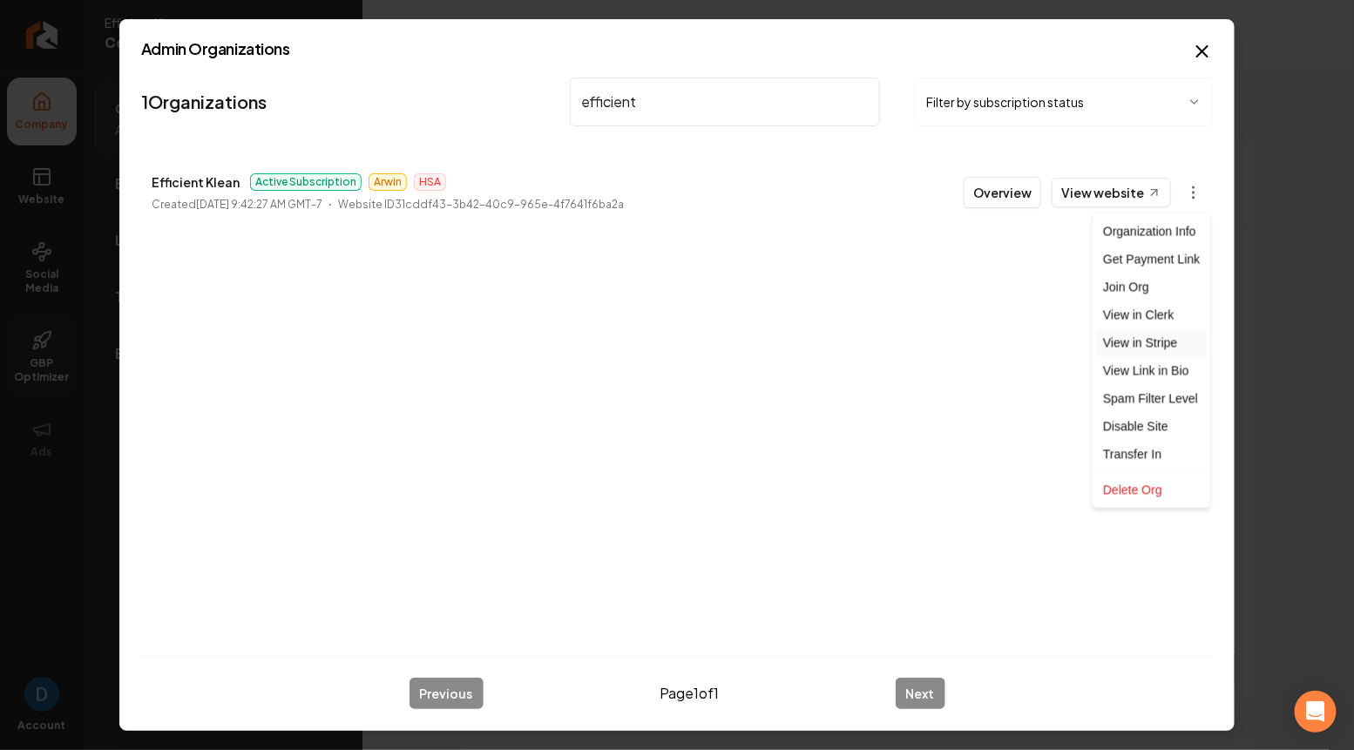
click at [1142, 344] on link "View in Stripe" at bounding box center [1151, 343] width 111 height 28
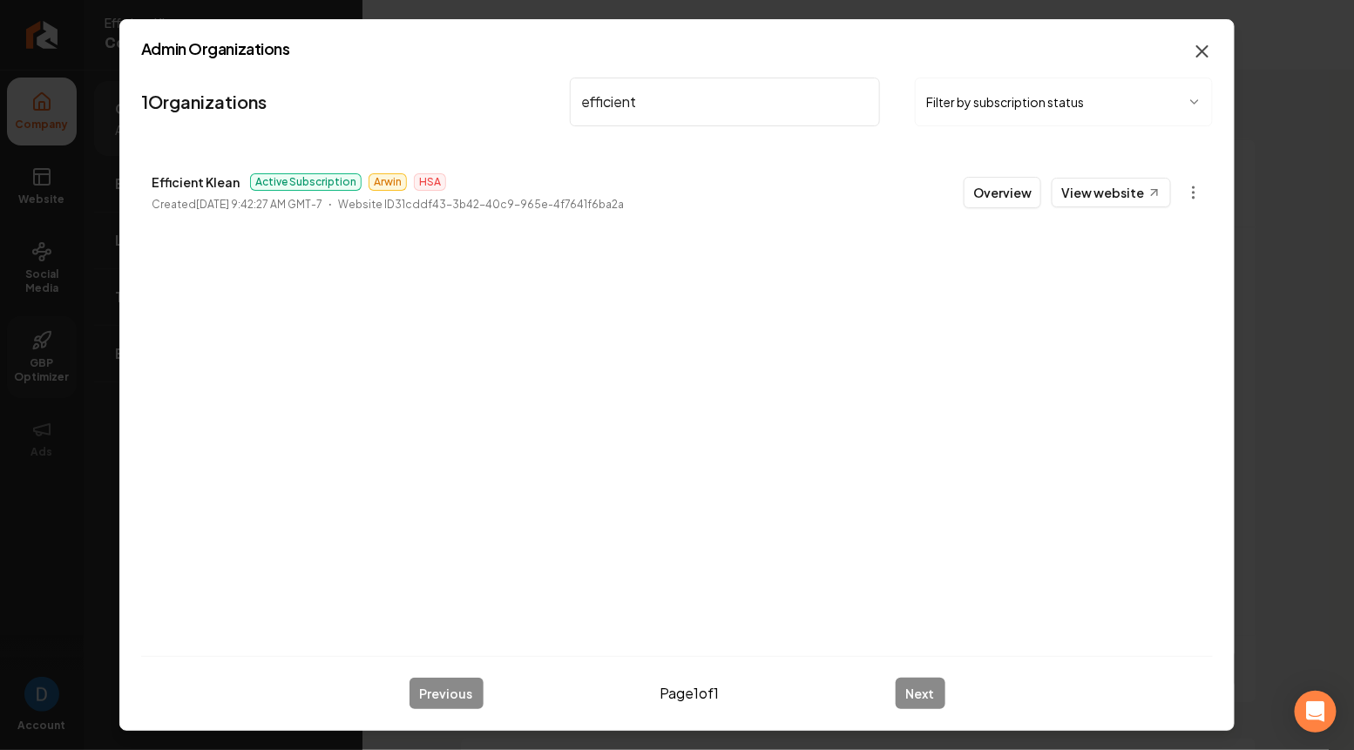
click at [1206, 52] on icon "button" at bounding box center [1202, 51] width 21 height 21
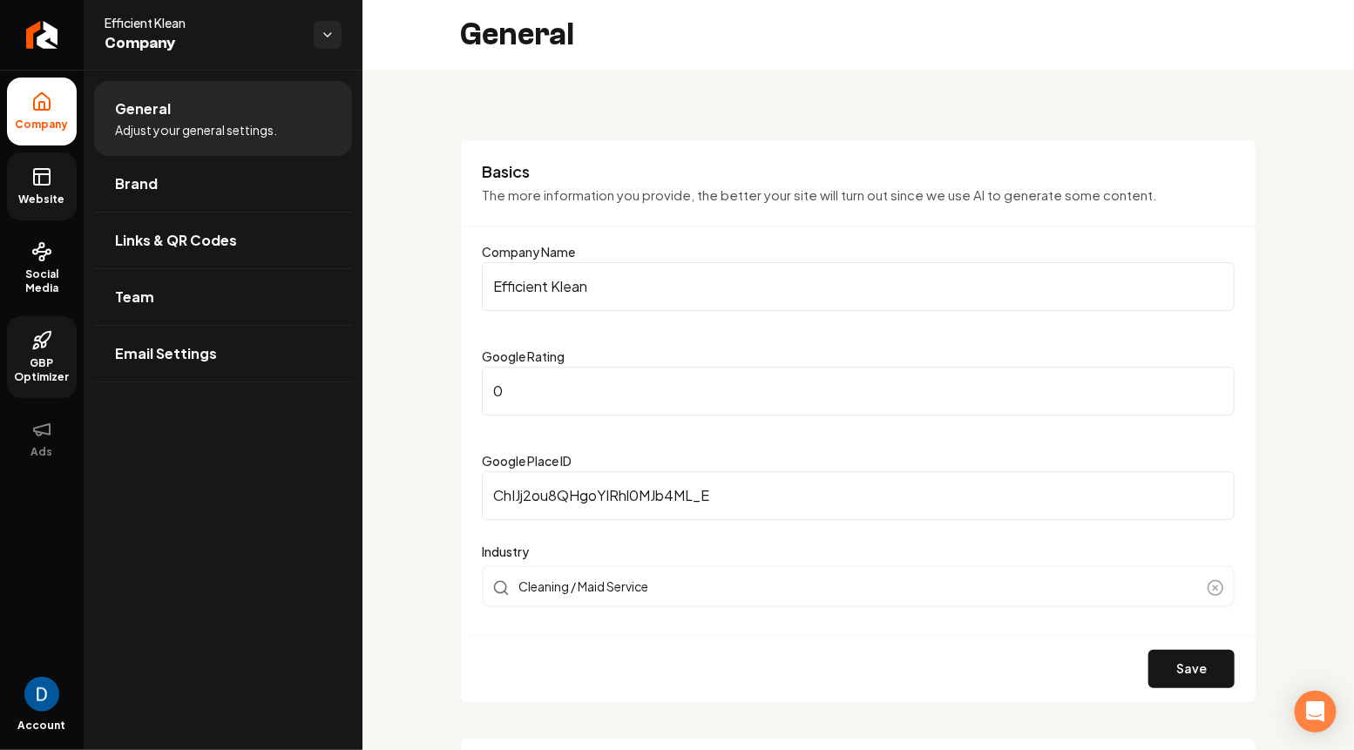
click at [54, 183] on link "Website" at bounding box center [42, 186] width 70 height 68
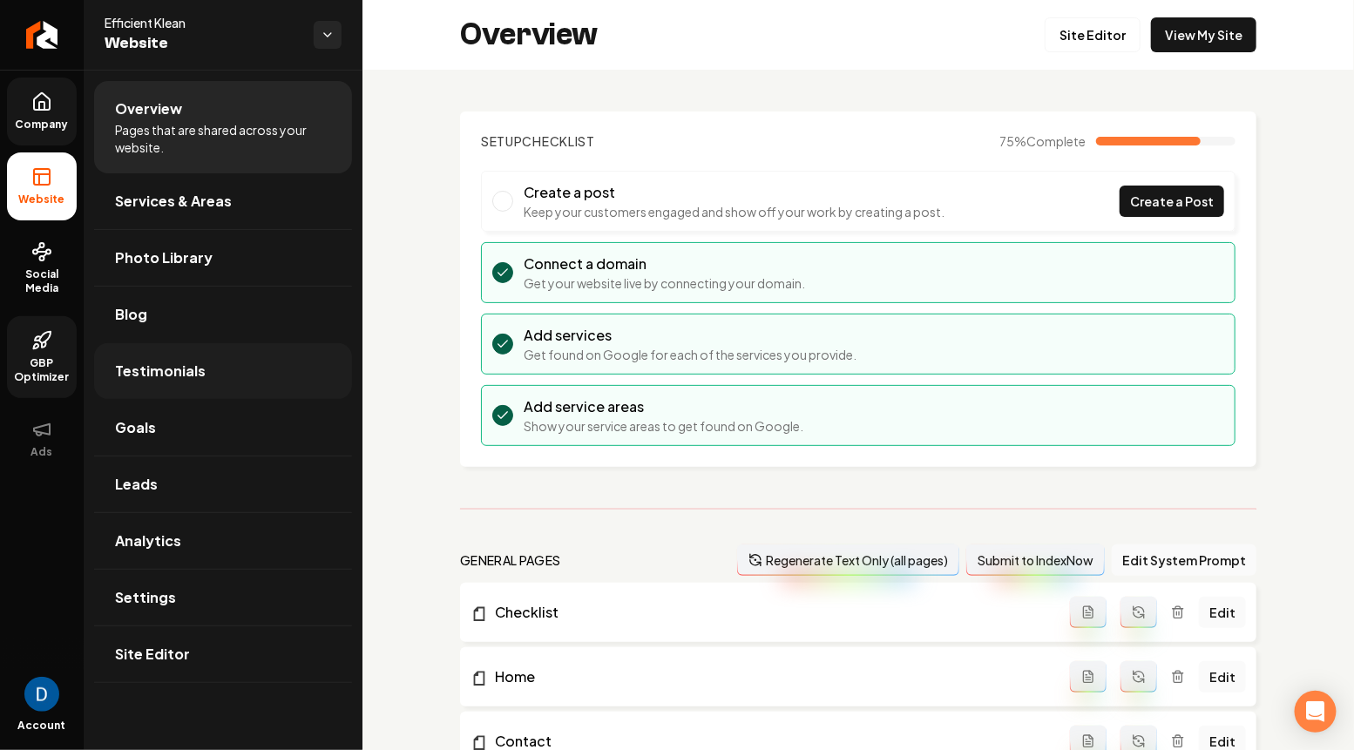
click at [153, 371] on span "Testimonials" at bounding box center [160, 371] width 91 height 21
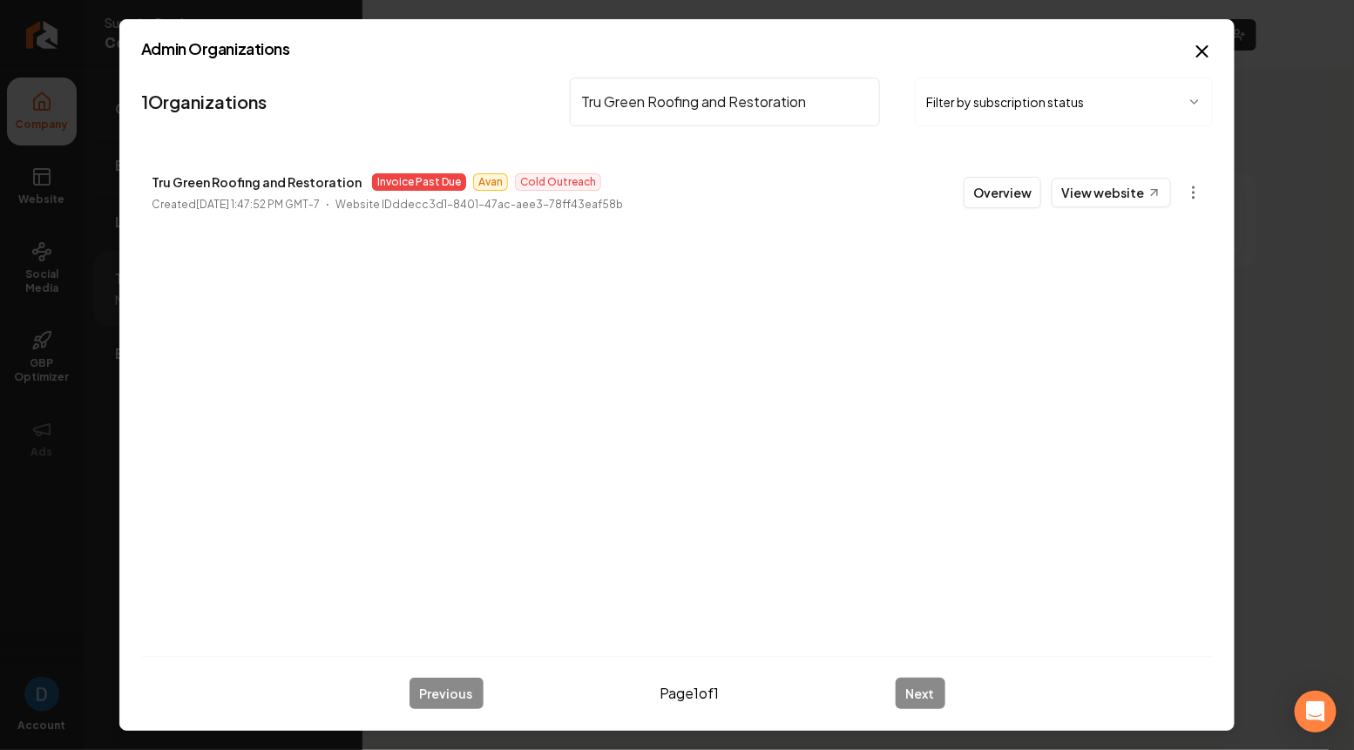
click at [649, 103] on input "Tru Green Roofing and Restoration" at bounding box center [725, 102] width 310 height 49
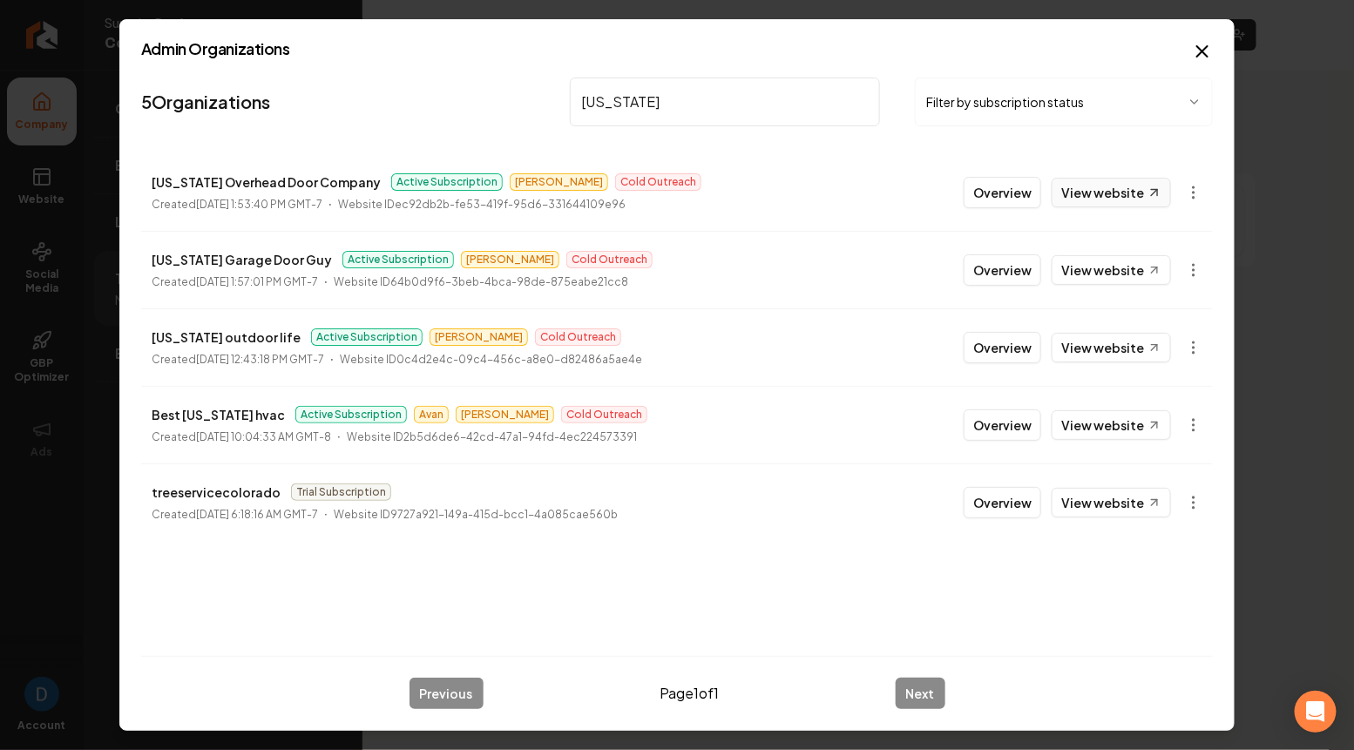
click at [1131, 189] on link "View website" at bounding box center [1110, 193] width 119 height 30
click at [624, 100] on input "[US_STATE]" at bounding box center [725, 102] width 310 height 49
paste input "Tru Green Roofing and Restoration"
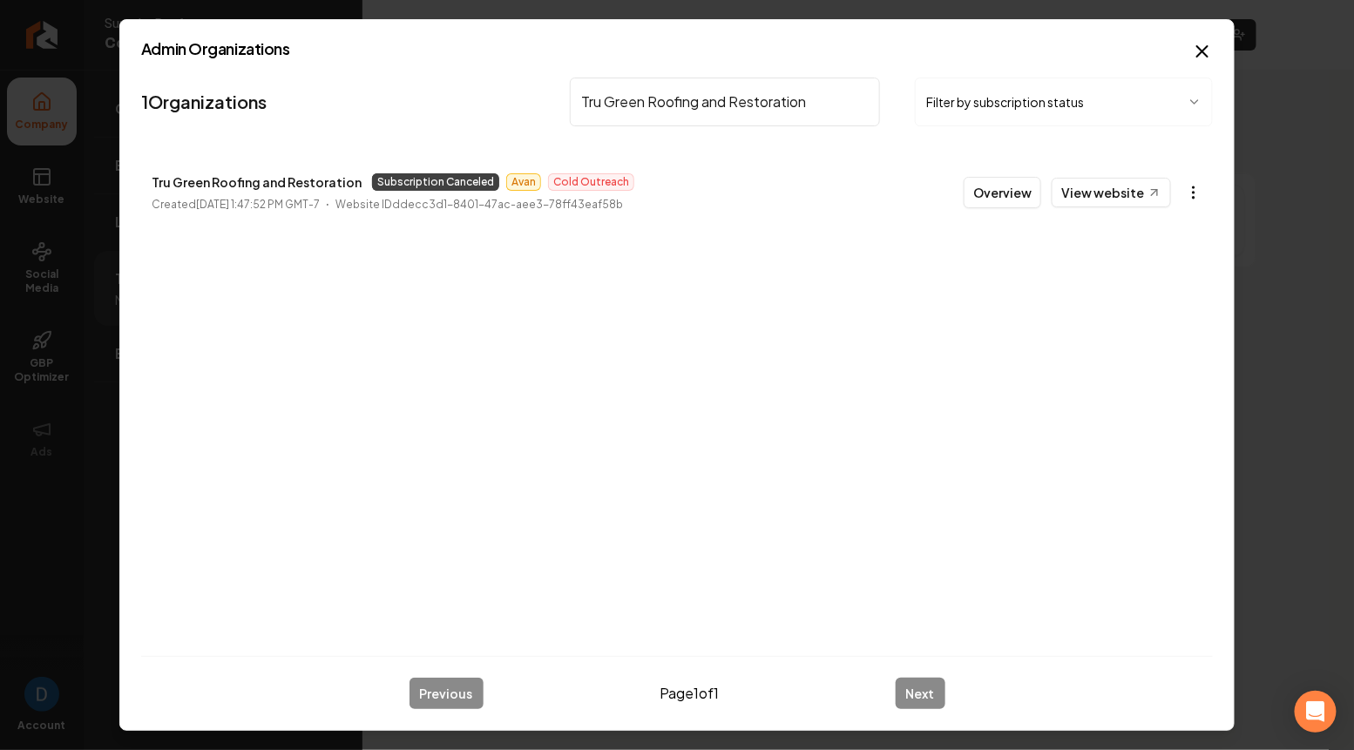
type input "Tru Green Roofing and Restoration"
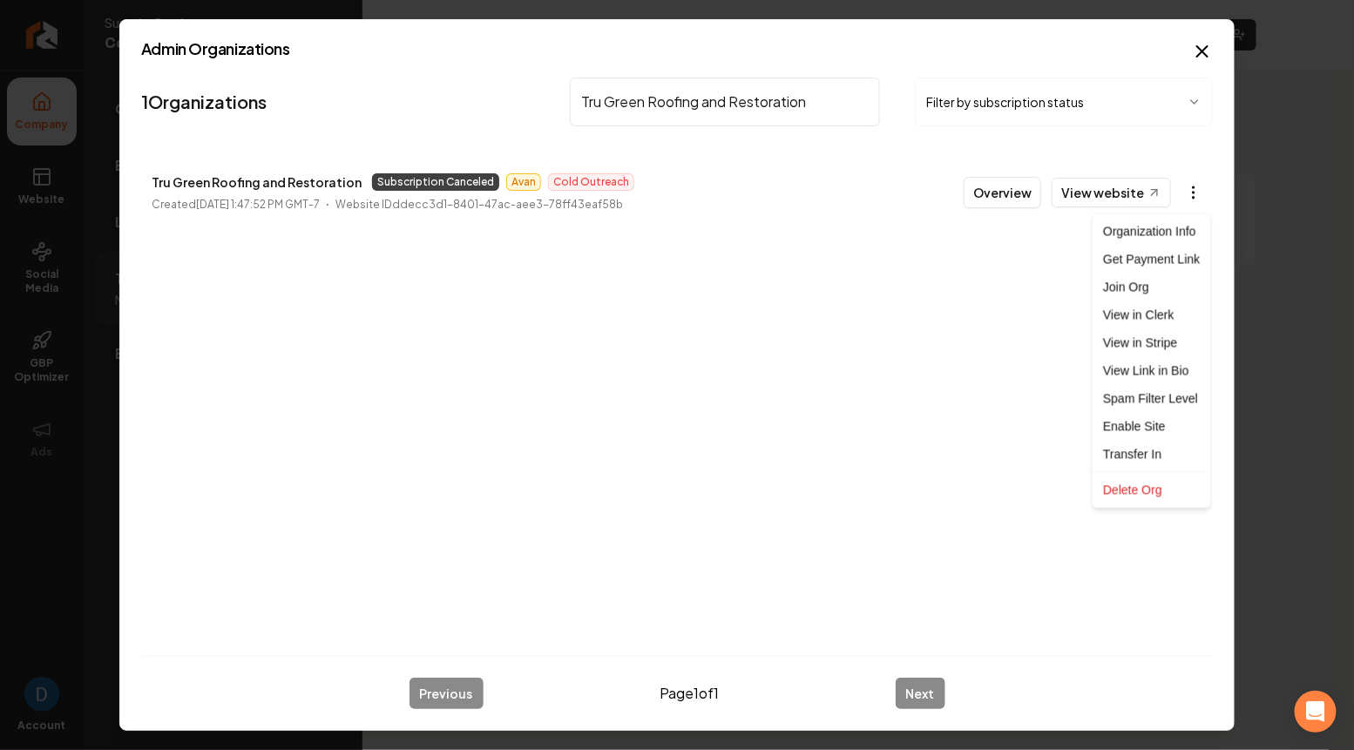
click at [1199, 189] on body "Company Website Social Media GBP Optimizer Ads Account Superior Roofing Company…" at bounding box center [677, 375] width 1354 height 750
click at [1139, 342] on link "View in Stripe" at bounding box center [1151, 343] width 111 height 28
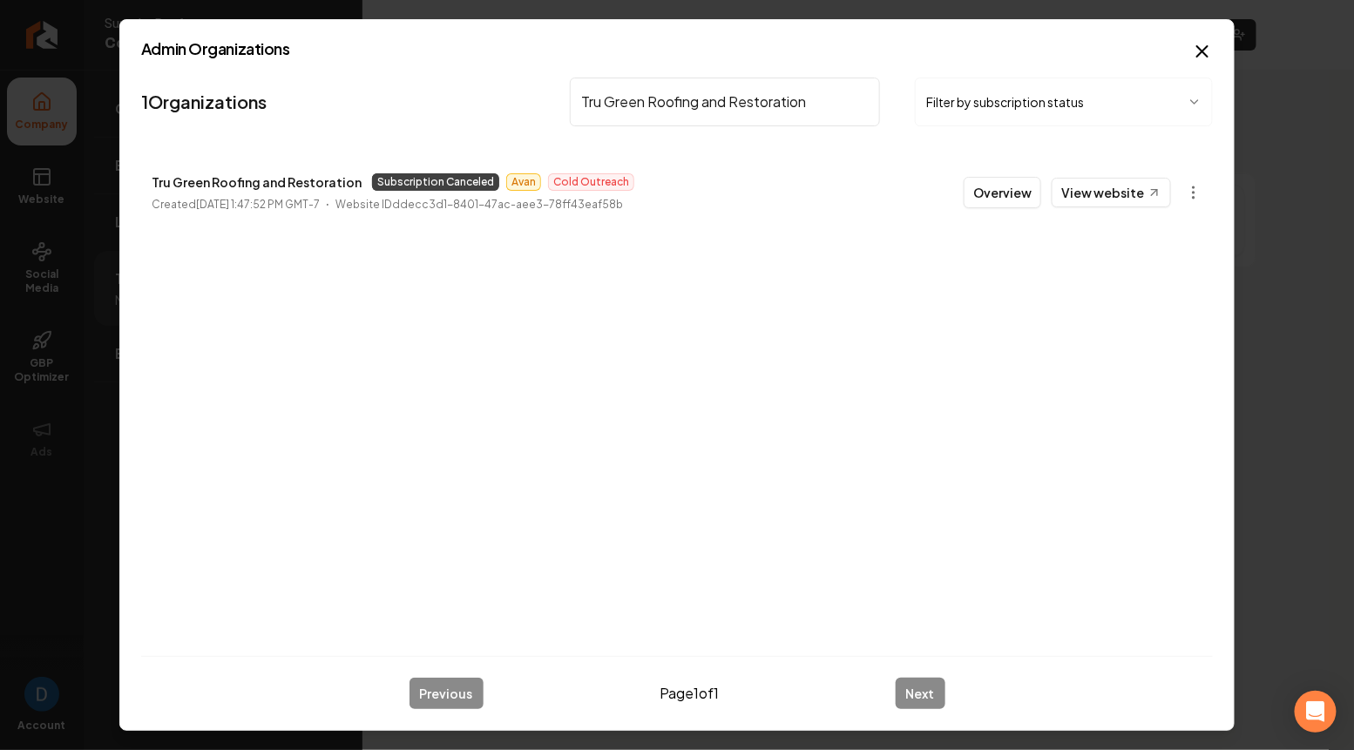
click at [666, 88] on input "Tru Green Roofing and Restoration" at bounding box center [725, 102] width 310 height 49
paste input "New Look"
type input "New Look"
